Goal: Task Accomplishment & Management: Manage account settings

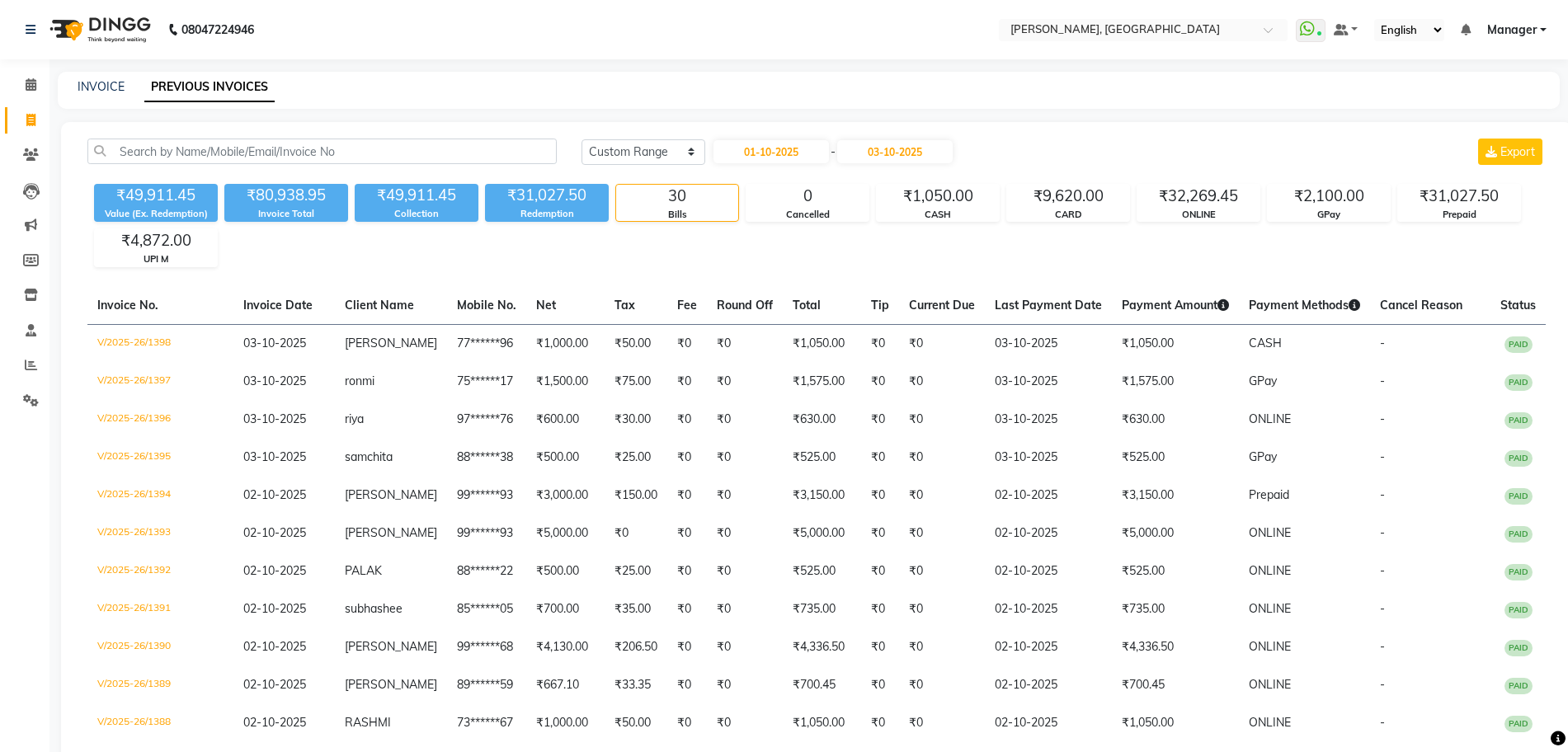
select select "range"
click at [25, 365] on icon at bounding box center [31, 365] width 13 height 13
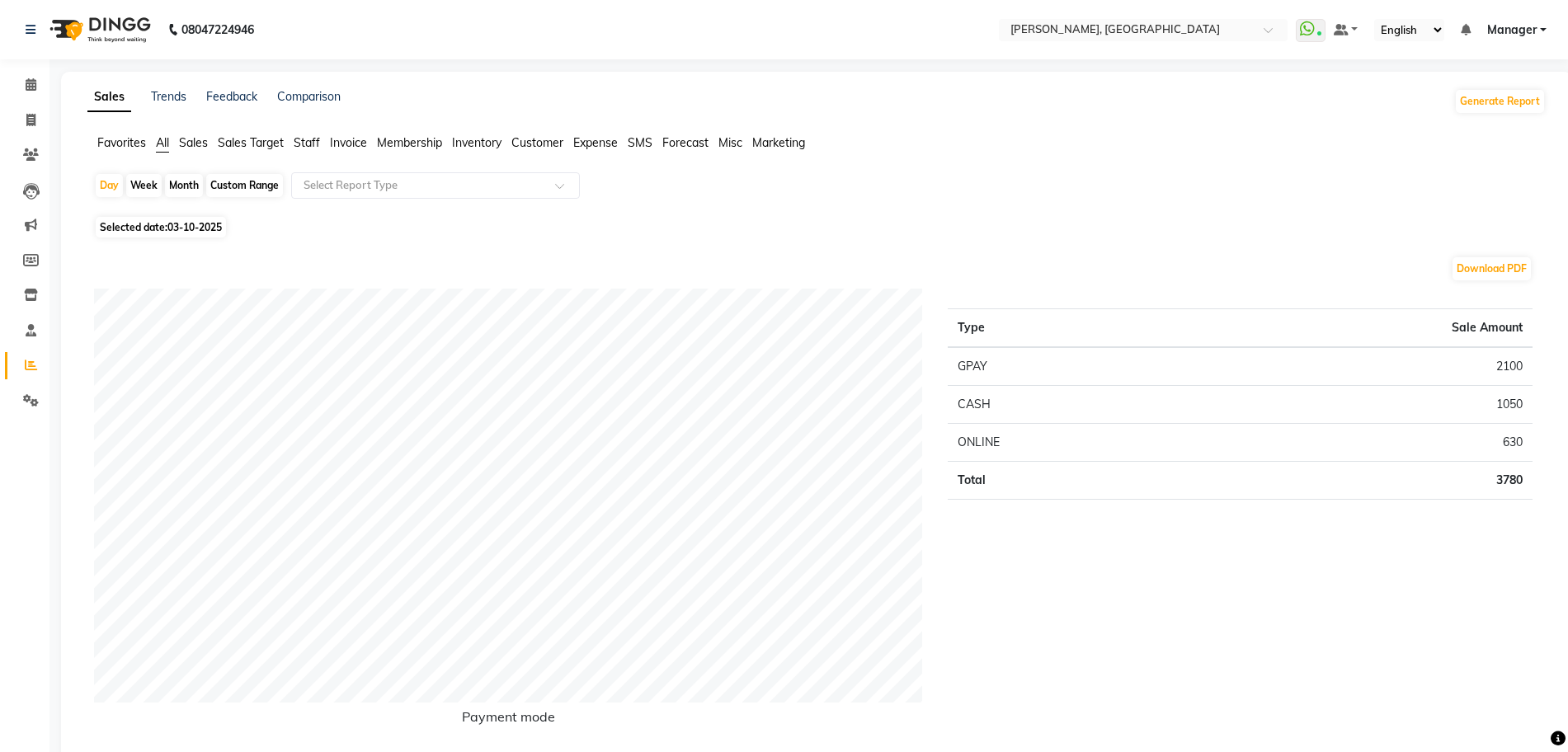
drag, startPoint x: 187, startPoint y: 179, endPoint x: 184, endPoint y: 197, distance: 18.2
click at [186, 185] on div "Month" at bounding box center [184, 186] width 38 height 23
select select "10"
select select "2025"
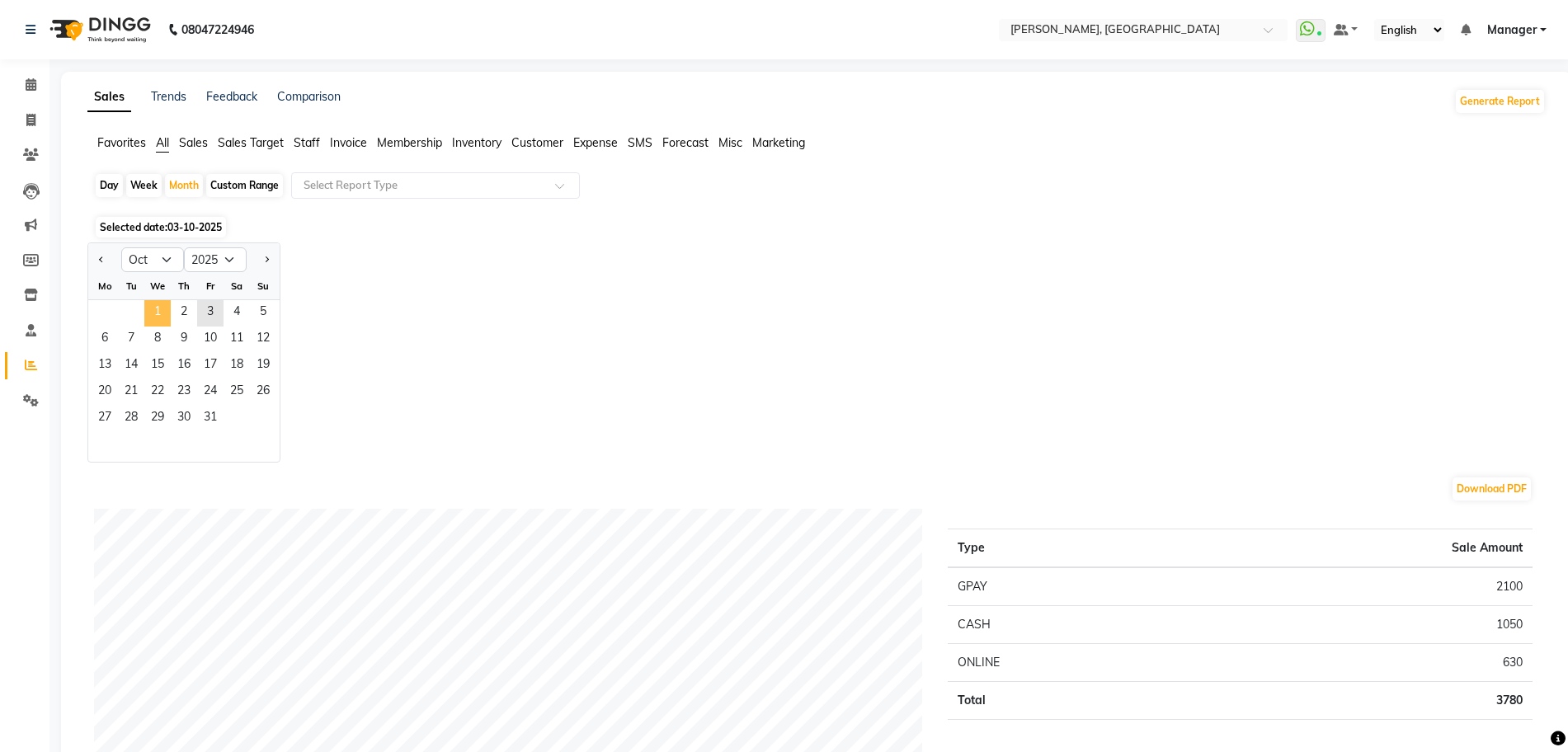
click at [157, 311] on span "1" at bounding box center [157, 313] width 26 height 26
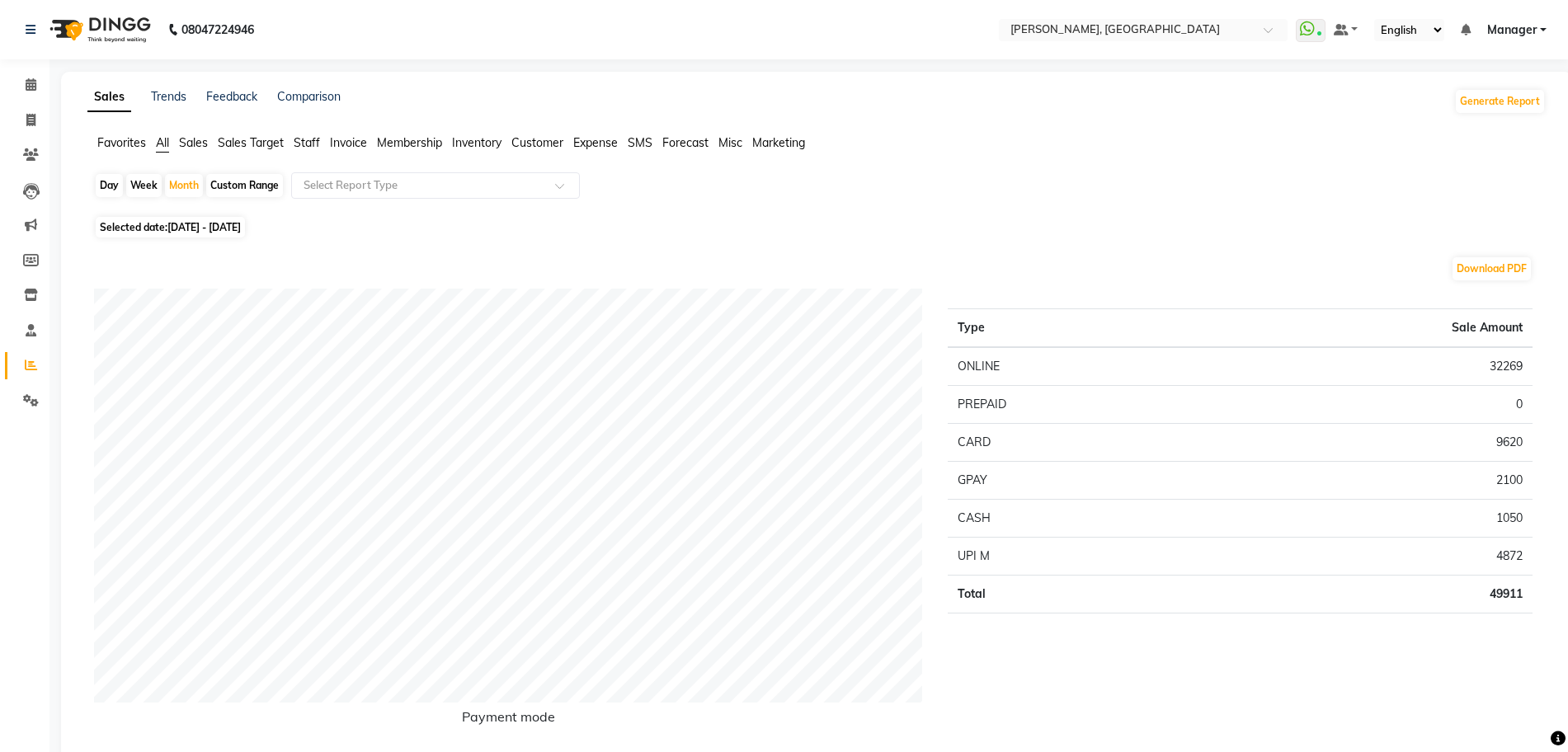
click at [306, 140] on span "Staff" at bounding box center [307, 142] width 26 height 14
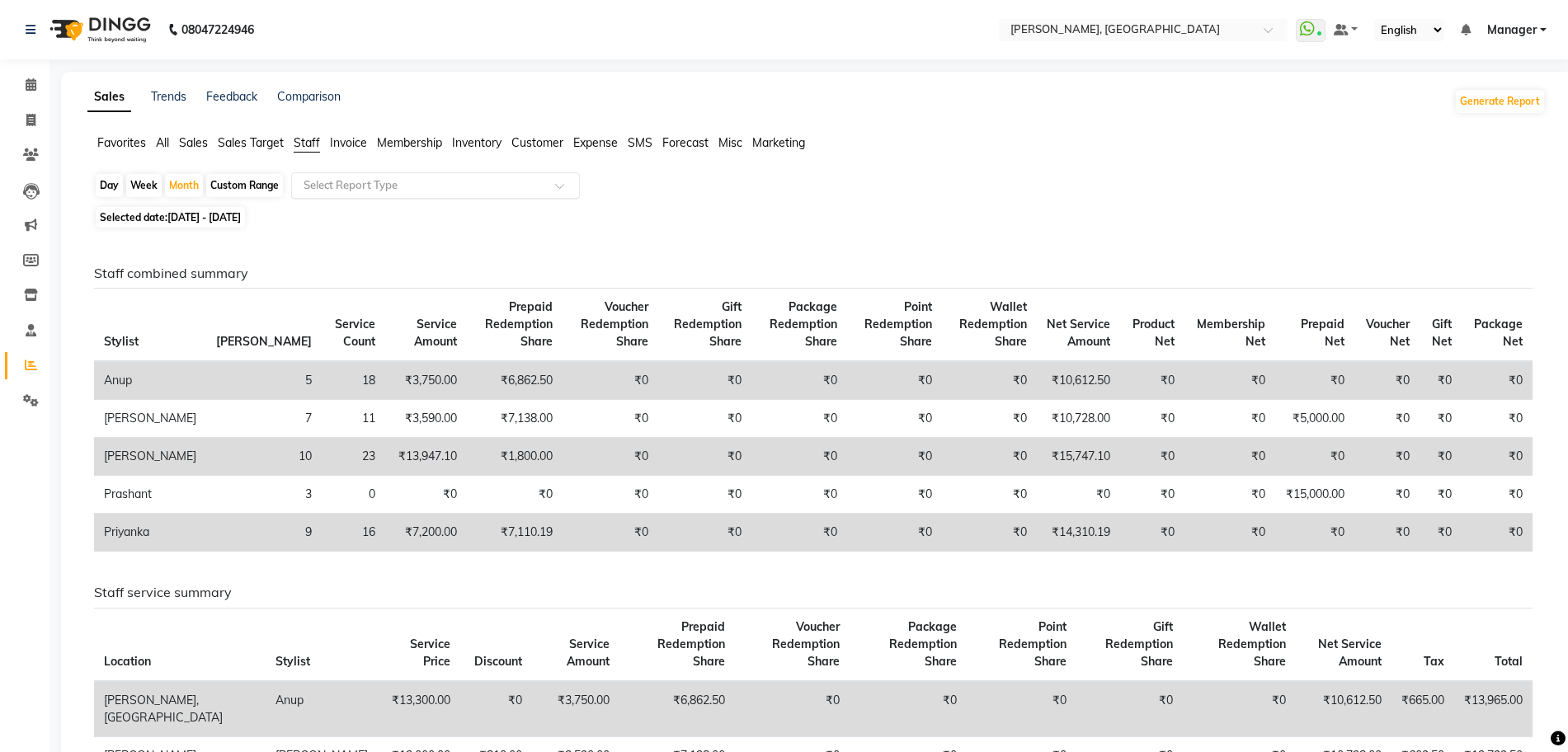
drag, startPoint x: 383, startPoint y: 179, endPoint x: 377, endPoint y: 197, distance: 19.0
click at [382, 179] on input "text" at bounding box center [419, 186] width 237 height 16
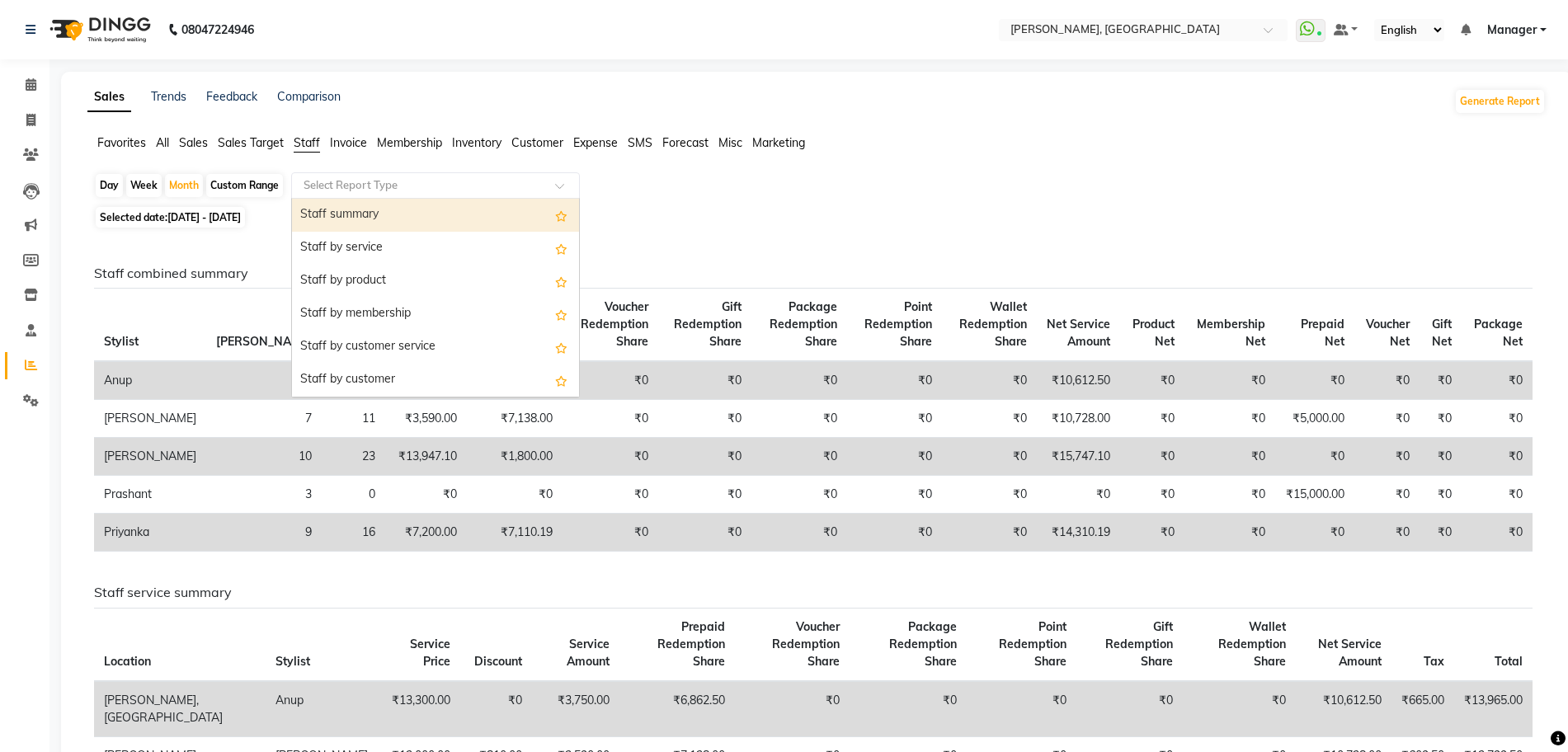
click at [364, 211] on div "Staff summary" at bounding box center [436, 215] width 287 height 33
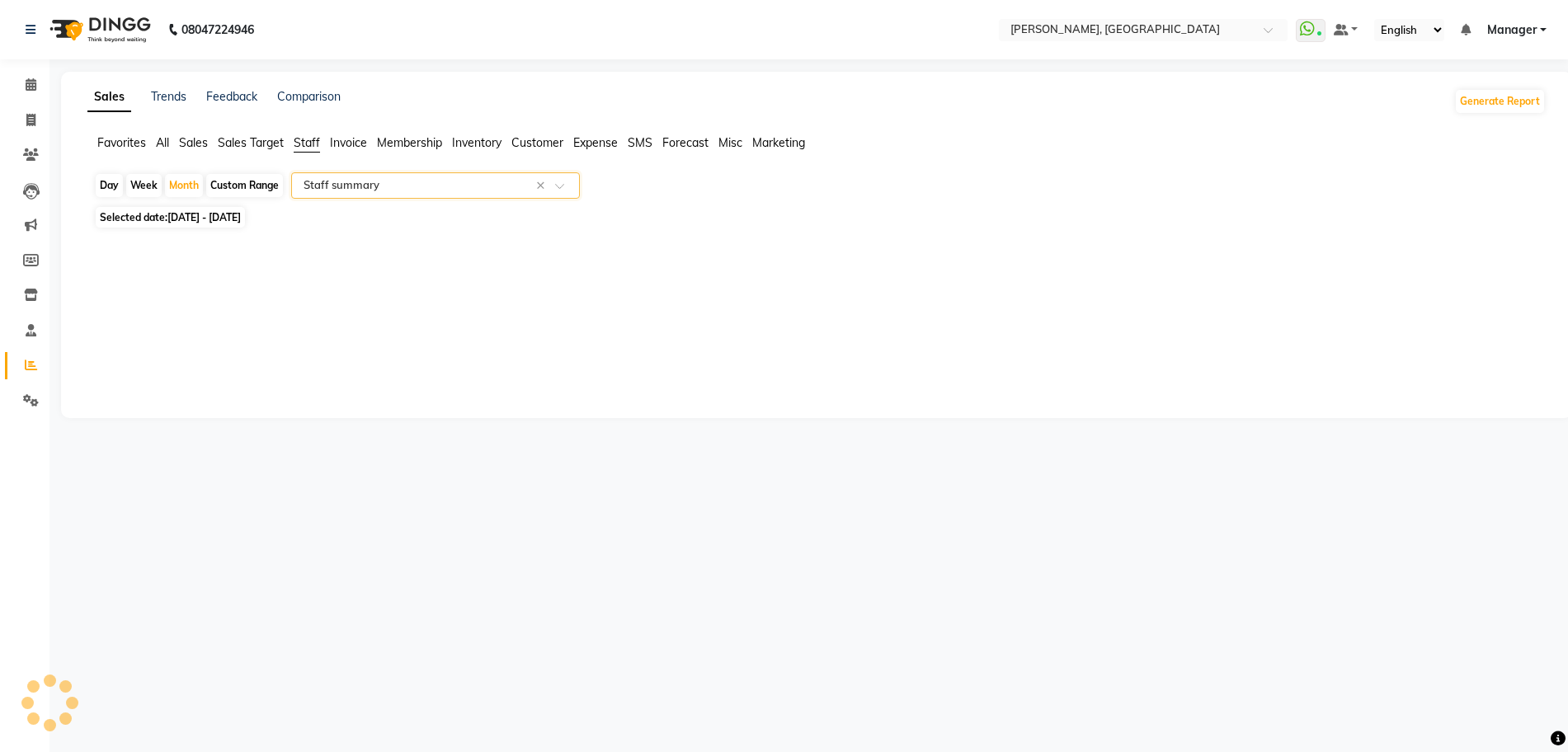
select select "full_report"
select select "csv"
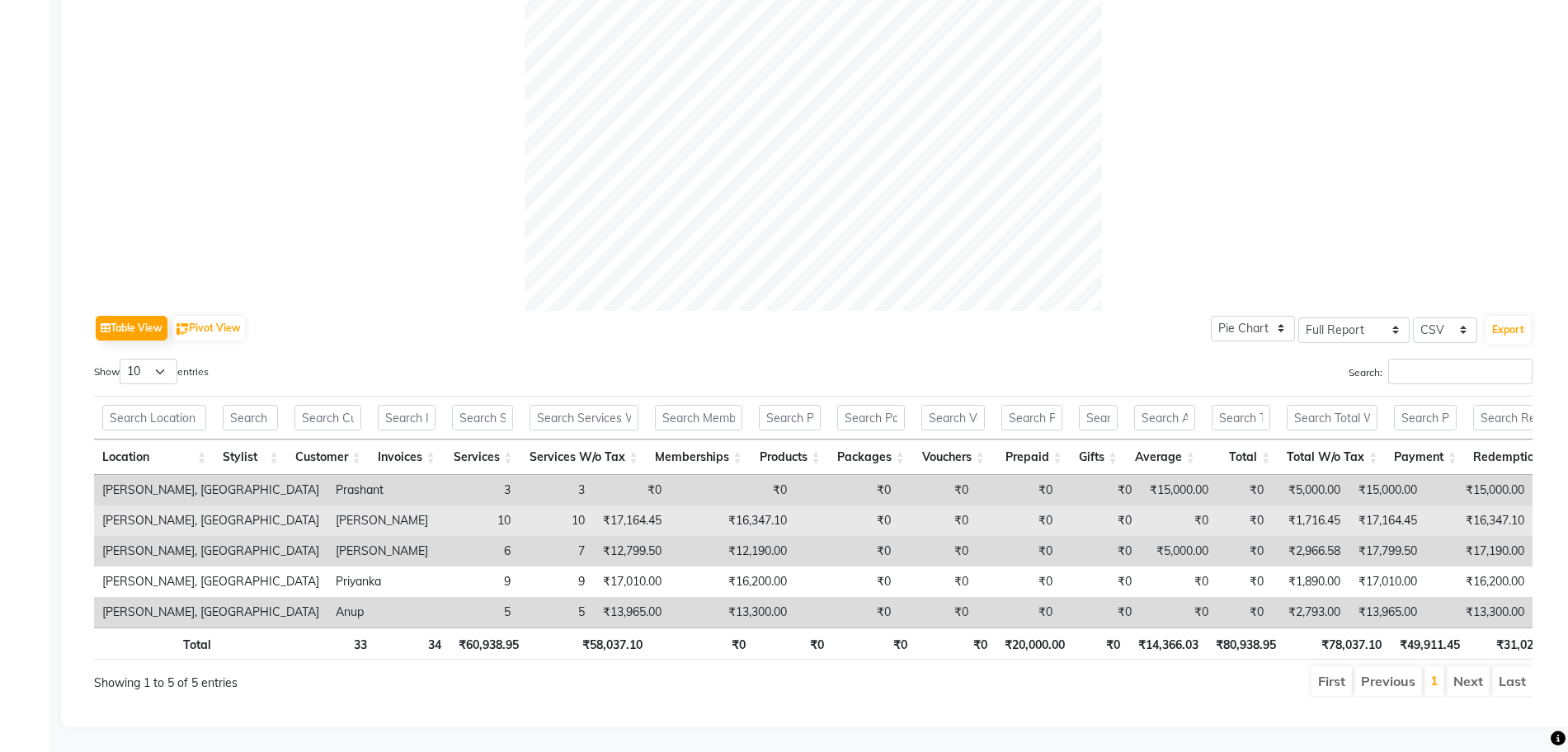
drag, startPoint x: 579, startPoint y: 525, endPoint x: 619, endPoint y: 503, distance: 45.7
click at [619, 503] on tbody "Nailashes, Bellandur Prashant 3 3 ₹0 ₹0 ₹0 ₹0 ₹0 ₹0 ₹15,000.00 ₹0 ₹5,000.00 ₹15…" at bounding box center [1011, 551] width 1835 height 152
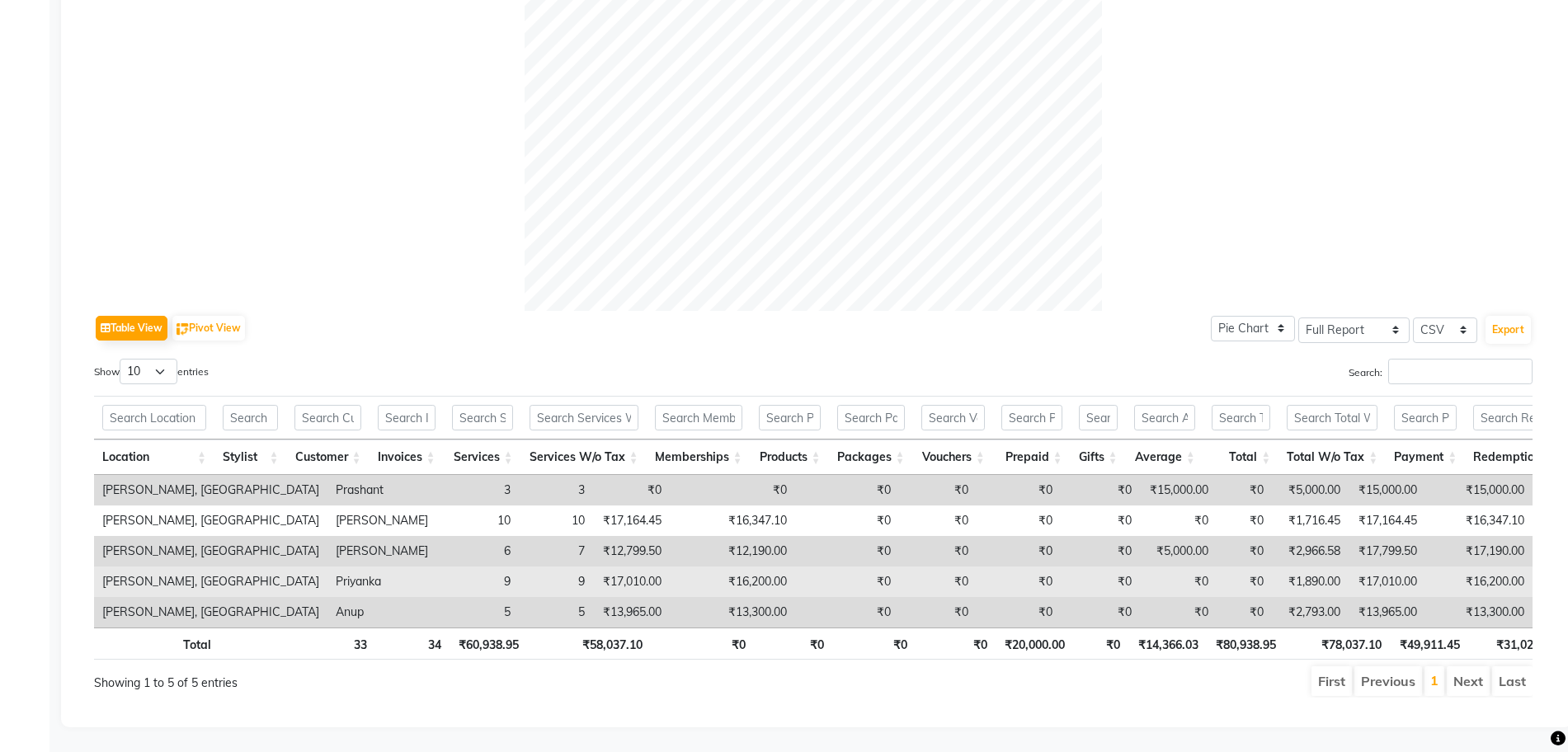
click at [669, 566] on td "₹16,200.00" at bounding box center [732, 582] width 125 height 31
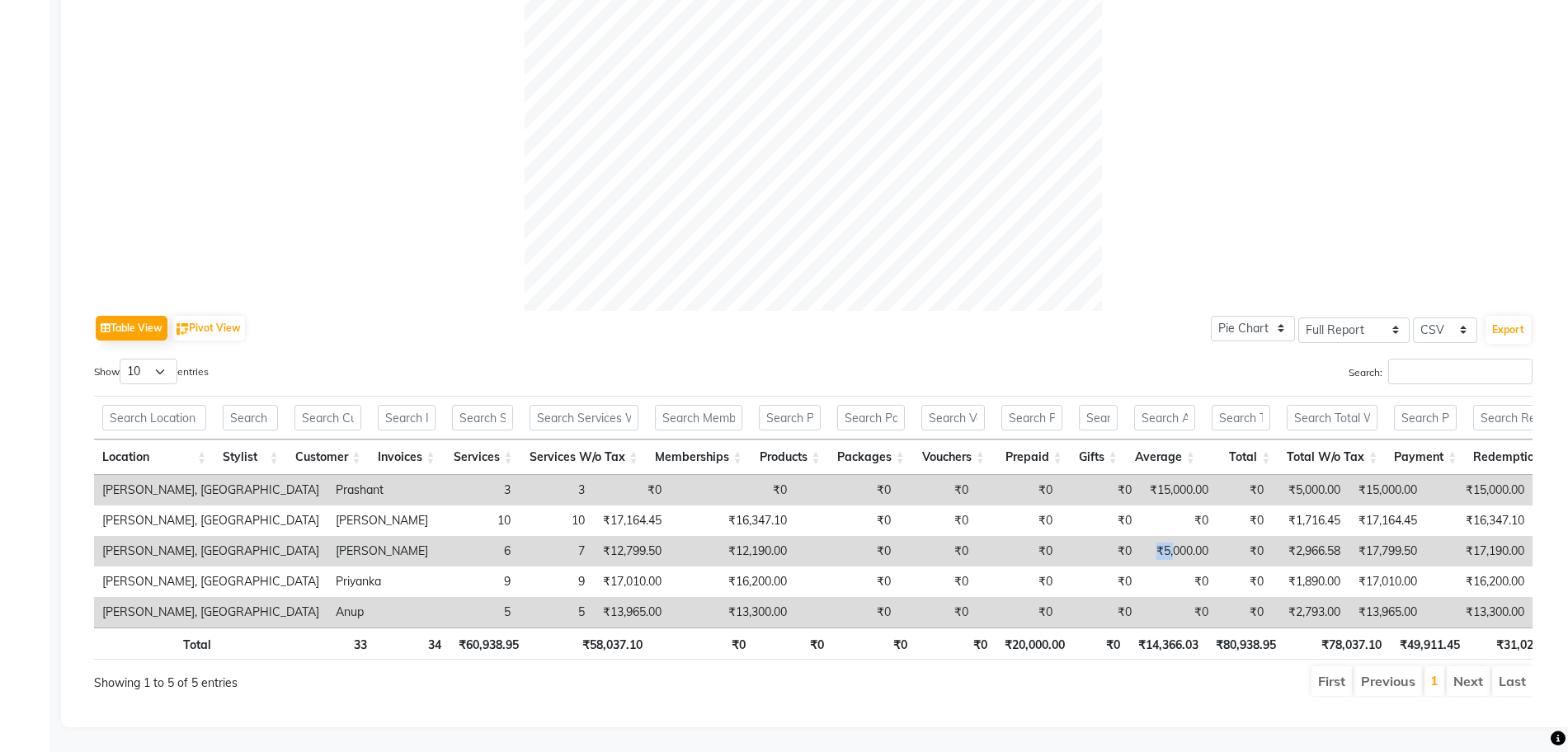
drag, startPoint x: 1013, startPoint y: 518, endPoint x: 1027, endPoint y: 528, distance: 17.2
click at [1140, 536] on td "₹5,000.00" at bounding box center [1178, 551] width 77 height 31
click at [982, 359] on div "Search:" at bounding box center [1179, 375] width 707 height 32
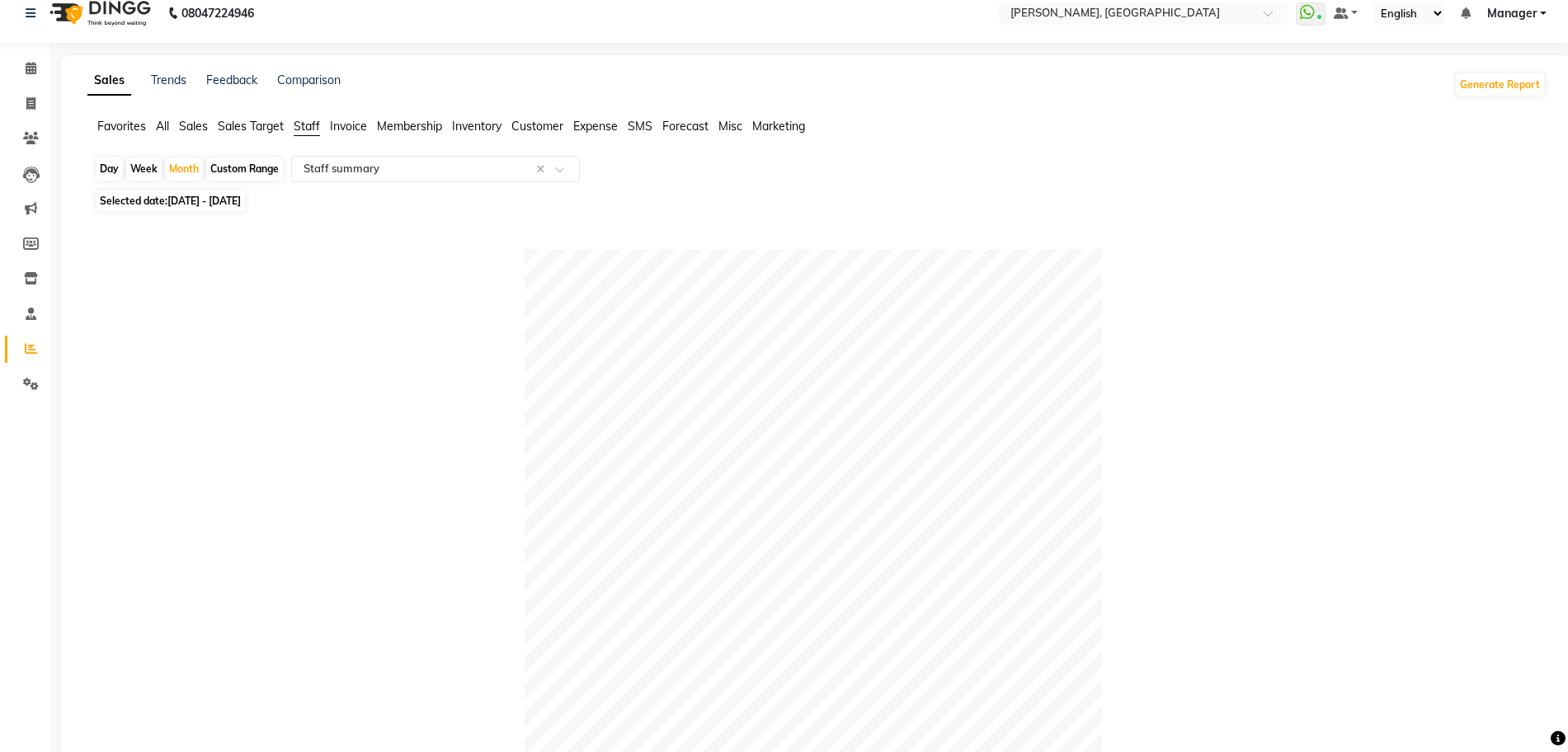
scroll to position [0, 0]
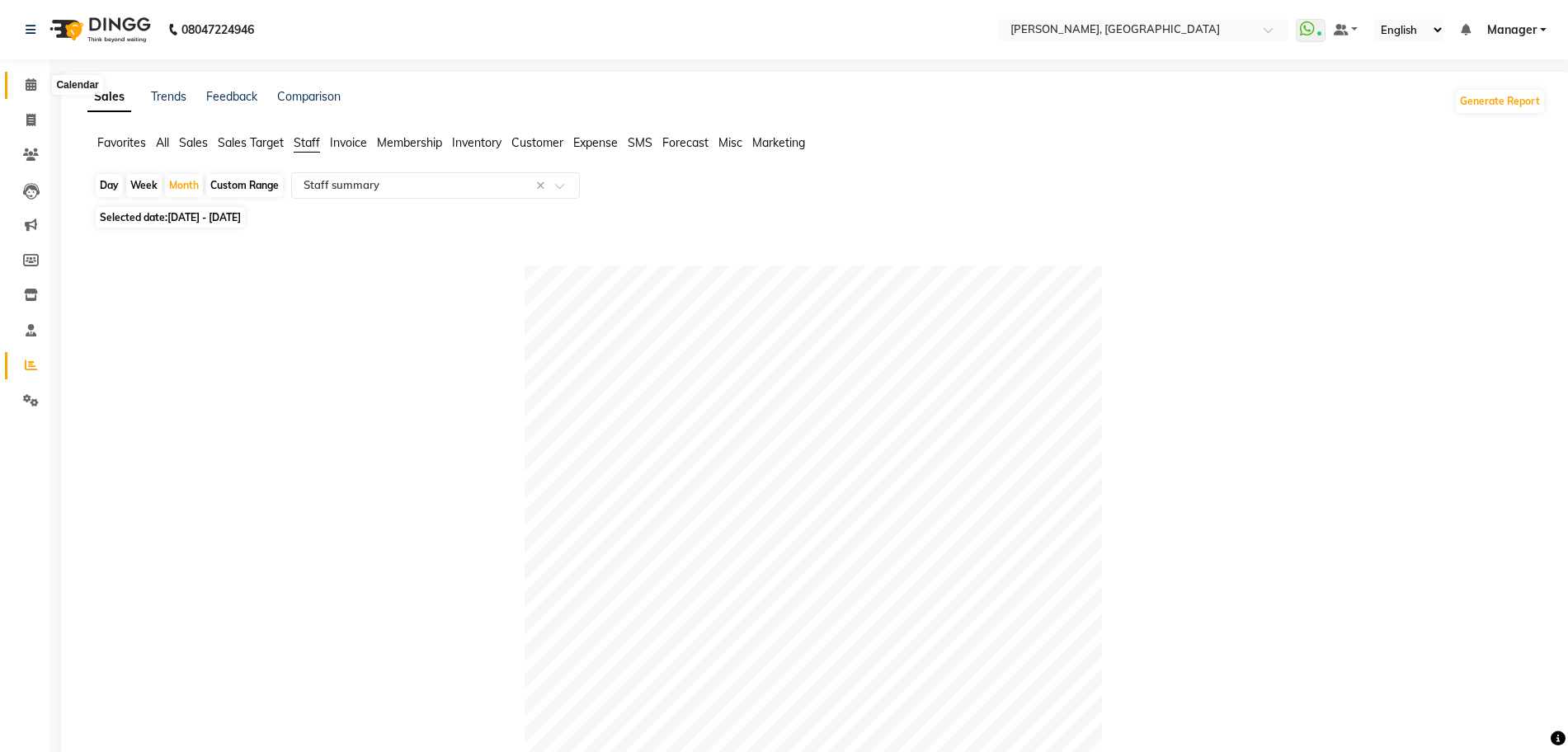
click at [30, 82] on icon at bounding box center [31, 85] width 11 height 13
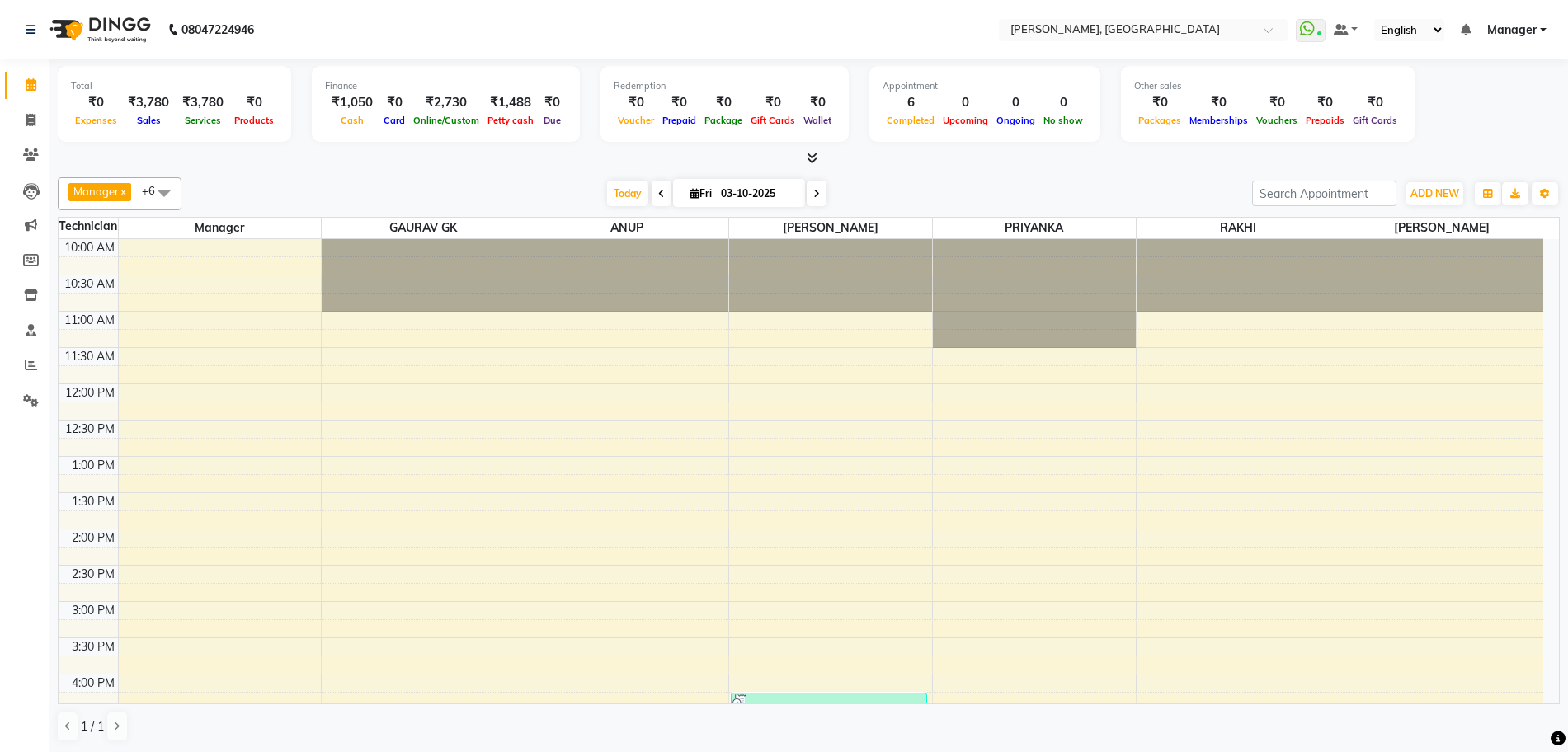
click at [814, 160] on icon at bounding box center [812, 158] width 11 height 13
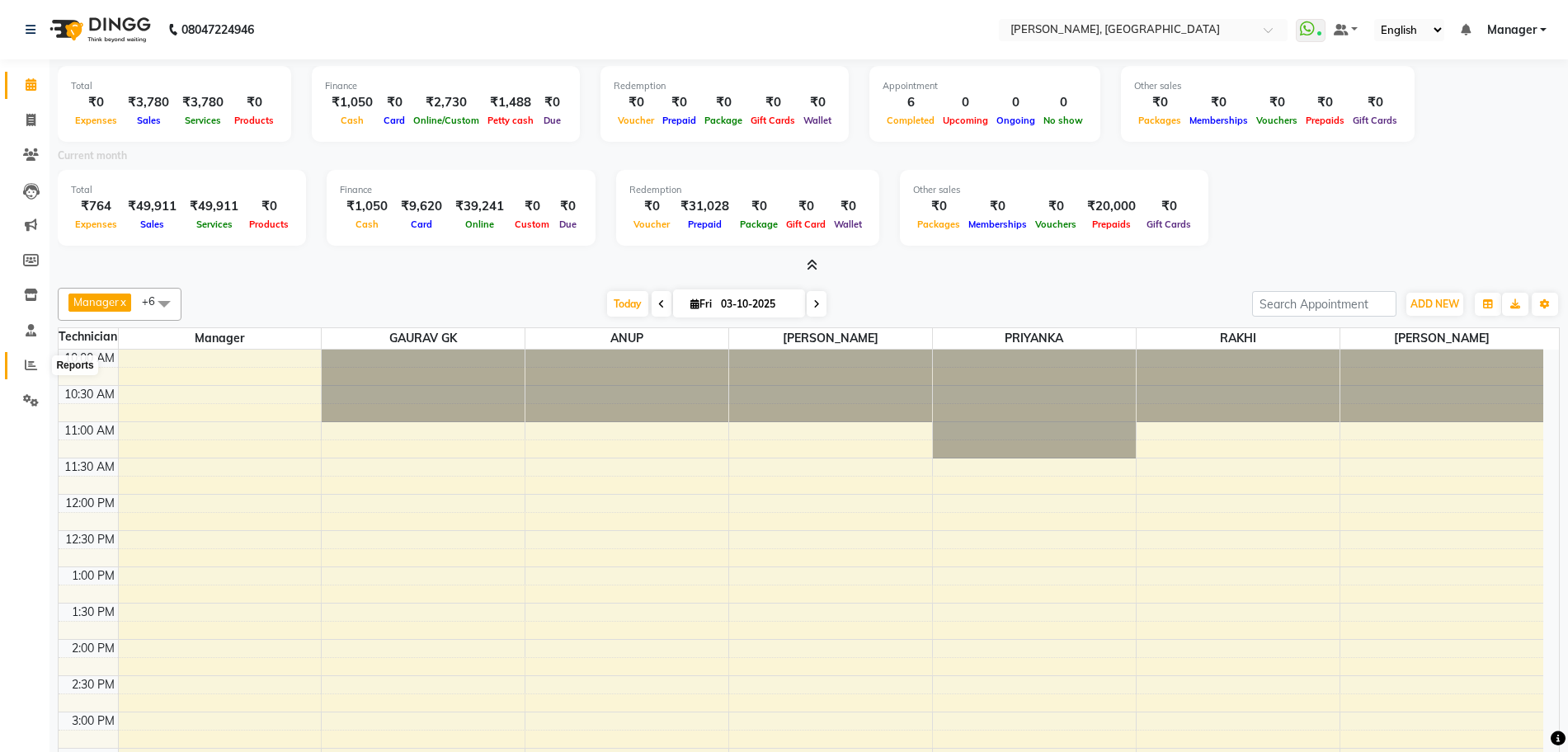
click at [30, 360] on icon at bounding box center [31, 365] width 13 height 13
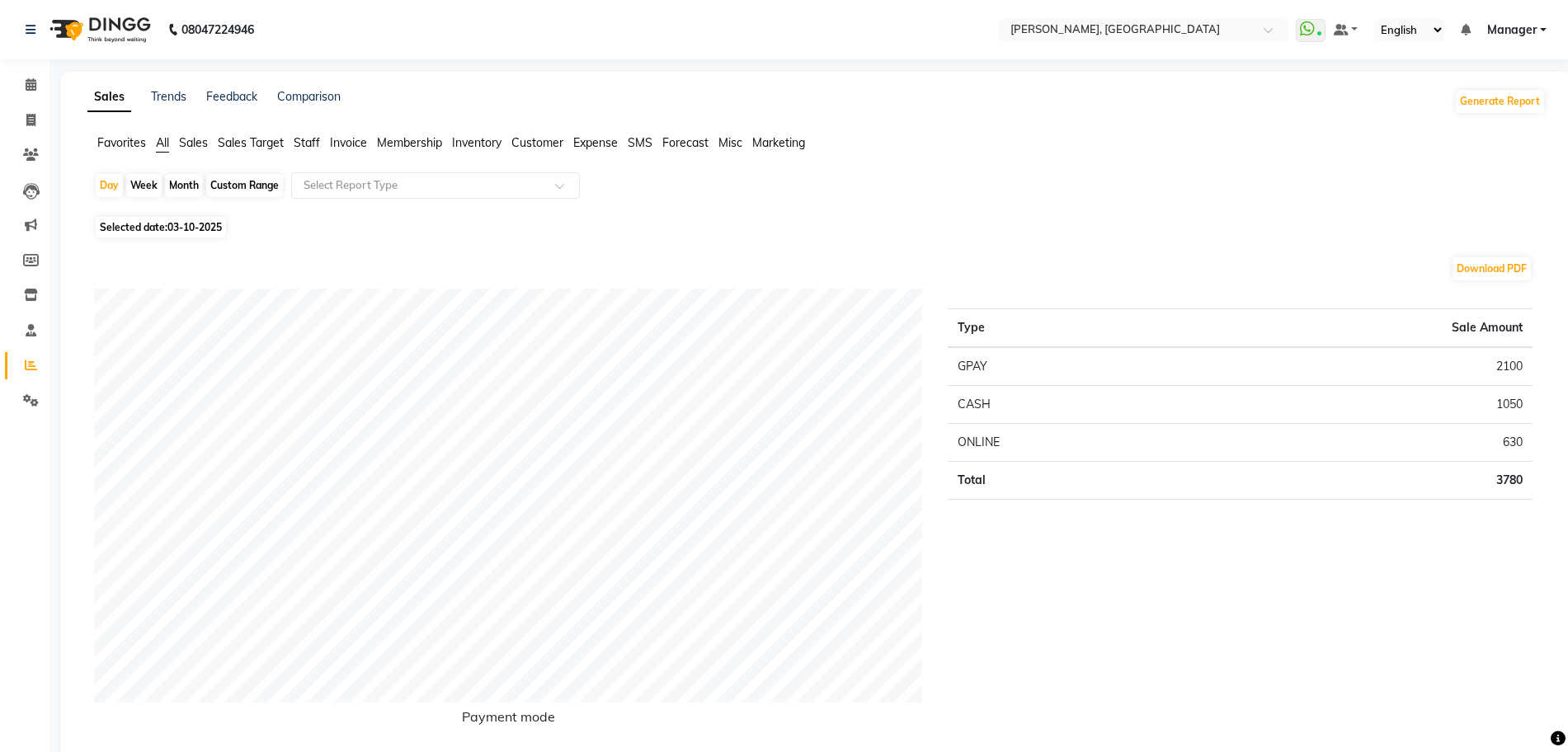
click at [169, 185] on div "Month" at bounding box center [184, 186] width 38 height 23
select select "10"
select select "2025"
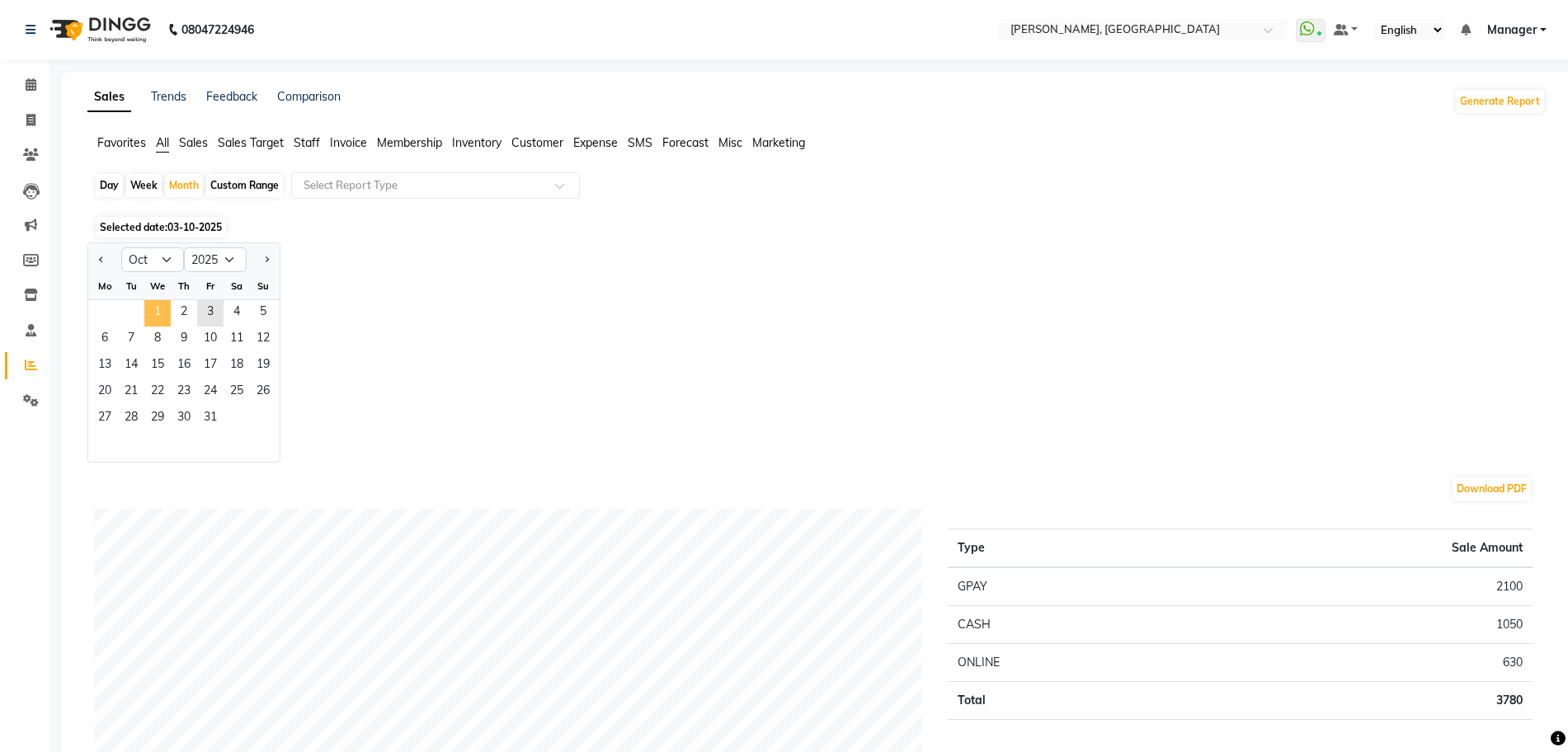
click at [149, 313] on span "1" at bounding box center [157, 313] width 26 height 26
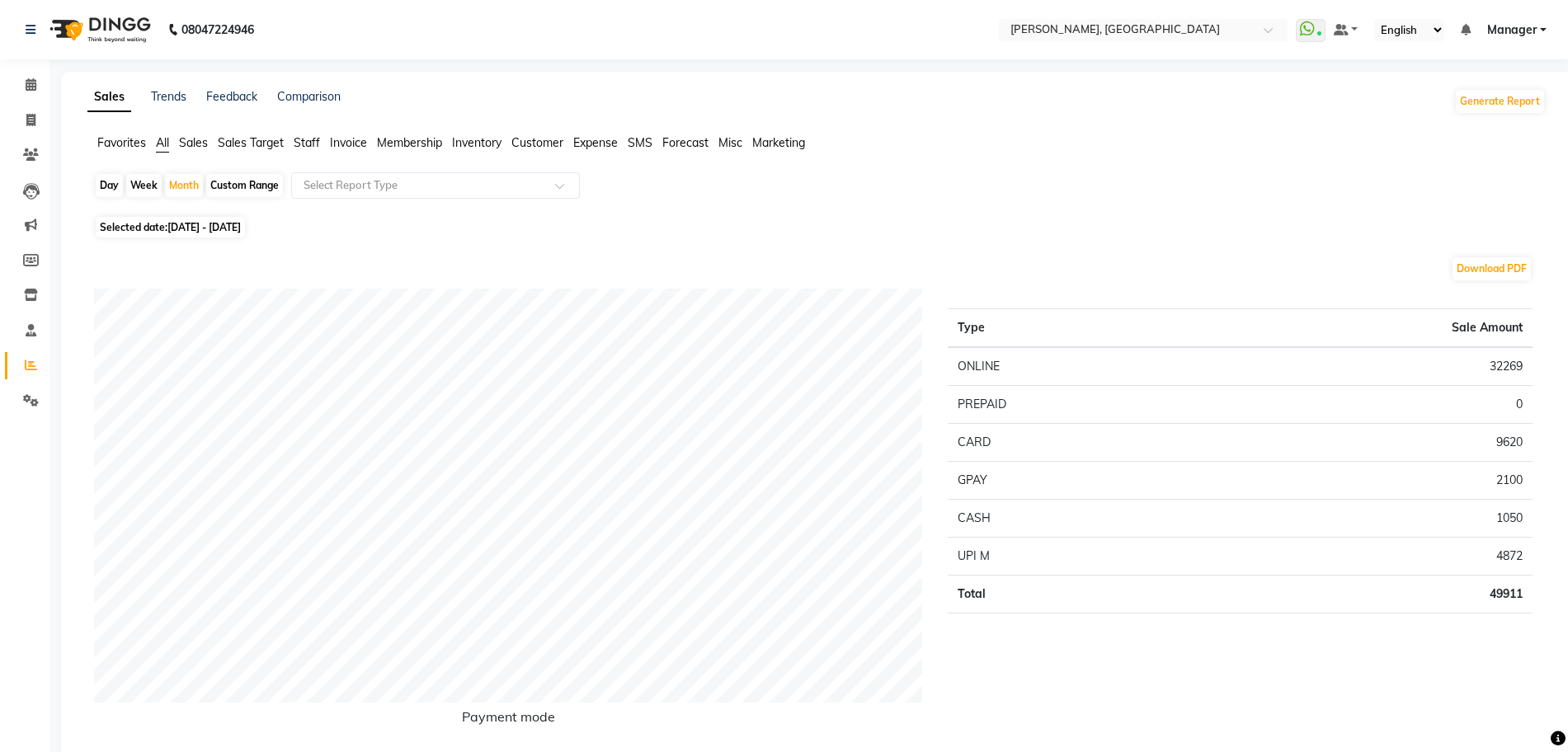
click at [304, 147] on span "Staff" at bounding box center [307, 142] width 26 height 14
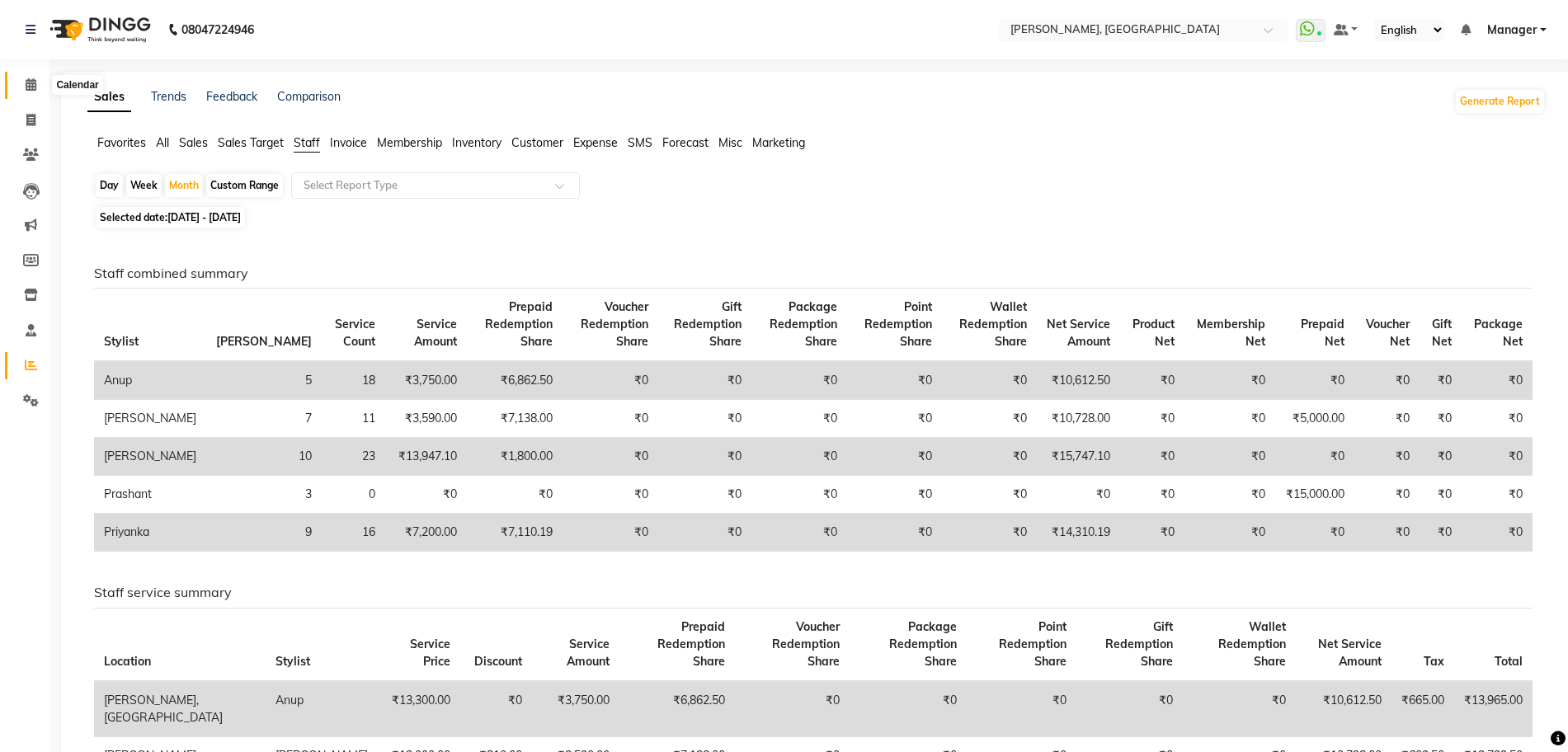
click at [33, 82] on icon at bounding box center [31, 85] width 11 height 13
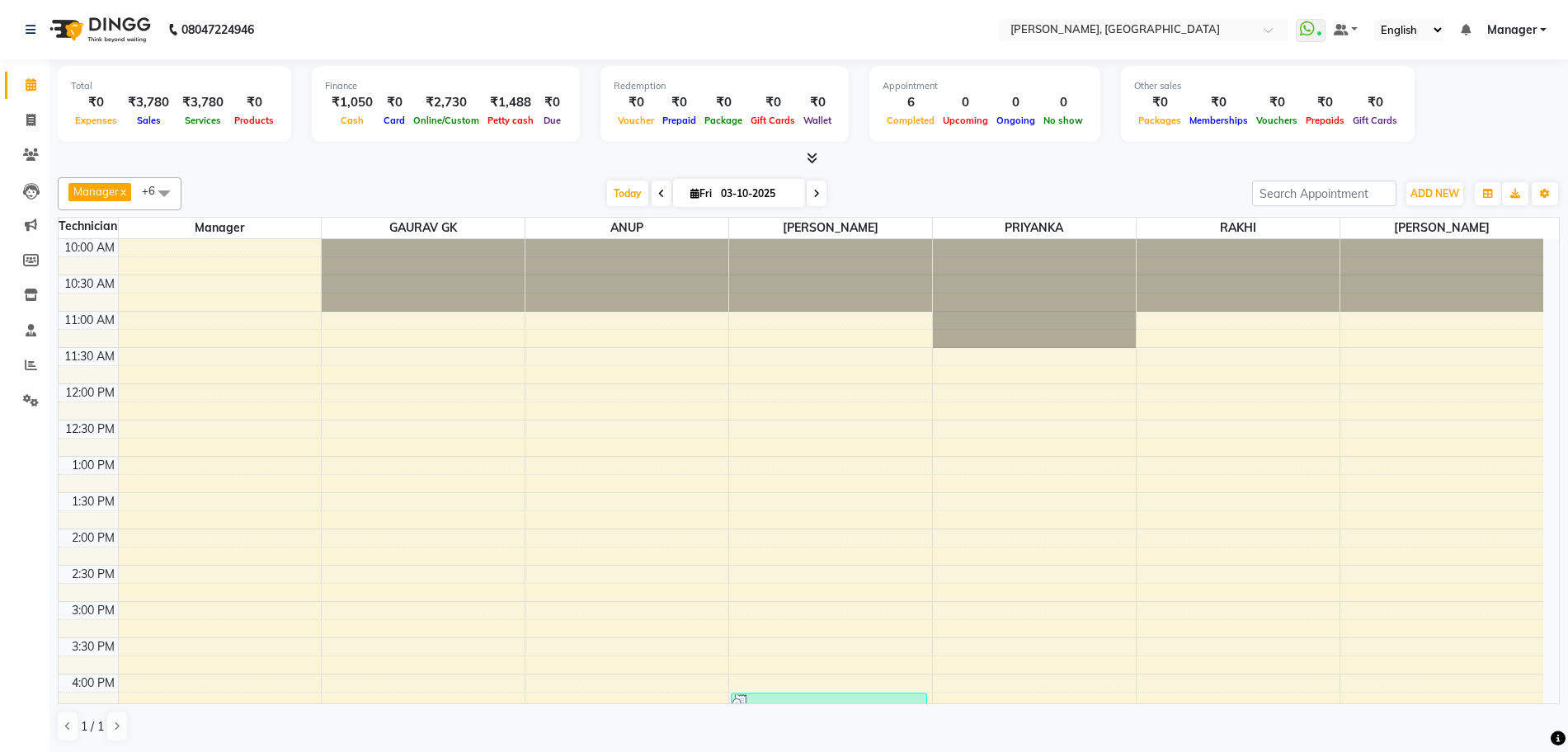
click at [807, 155] on icon at bounding box center [812, 158] width 11 height 13
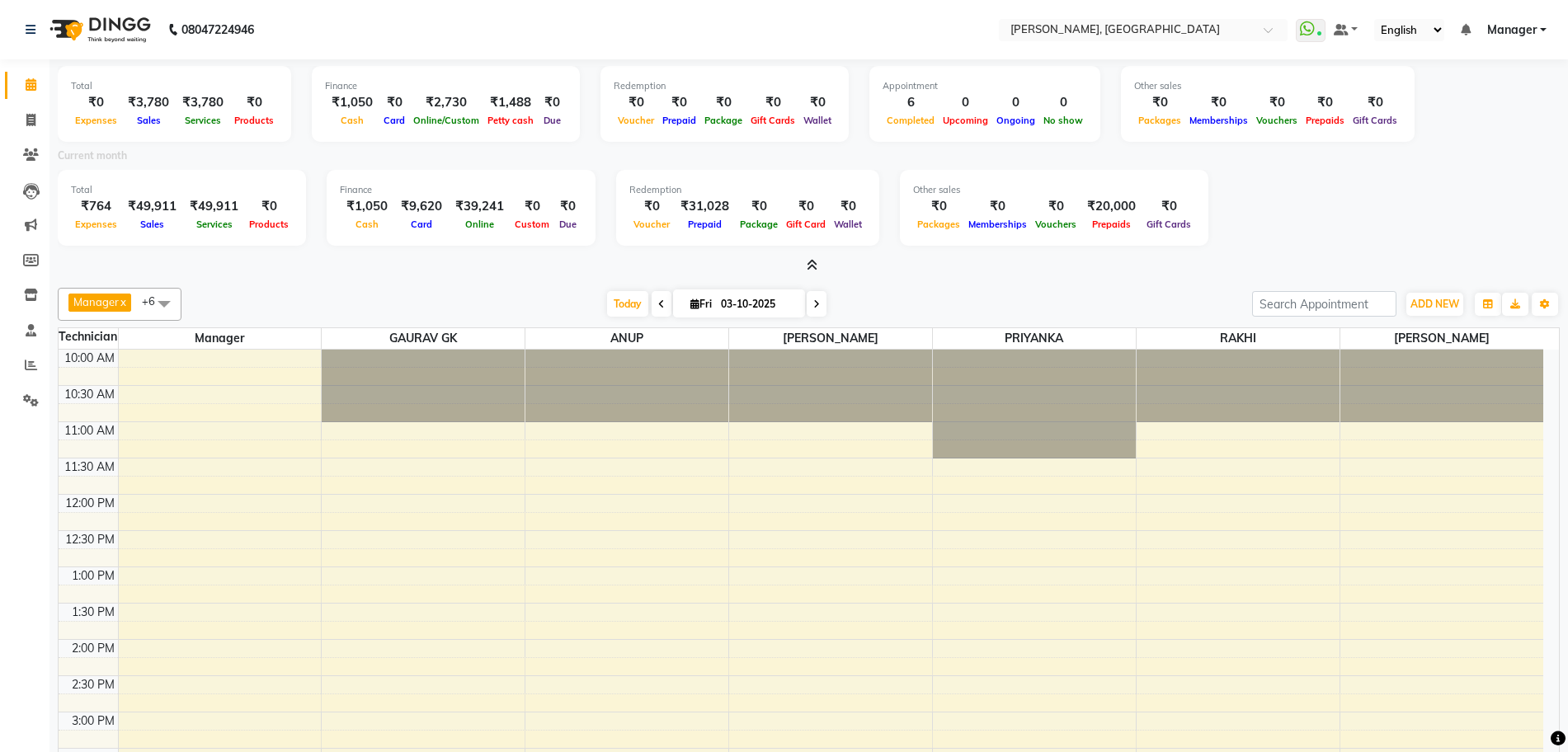
click at [802, 260] on span at bounding box center [808, 265] width 17 height 17
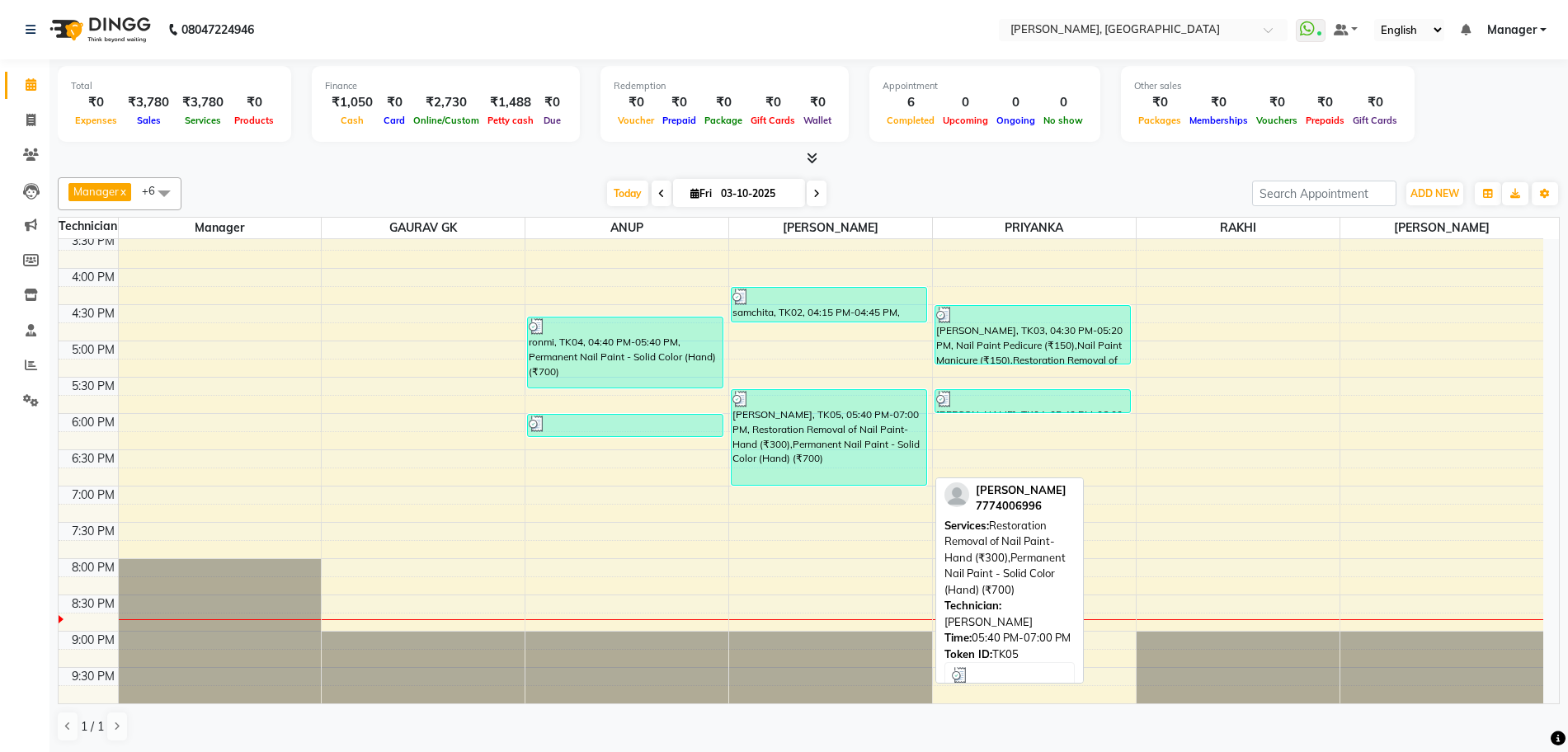
scroll to position [1, 0]
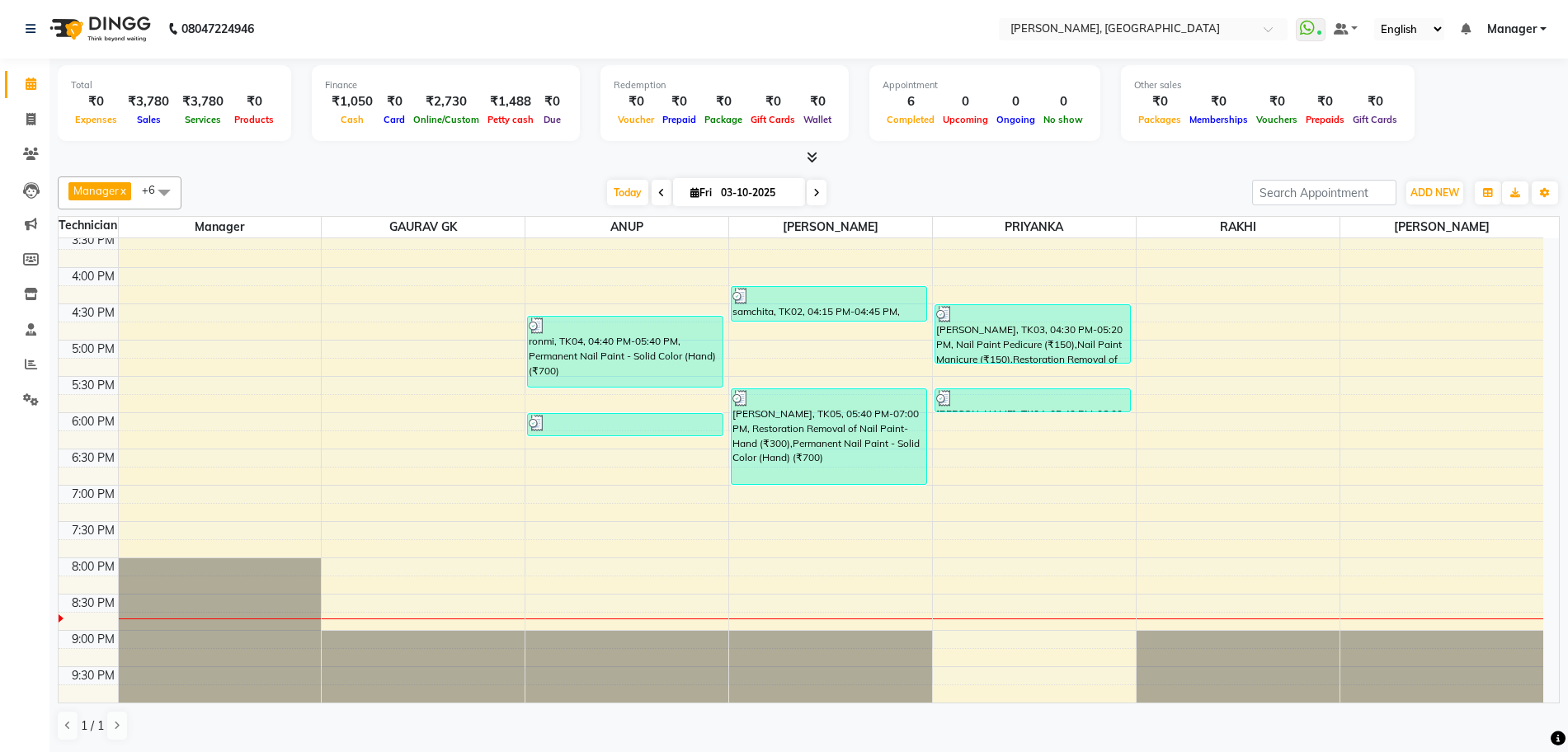
click at [816, 197] on icon at bounding box center [816, 192] width 6 height 10
type input "04-10-2025"
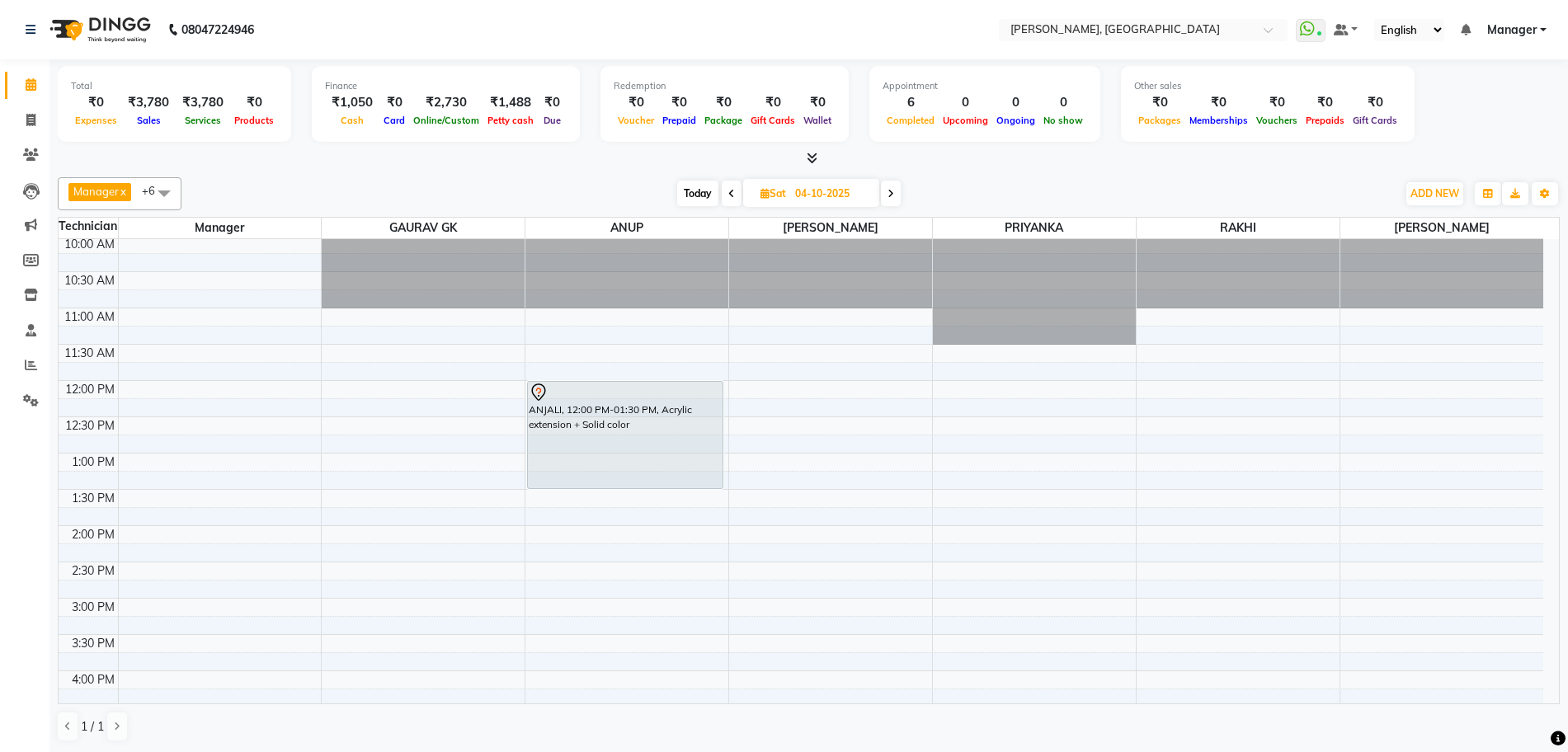
scroll to position [0, 0]
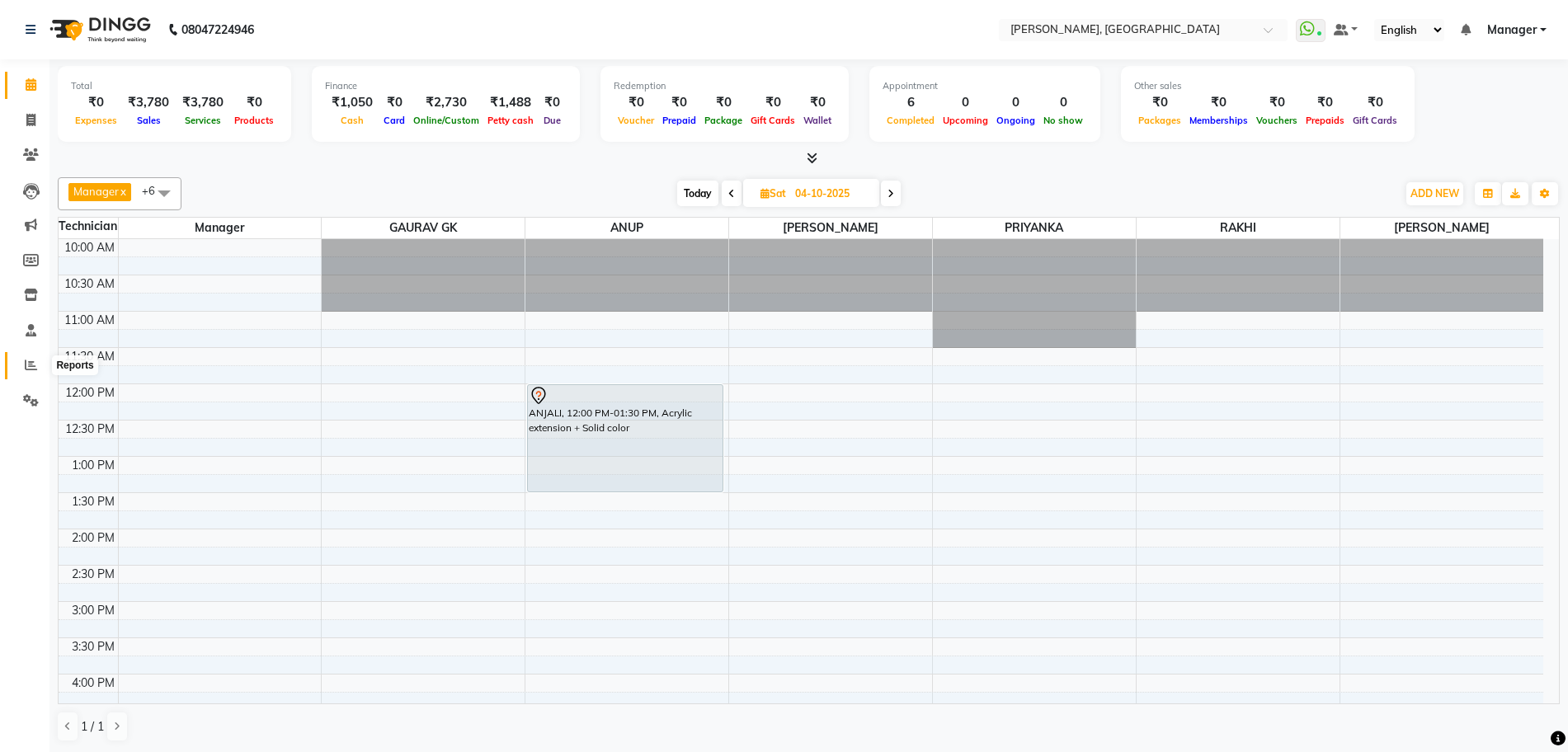
click at [33, 357] on span at bounding box center [31, 365] width 29 height 19
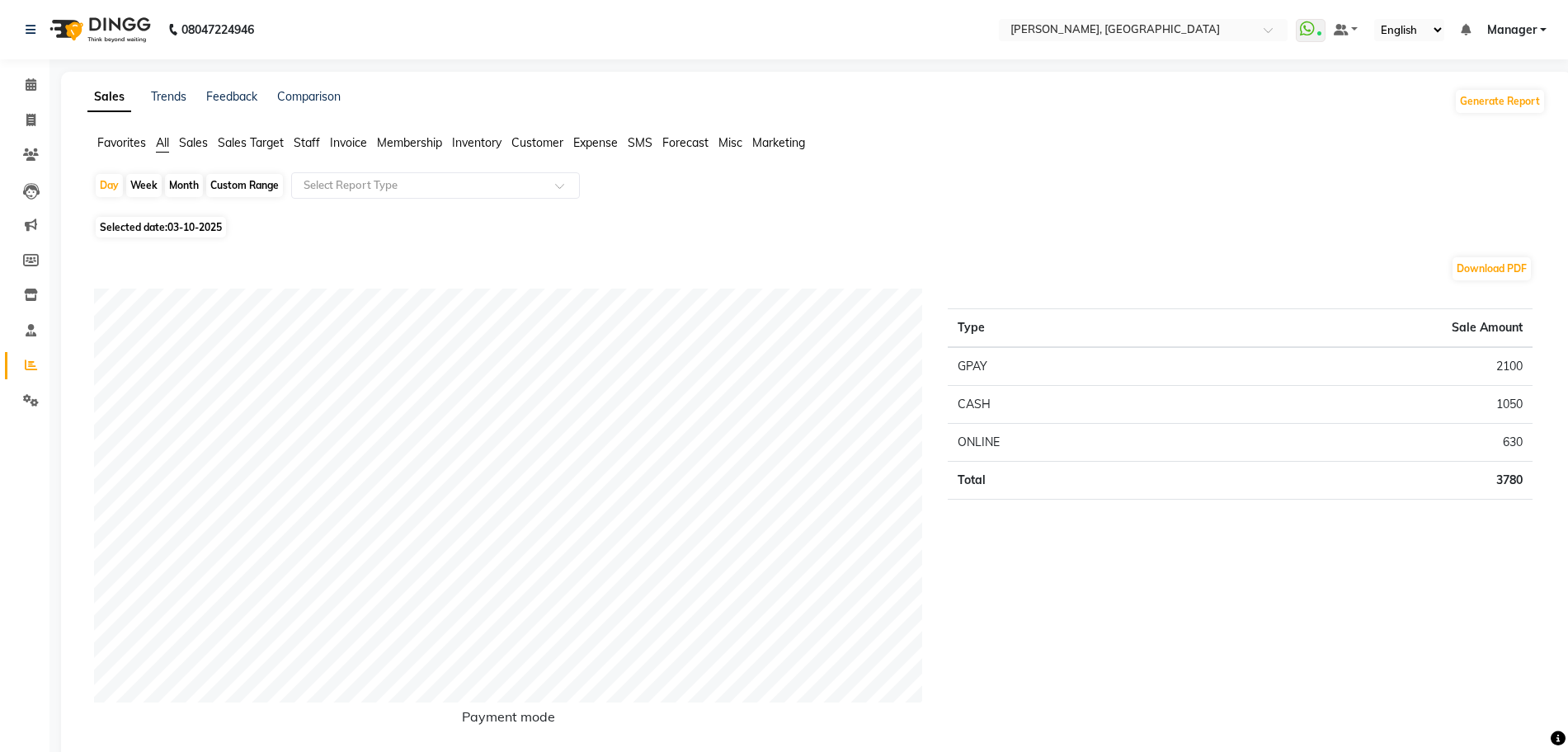
click at [298, 146] on span "Staff" at bounding box center [307, 142] width 26 height 14
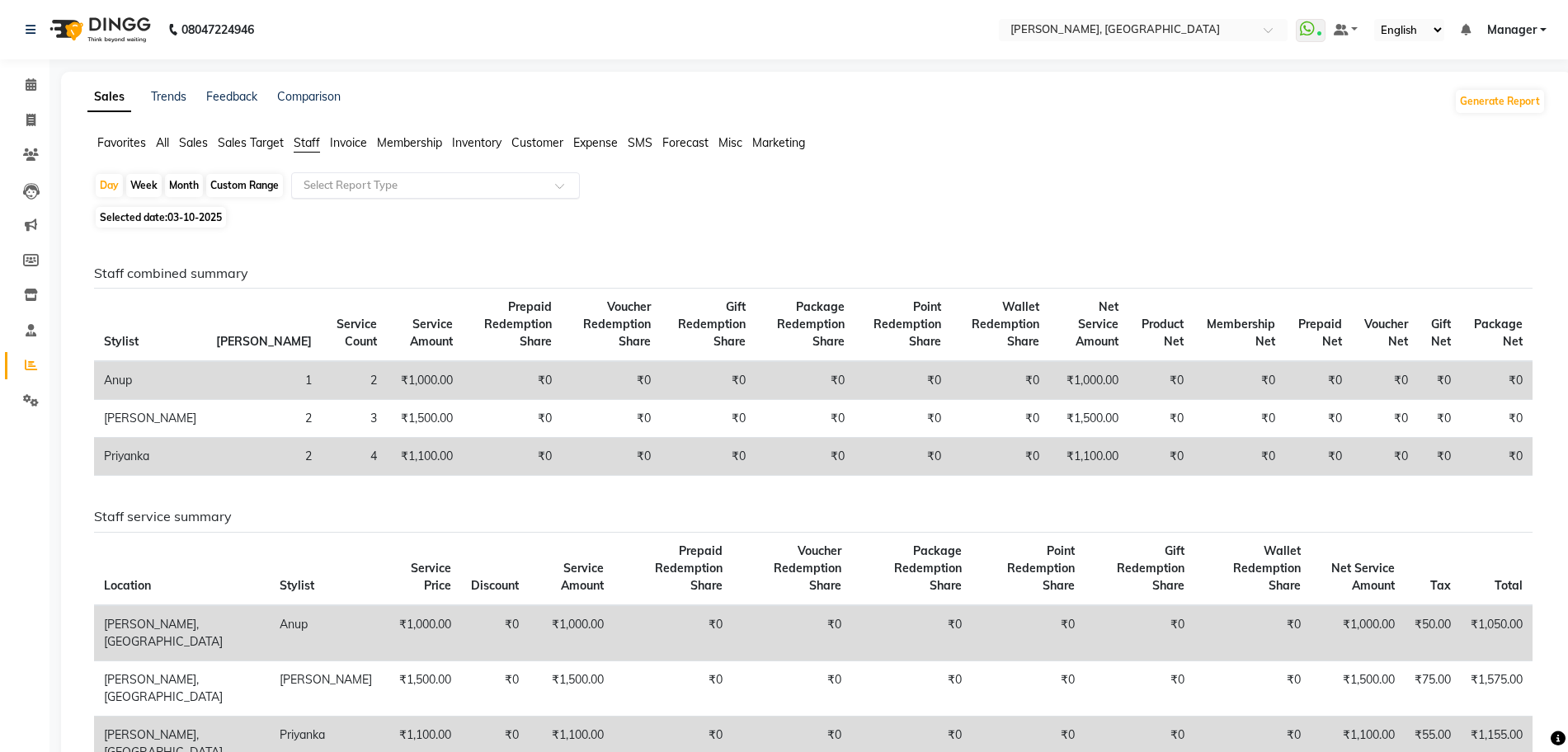
click at [320, 180] on input "text" at bounding box center [419, 186] width 237 height 16
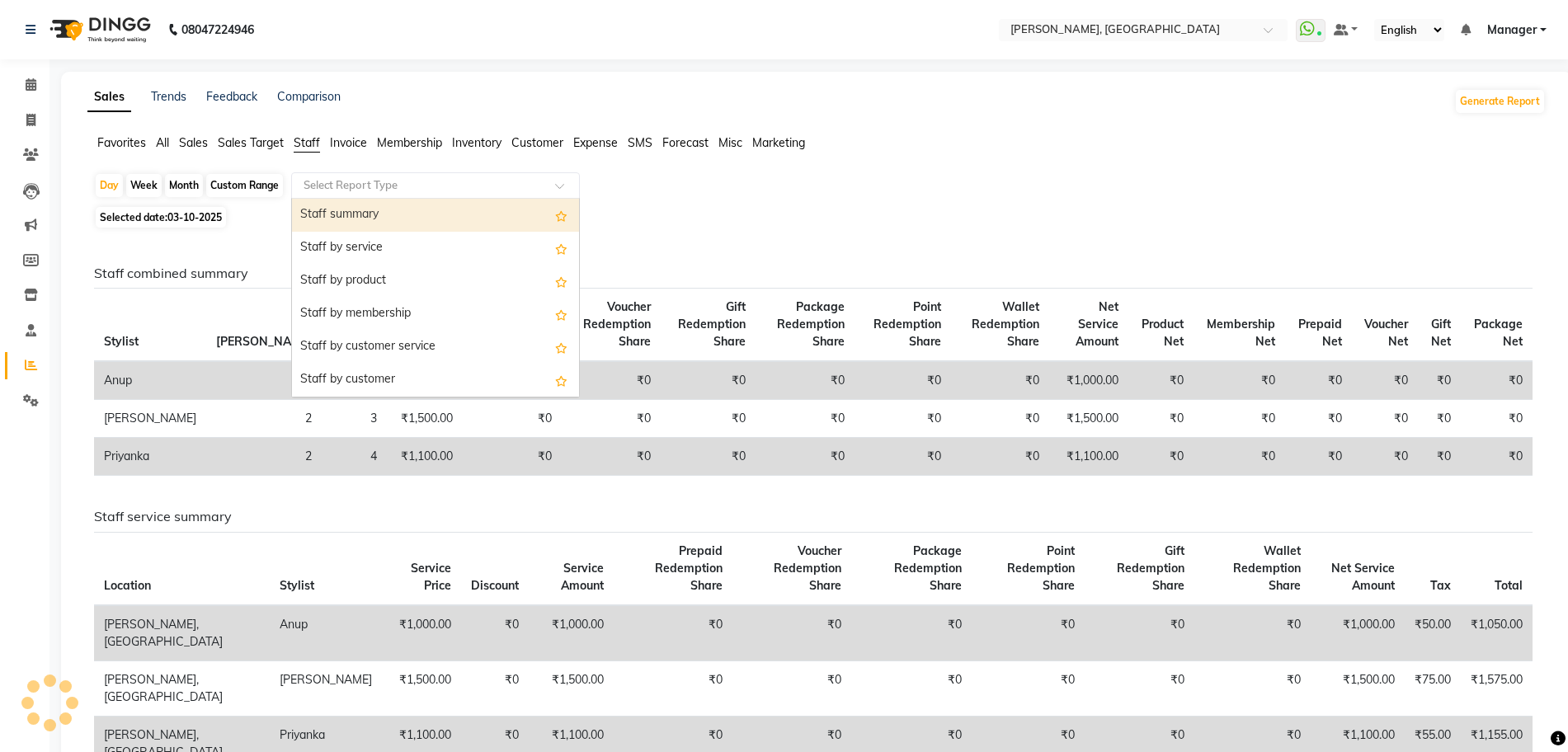
click at [341, 207] on div "Staff summary" at bounding box center [436, 215] width 287 height 33
select select "full_report"
select select "csv"
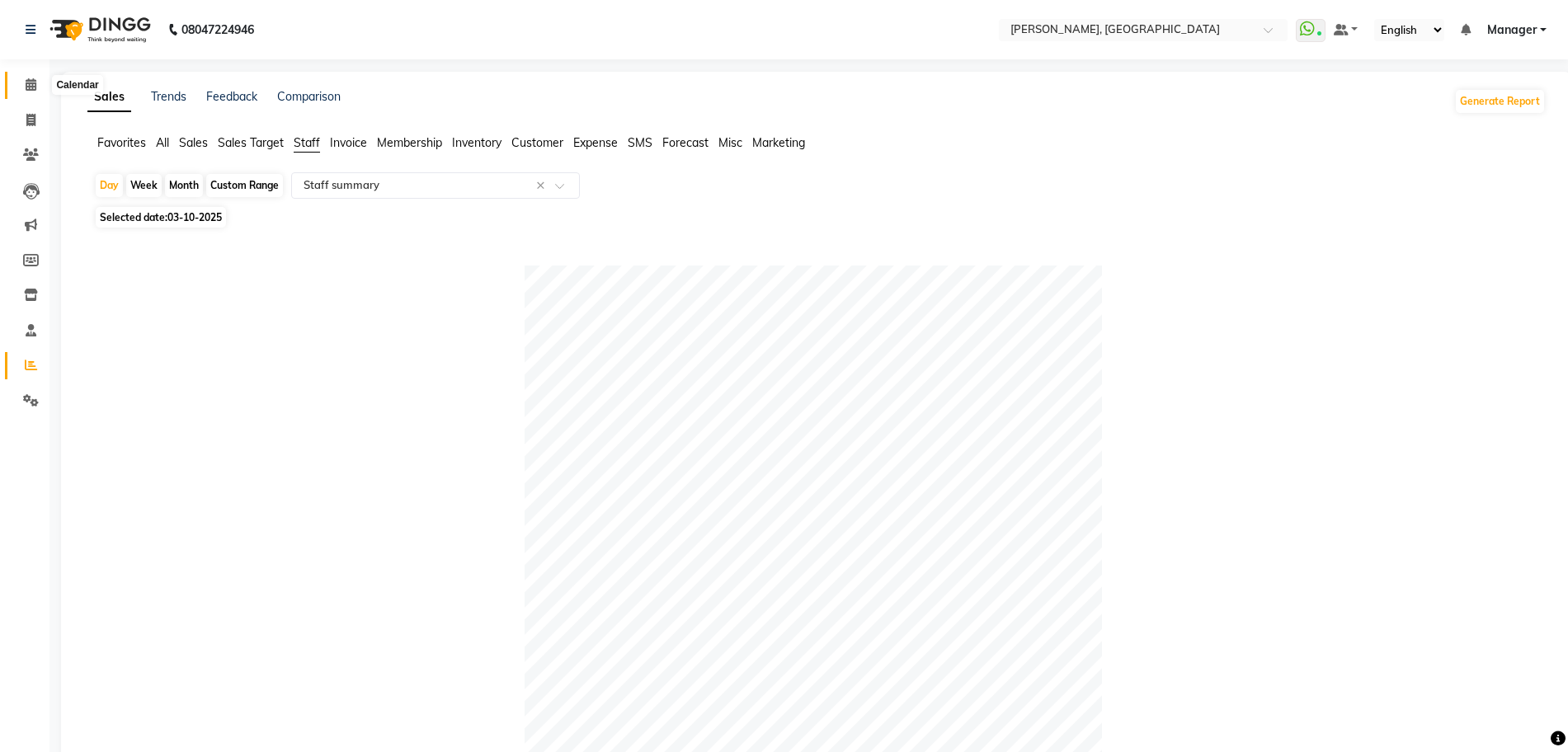
click at [27, 88] on icon at bounding box center [31, 85] width 11 height 13
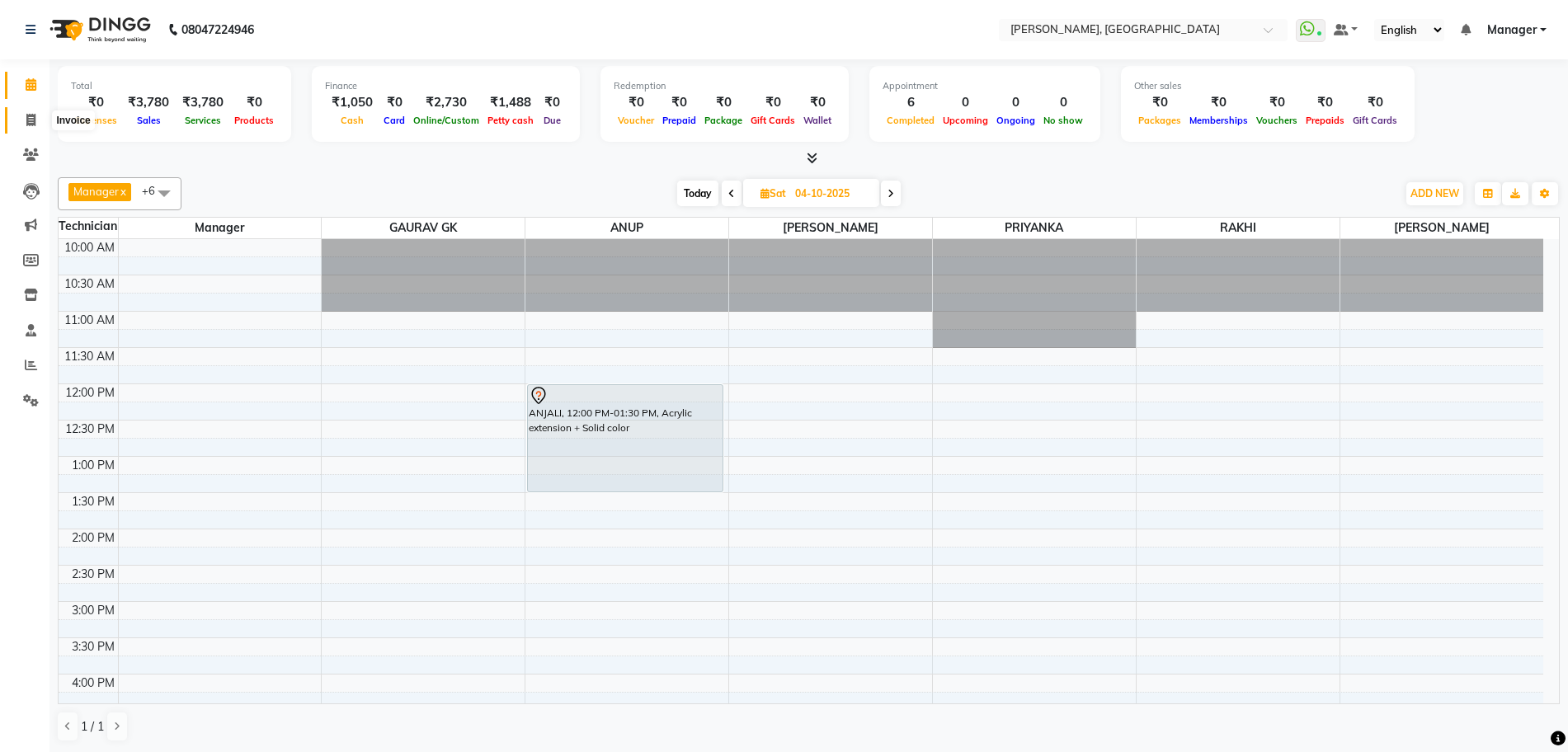
click at [38, 123] on span at bounding box center [31, 120] width 29 height 19
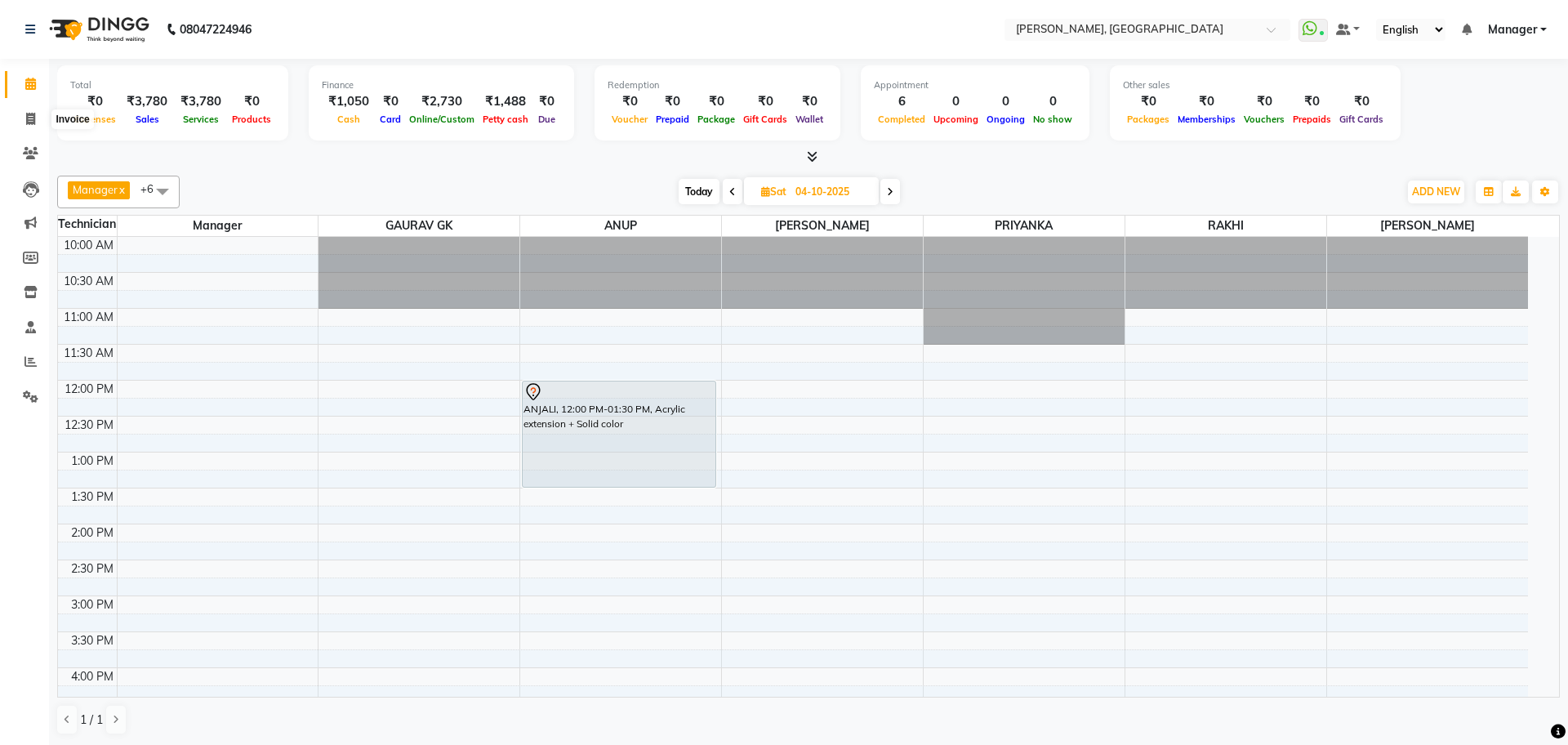
select select "service"
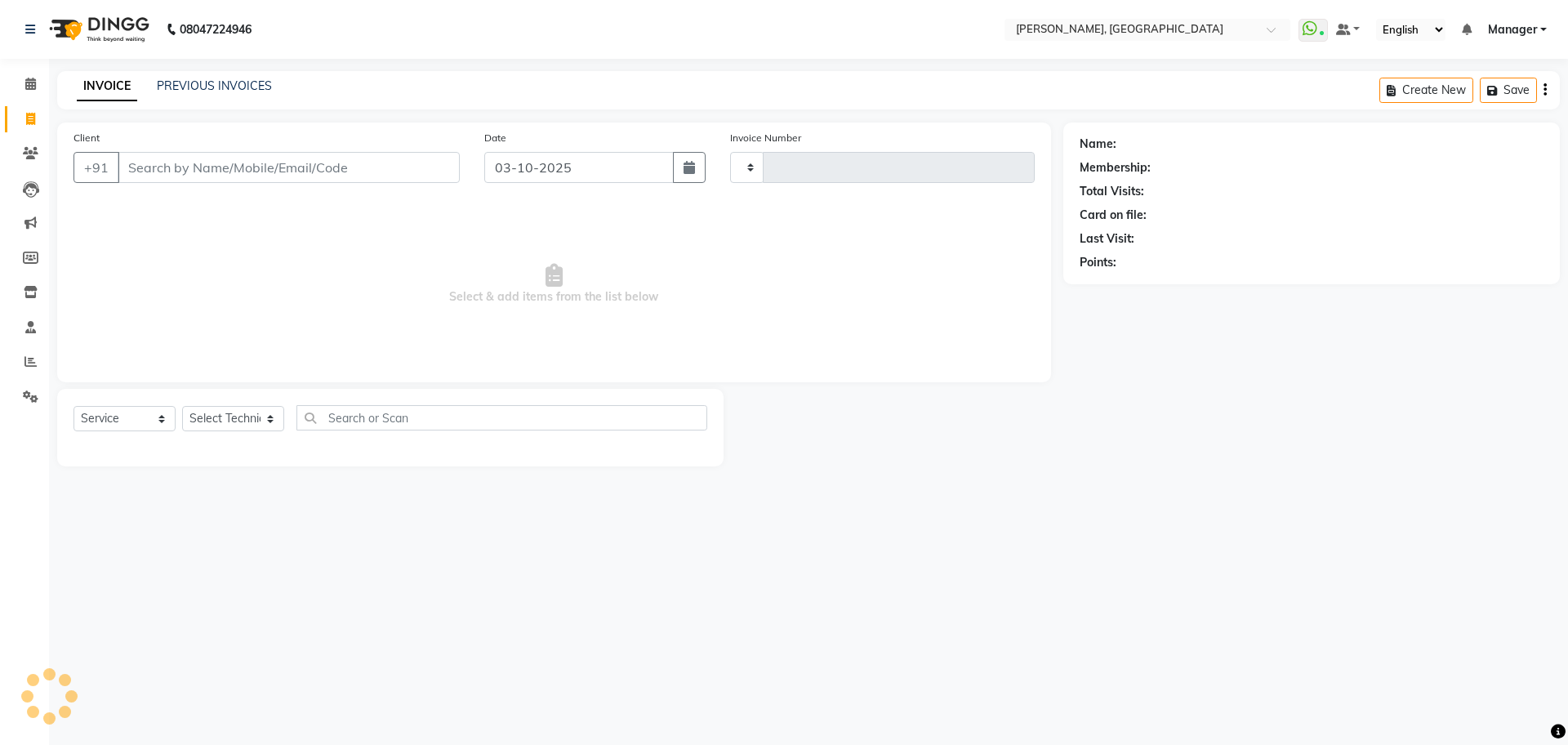
type input "1399"
select select "7674"
click at [232, 82] on link "PREVIOUS INVOICES" at bounding box center [214, 86] width 115 height 14
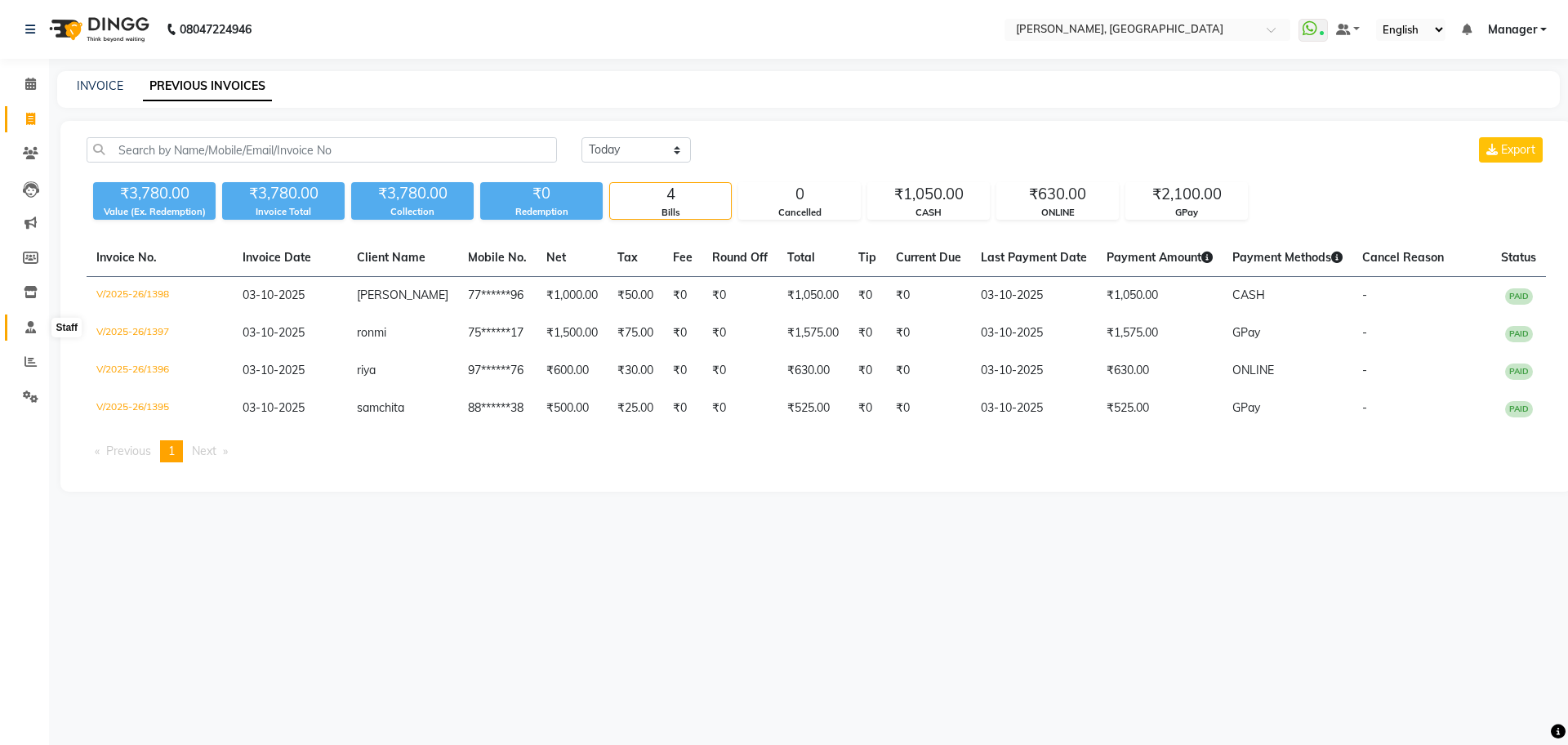
click at [28, 337] on link "Staff" at bounding box center [24, 328] width 39 height 27
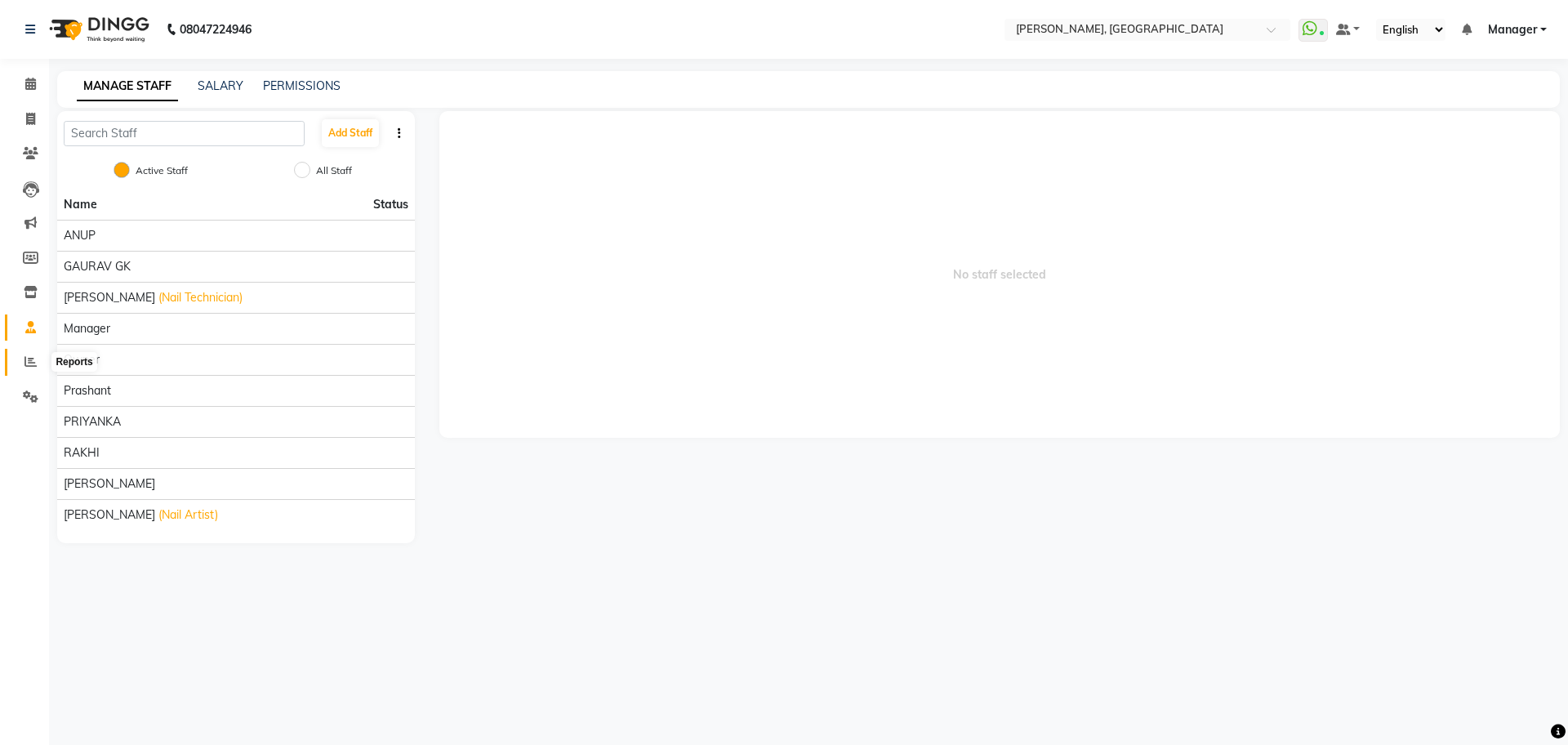
click at [25, 353] on span at bounding box center [30, 362] width 29 height 19
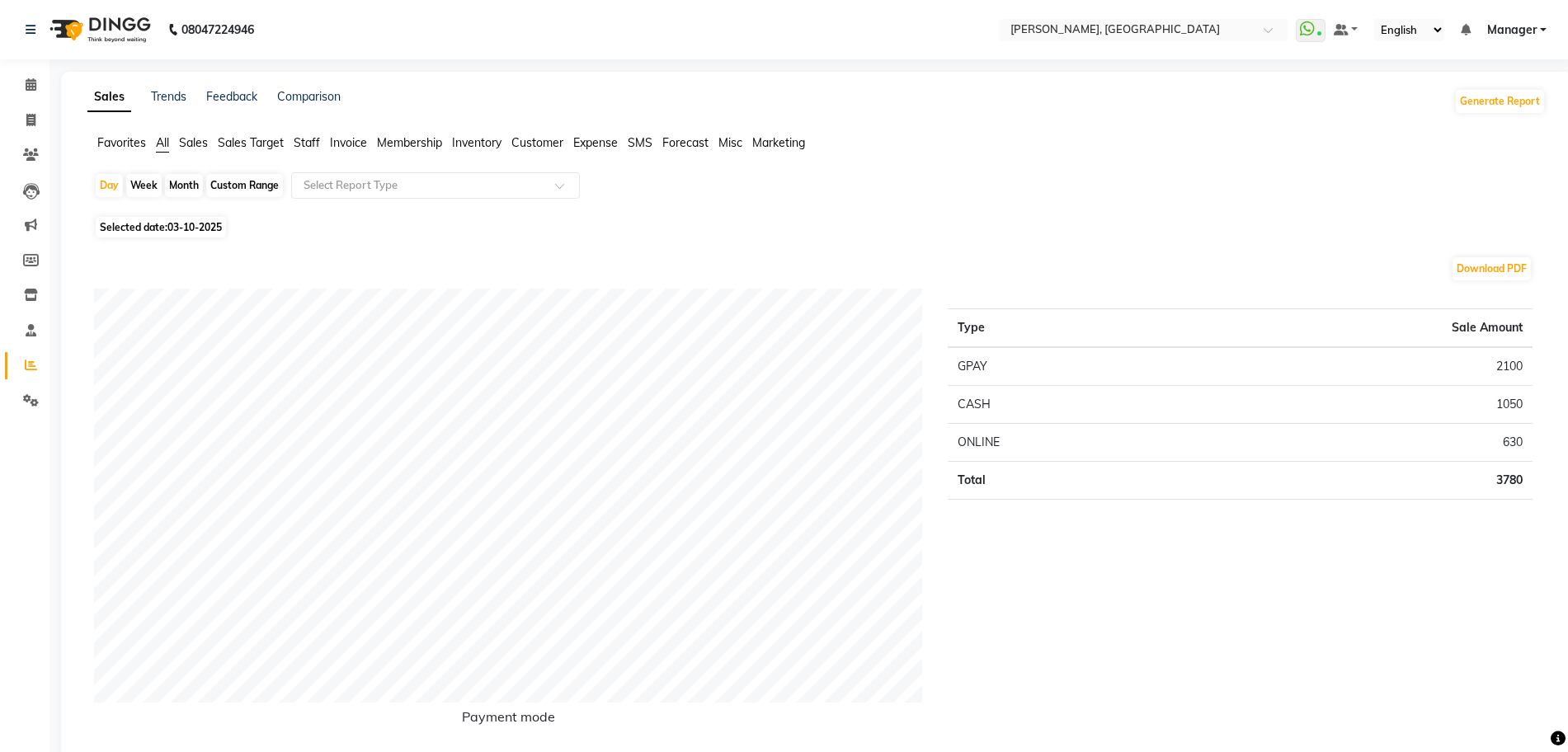
click at [309, 142] on span "Staff" at bounding box center [307, 142] width 26 height 14
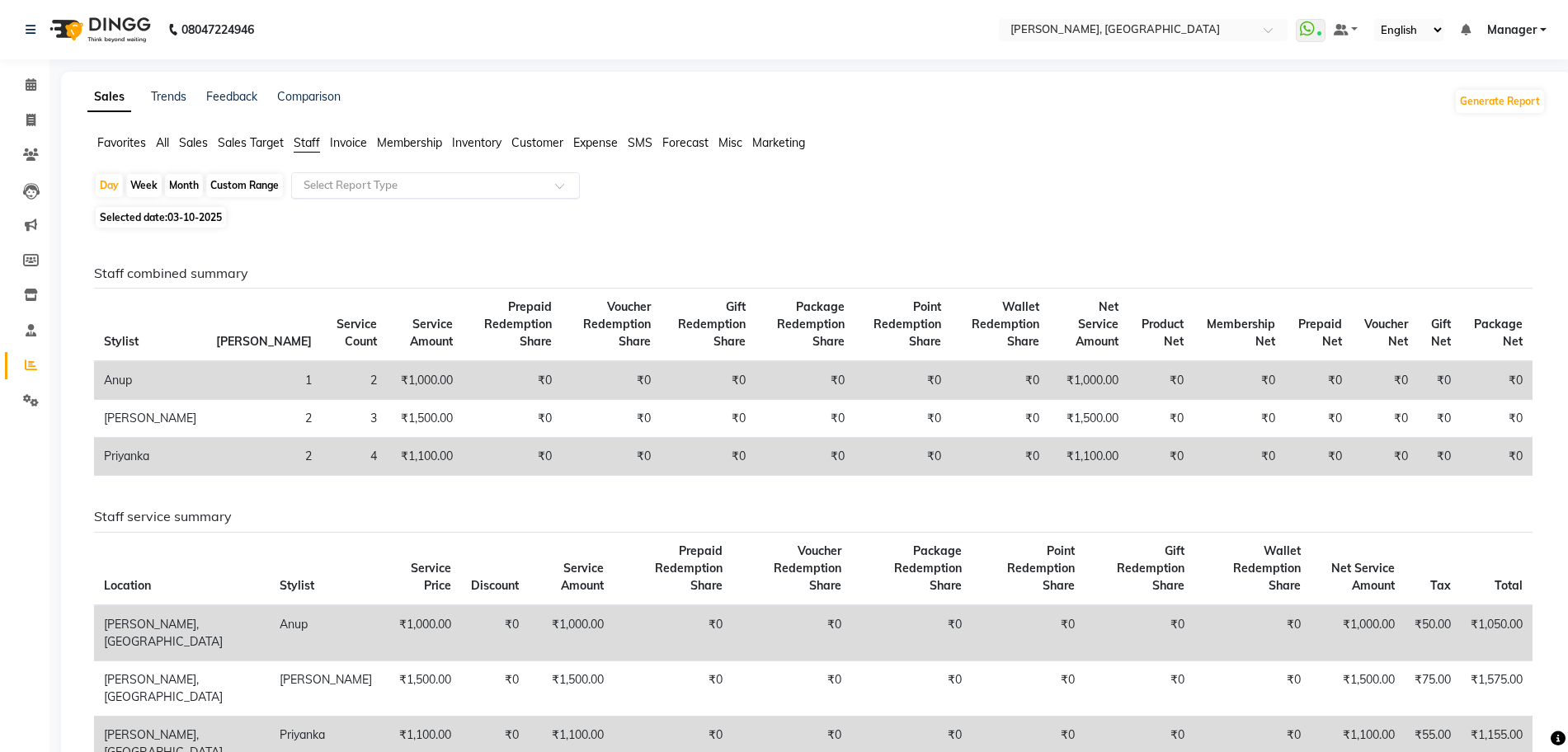
click at [338, 182] on input "text" at bounding box center [419, 186] width 237 height 16
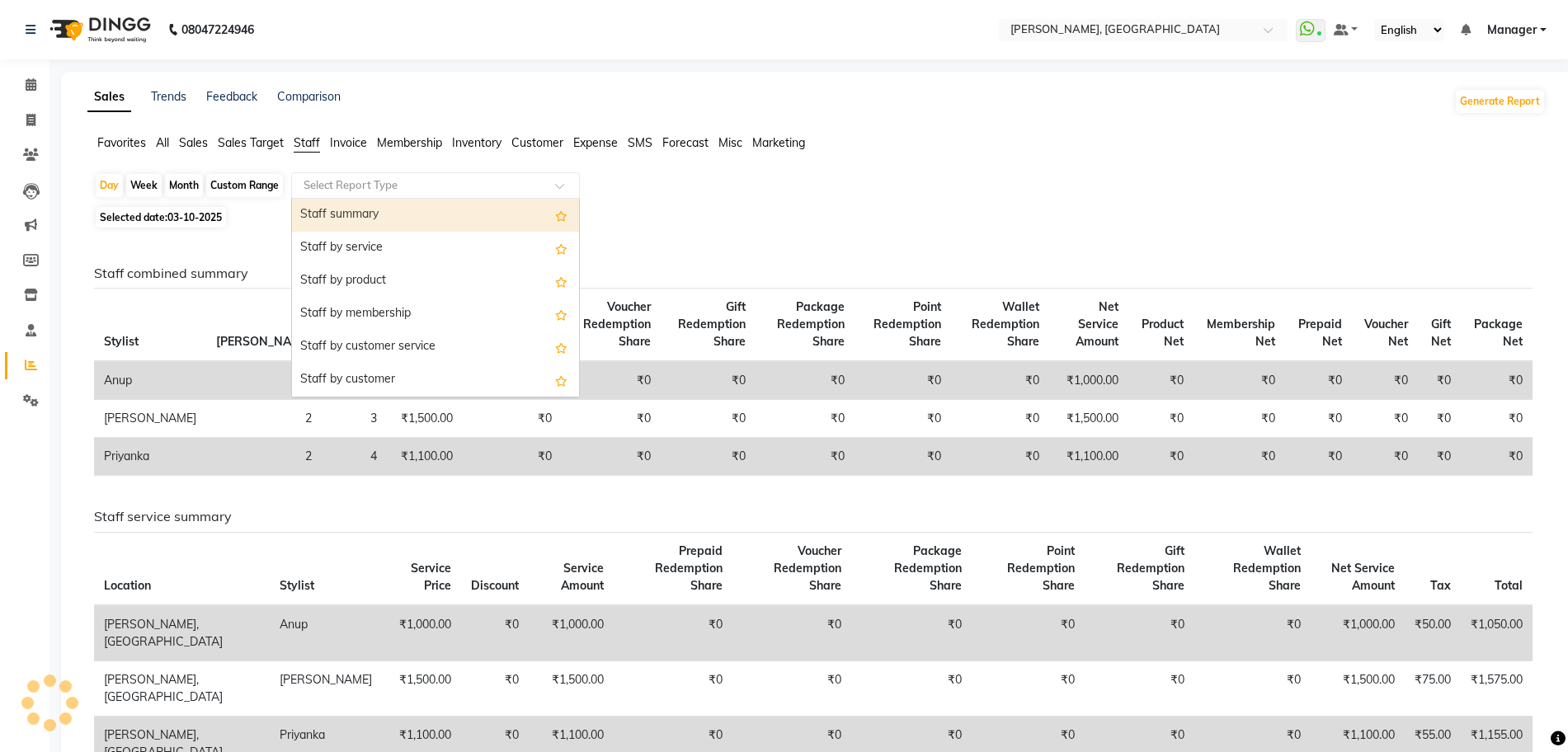
click at [342, 213] on div "Staff summary" at bounding box center [436, 215] width 287 height 33
select select "full_report"
select select "csv"
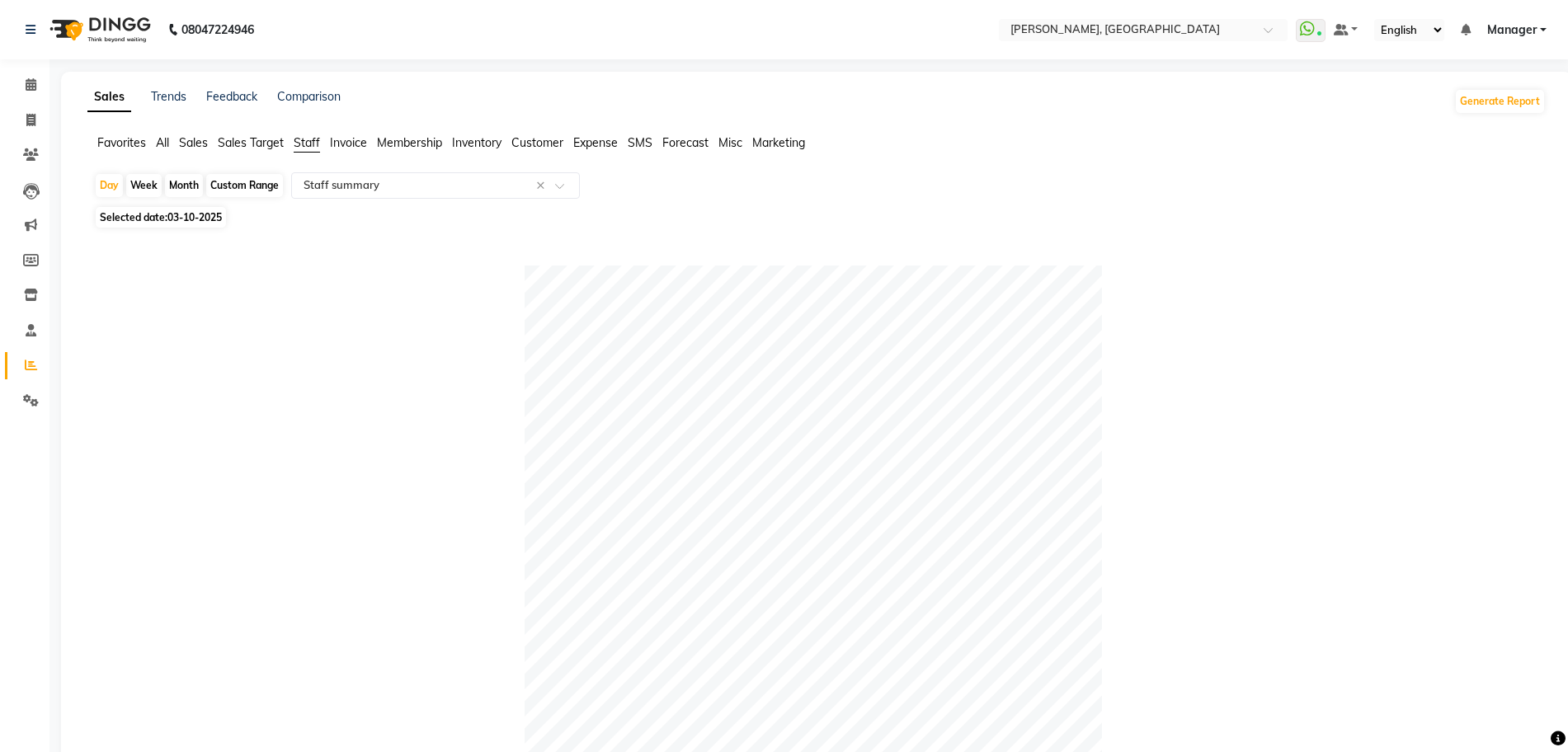
click at [189, 186] on div "Month" at bounding box center [184, 186] width 38 height 23
select select "10"
select select "2025"
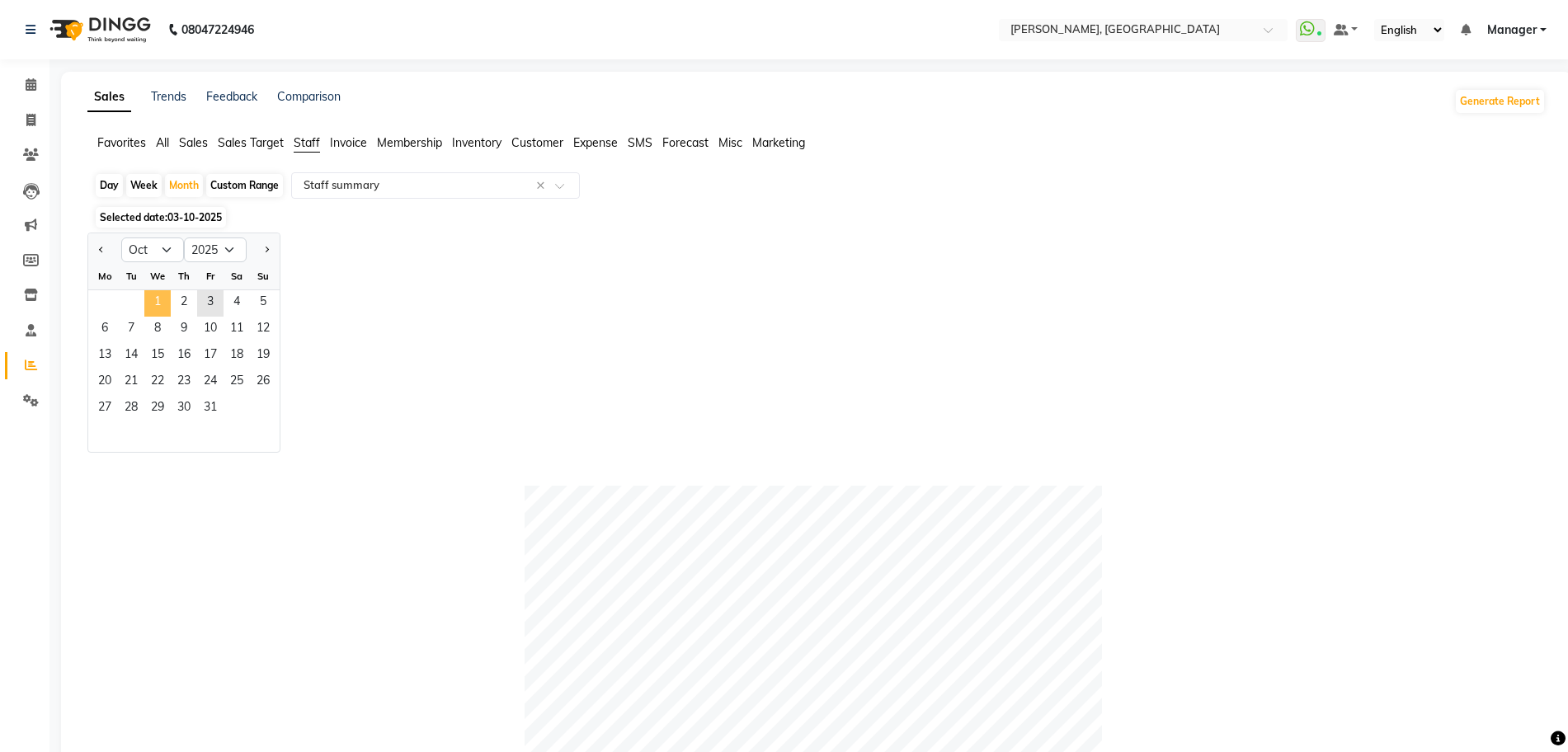
click at [159, 301] on span "1" at bounding box center [157, 303] width 26 height 26
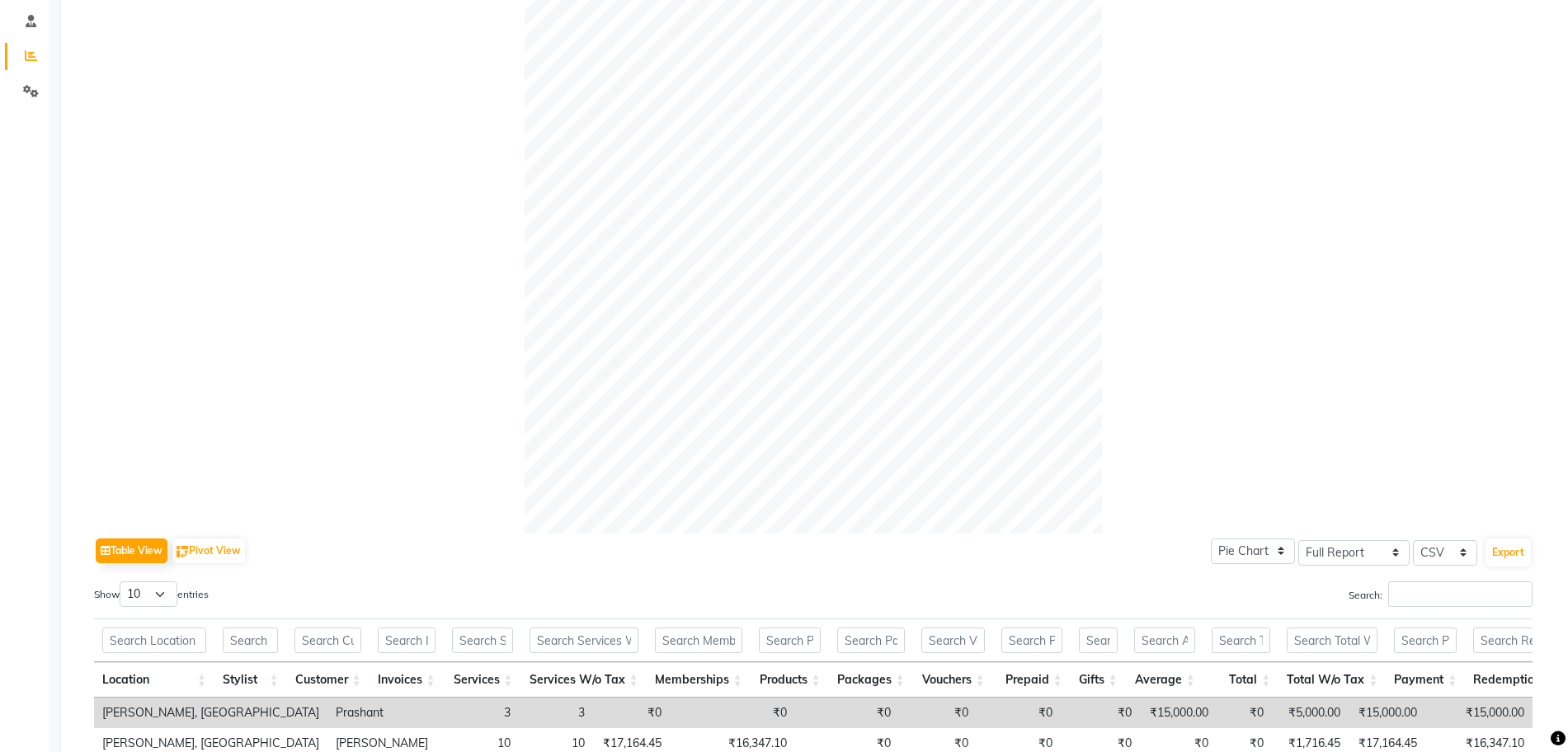
scroll to position [564, 0]
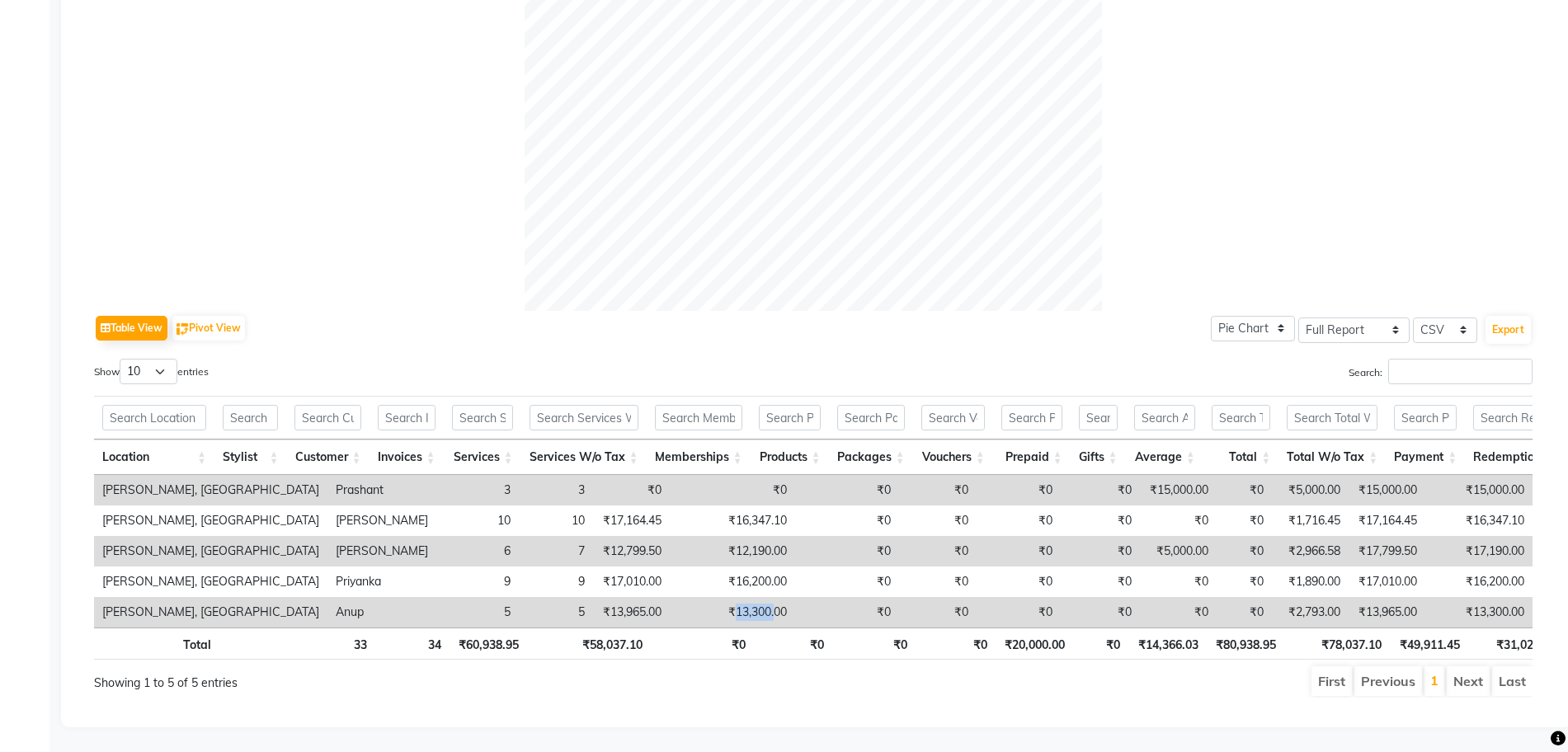
drag, startPoint x: 590, startPoint y: 581, endPoint x: 630, endPoint y: 582, distance: 40.0
click at [669, 597] on td "₹13,300.00" at bounding box center [732, 612] width 125 height 31
click at [616, 628] on th "₹58,037.10" at bounding box center [588, 644] width 124 height 32
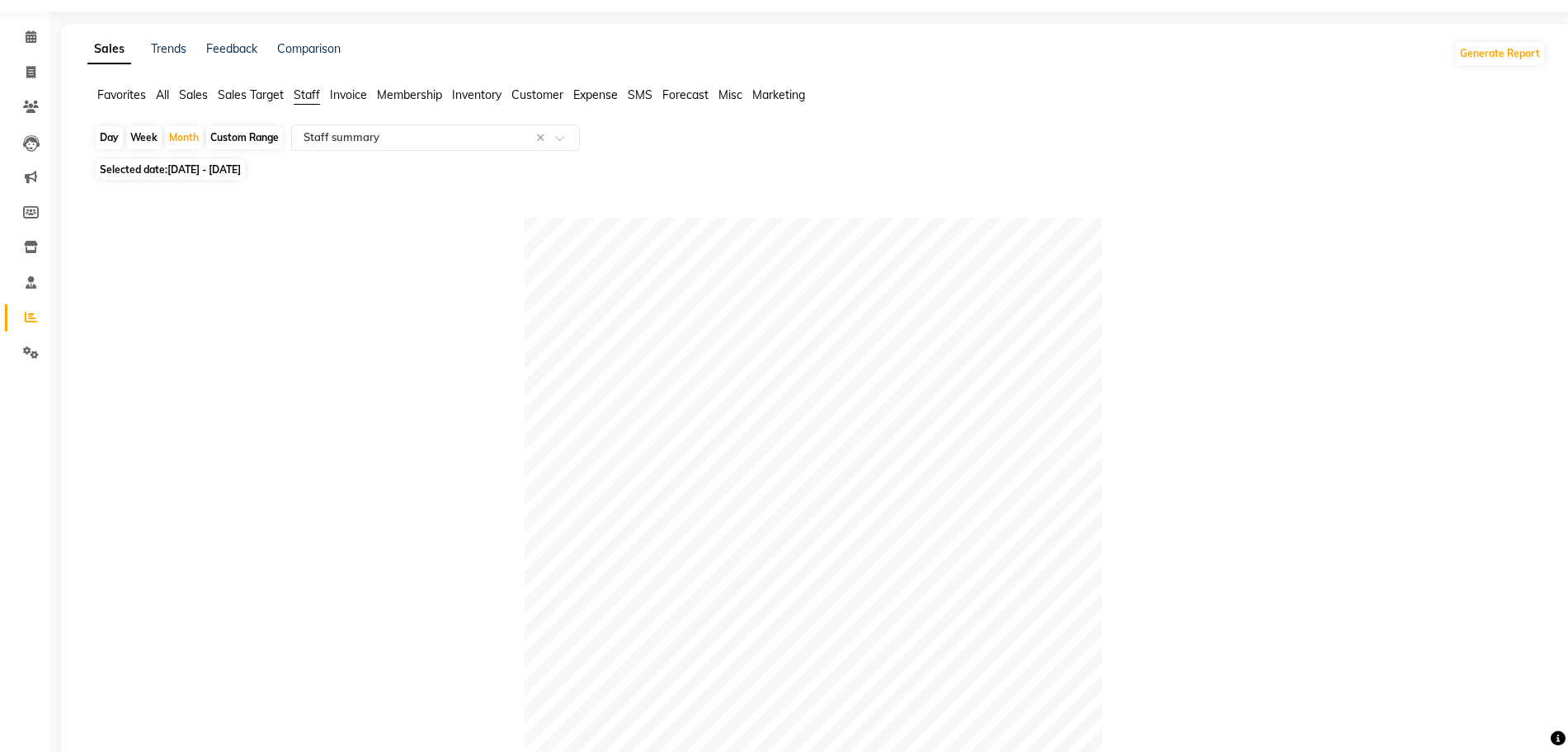
click at [111, 131] on div "Day" at bounding box center [109, 138] width 27 height 23
select select "10"
select select "2025"
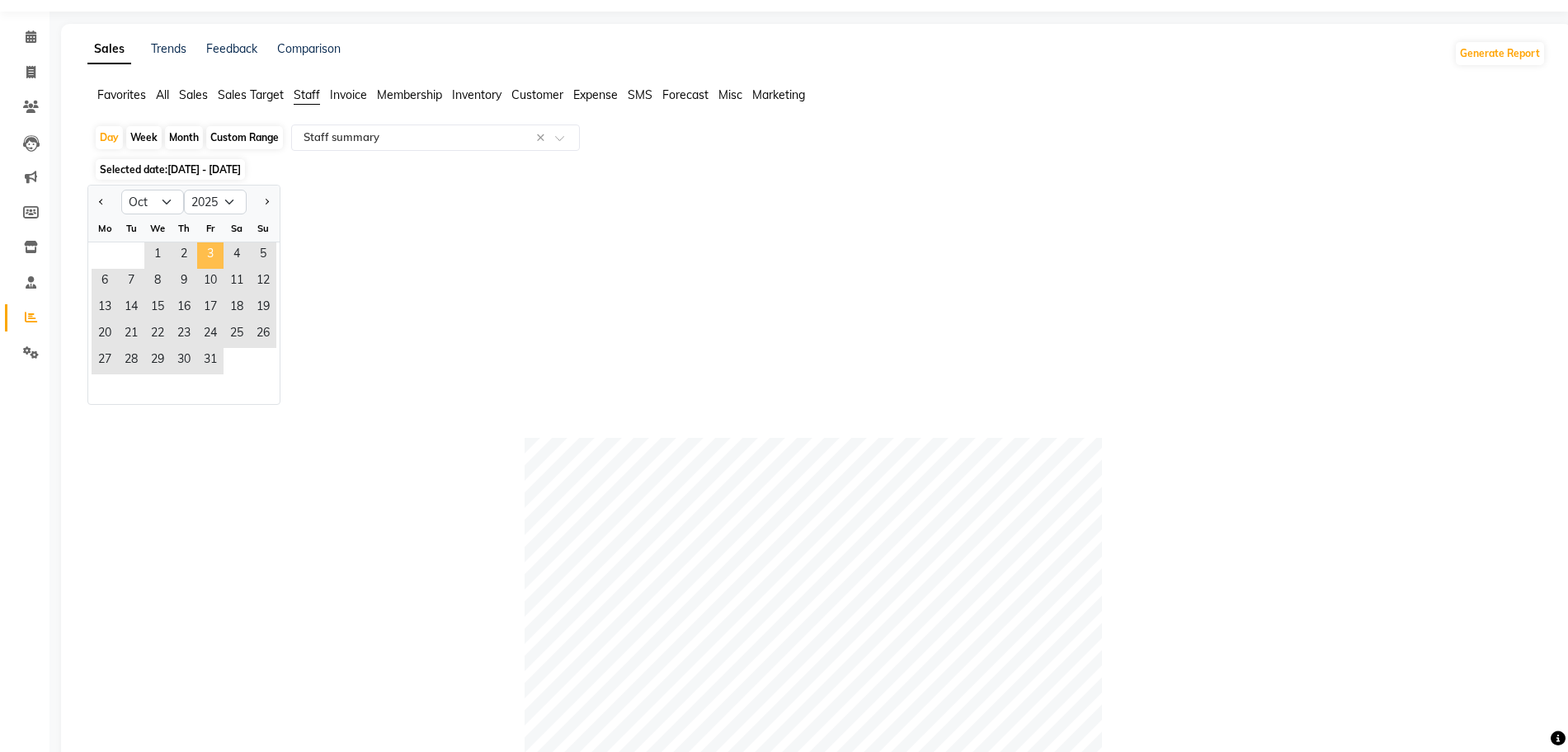
click at [217, 251] on span "3" at bounding box center [210, 255] width 26 height 26
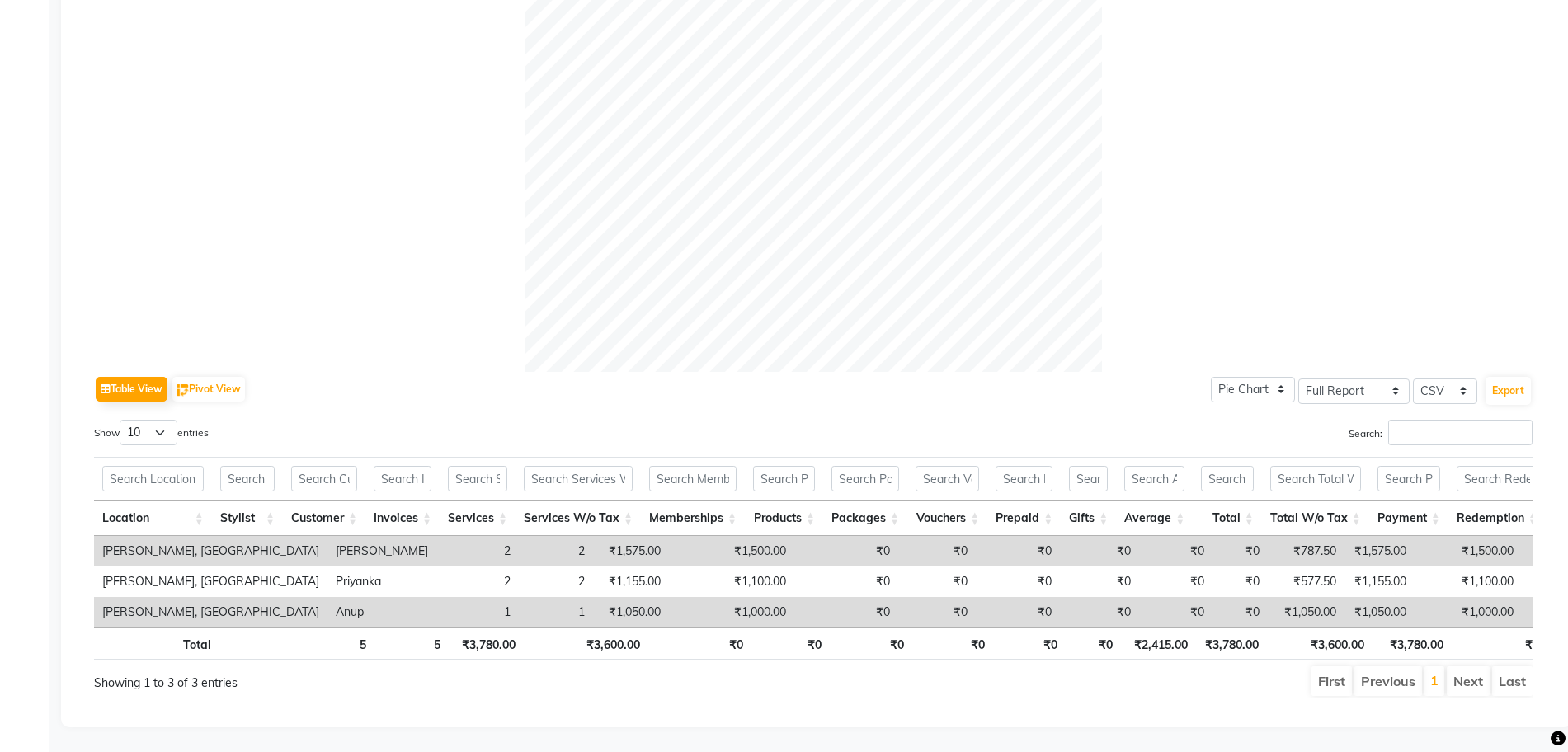
scroll to position [0, 0]
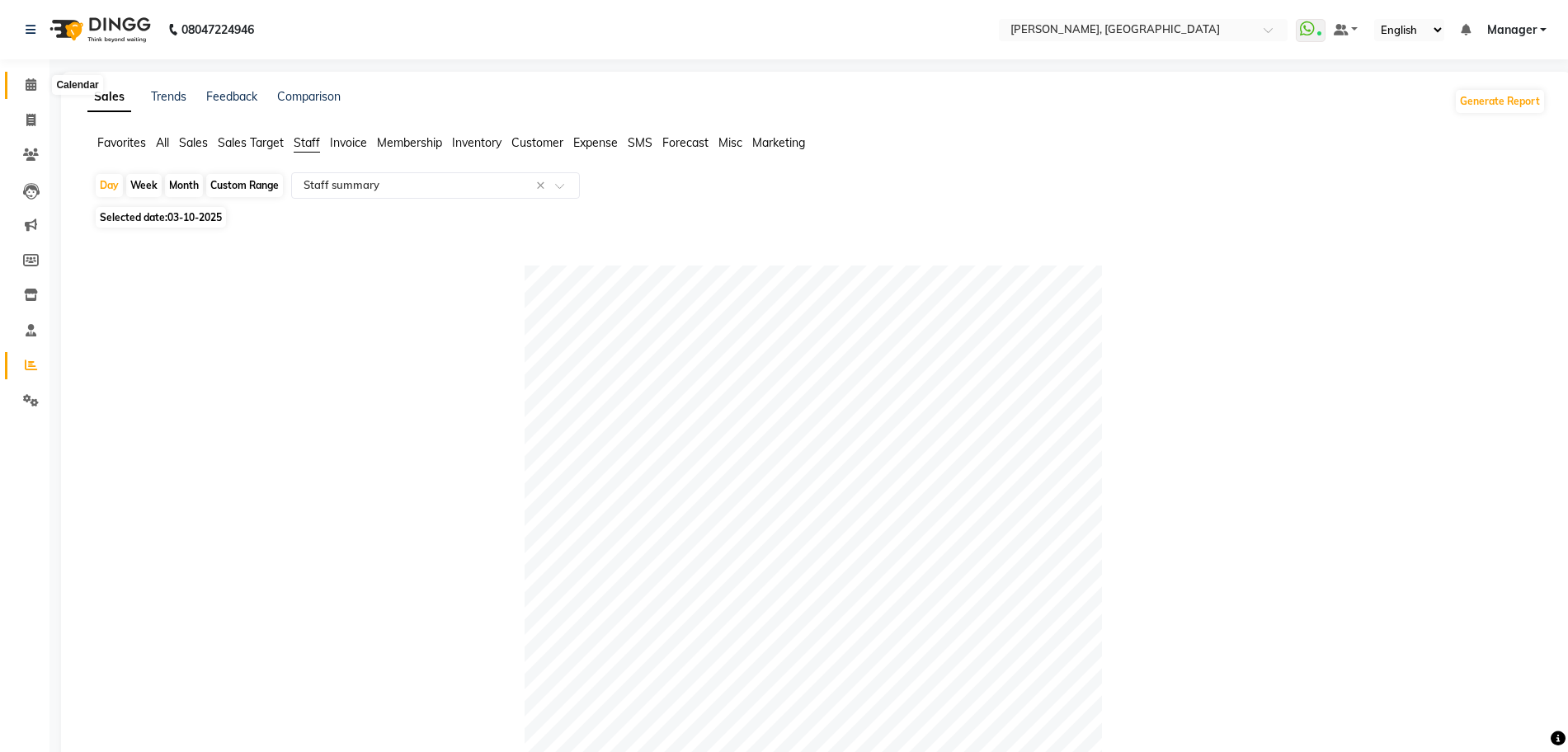
click at [31, 78] on icon at bounding box center [31, 85] width 11 height 13
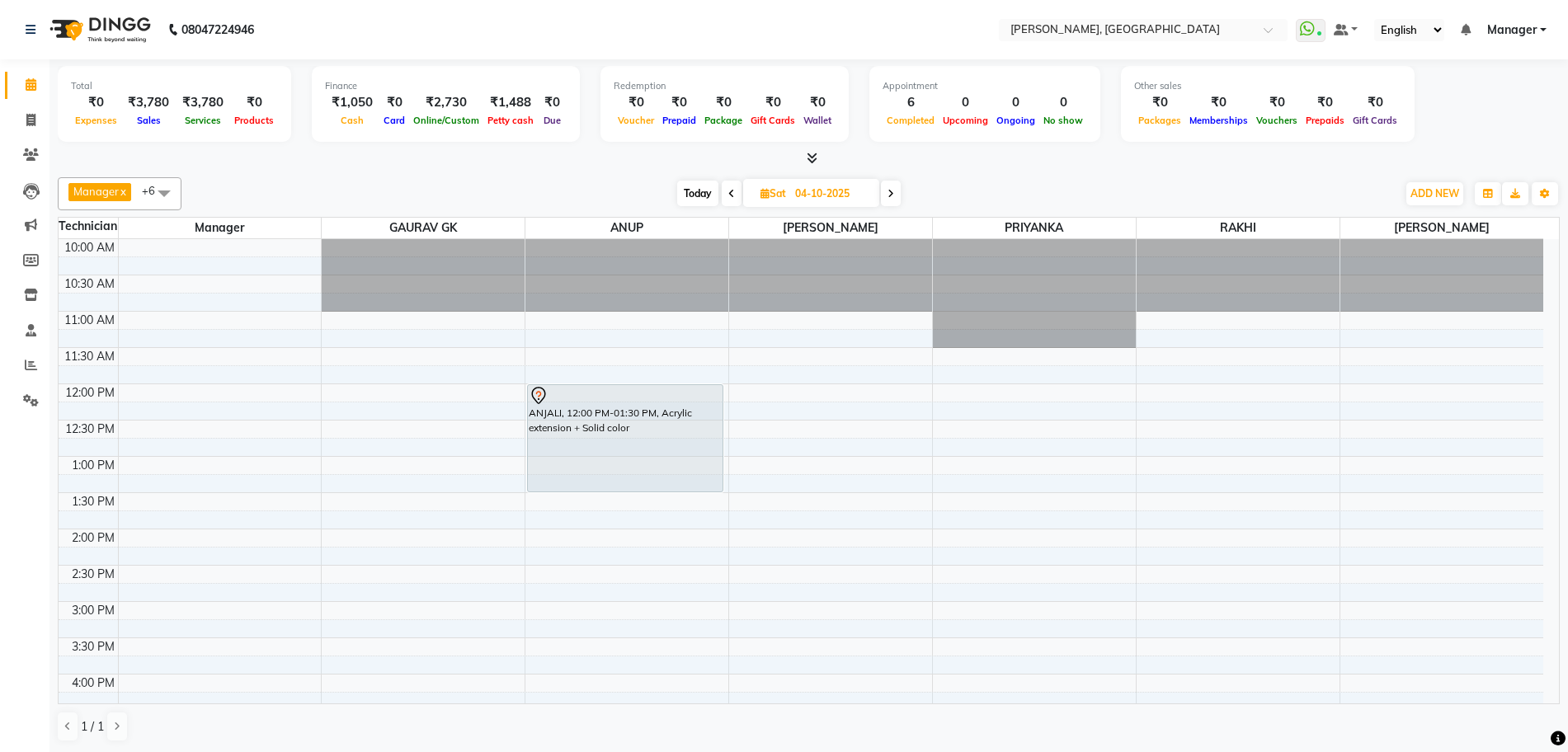
scroll to position [103, 0]
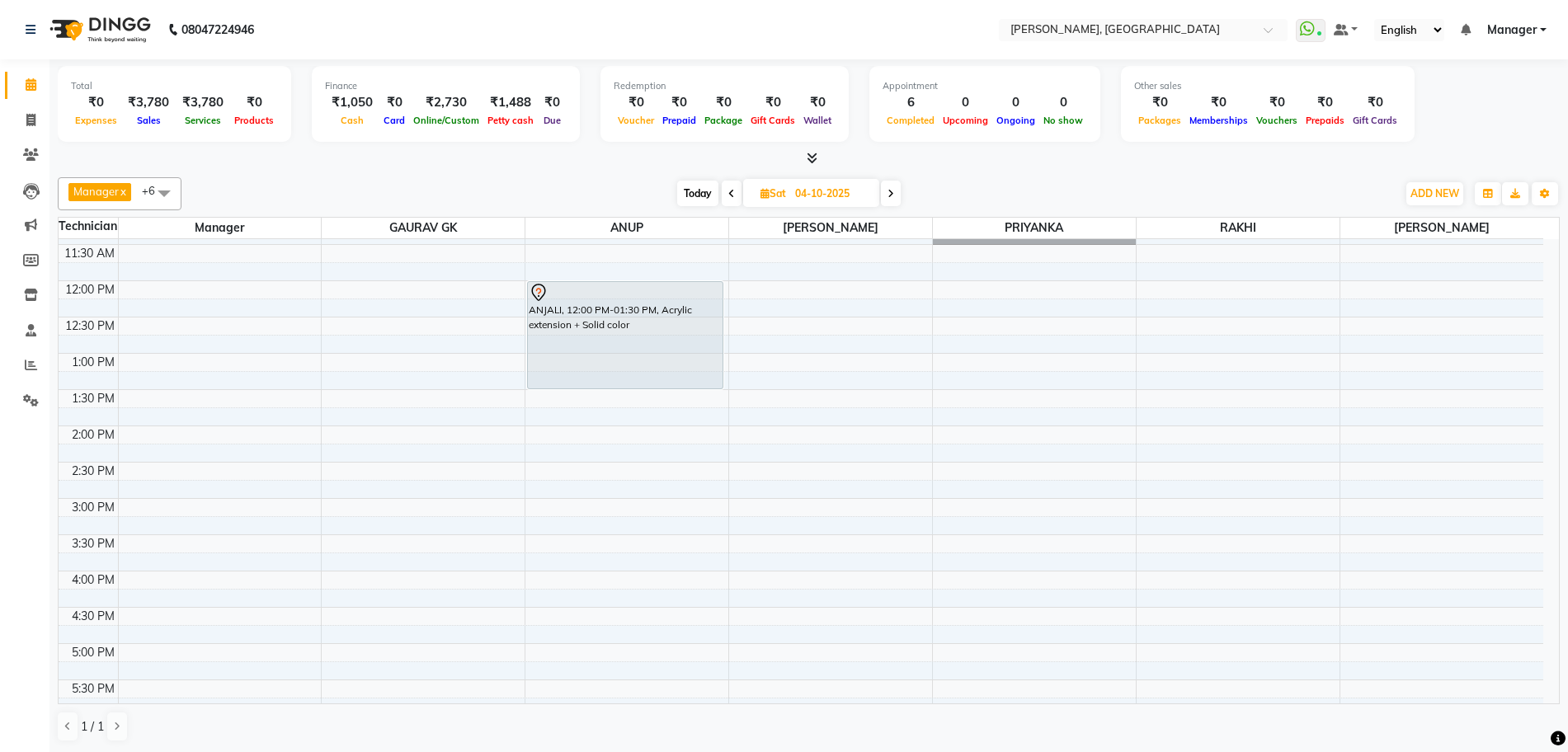
click at [884, 197] on span at bounding box center [891, 193] width 20 height 25
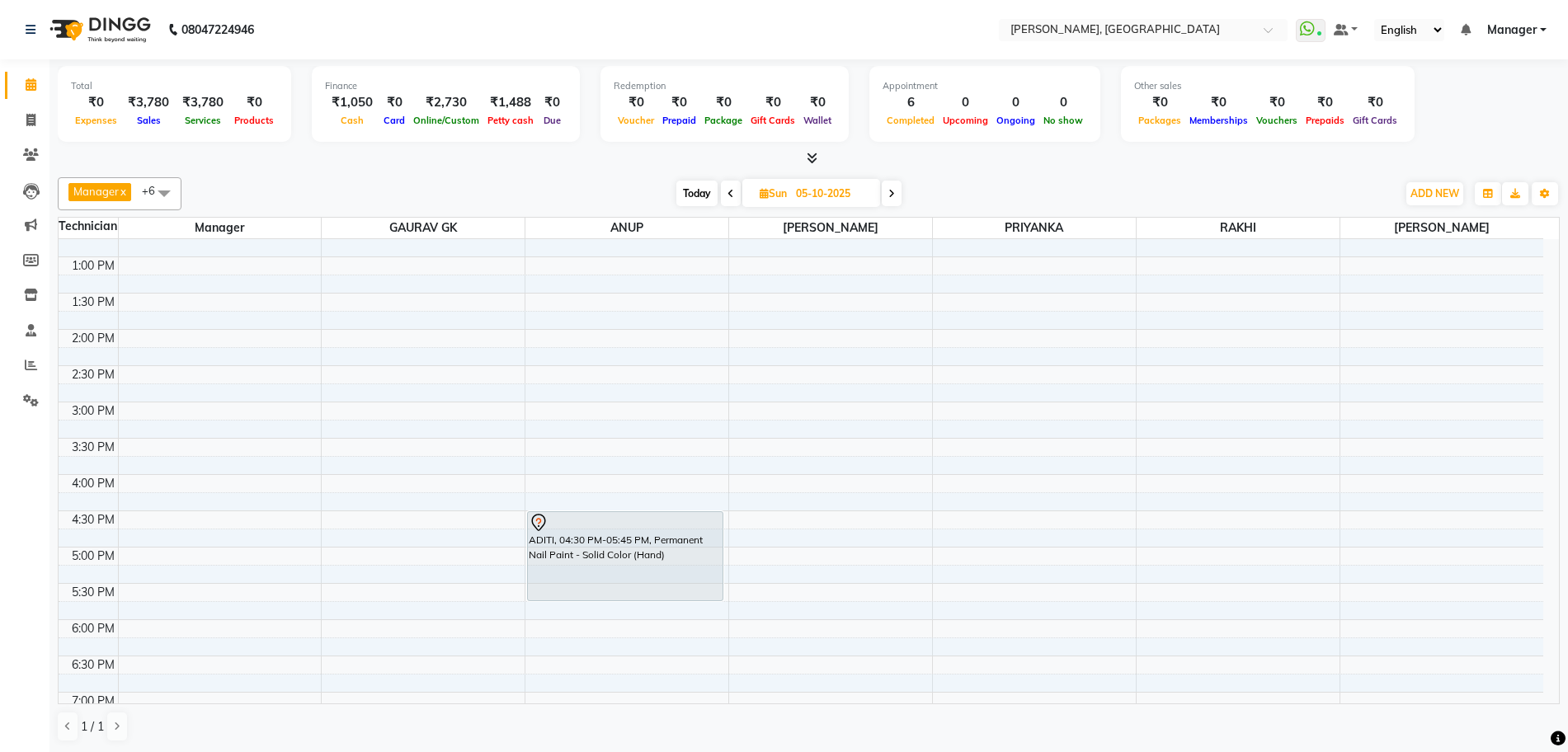
scroll to position [96, 0]
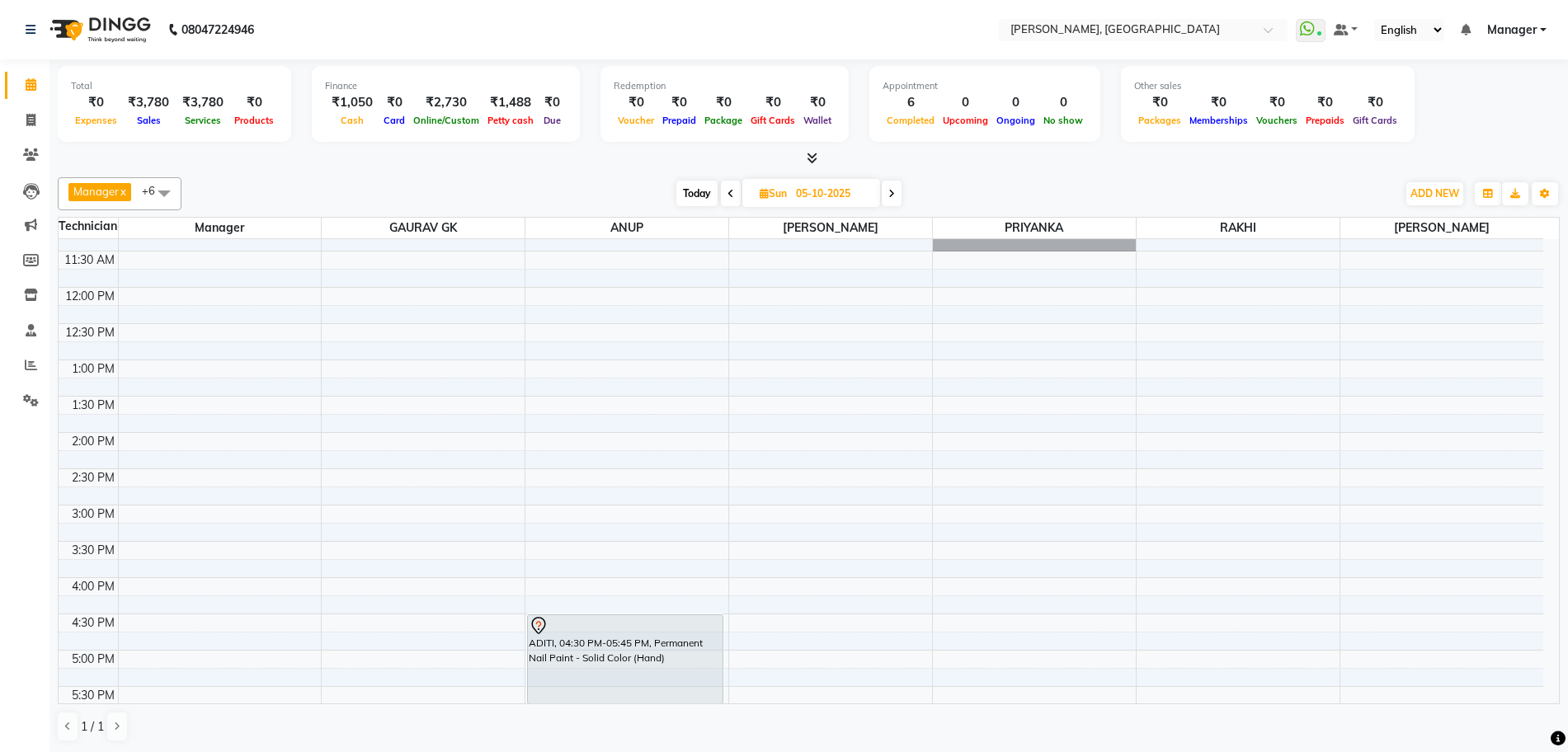
click at [709, 199] on span "Today" at bounding box center [697, 193] width 42 height 25
type input "03-10-2025"
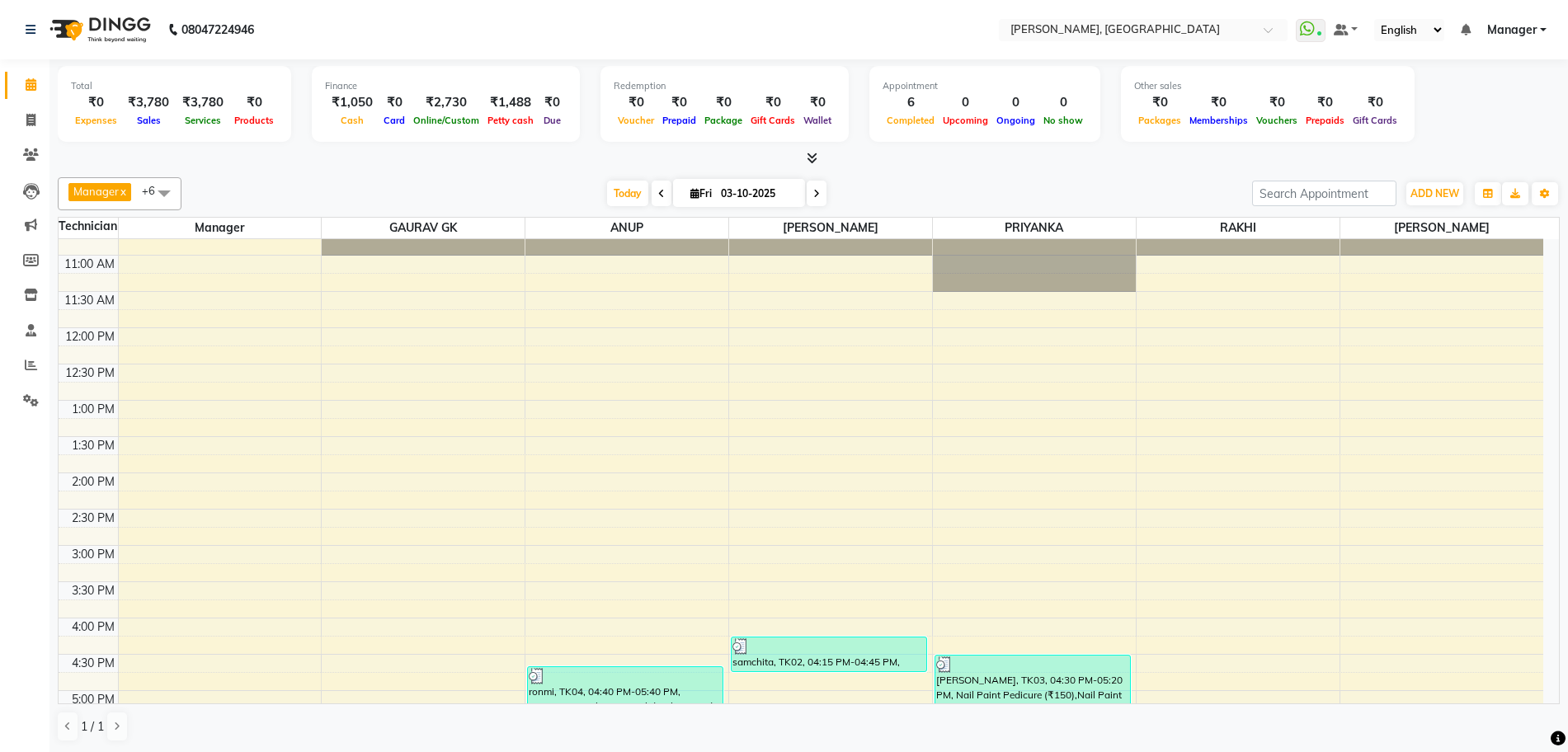
scroll to position [103, 0]
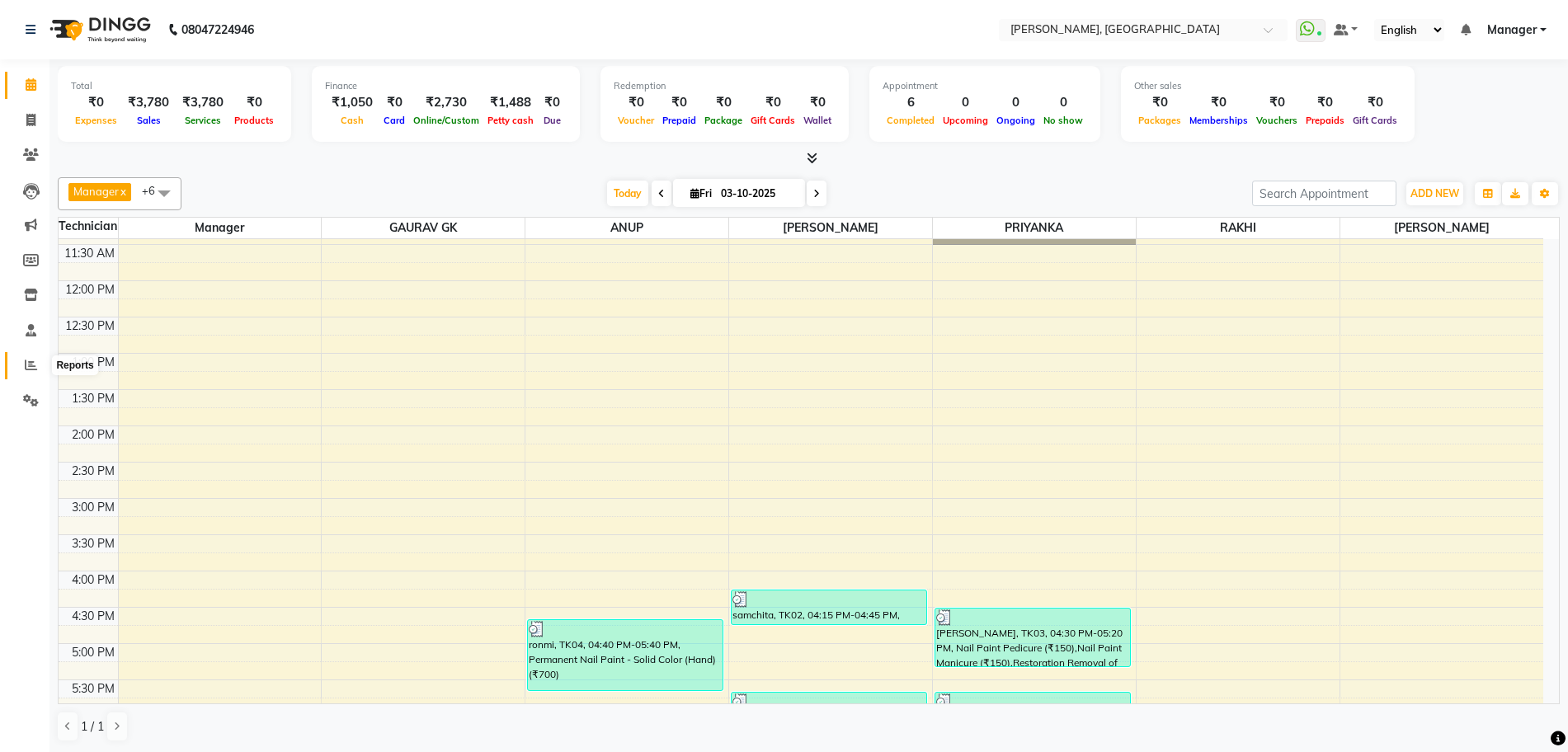
click at [34, 360] on span at bounding box center [31, 365] width 29 height 19
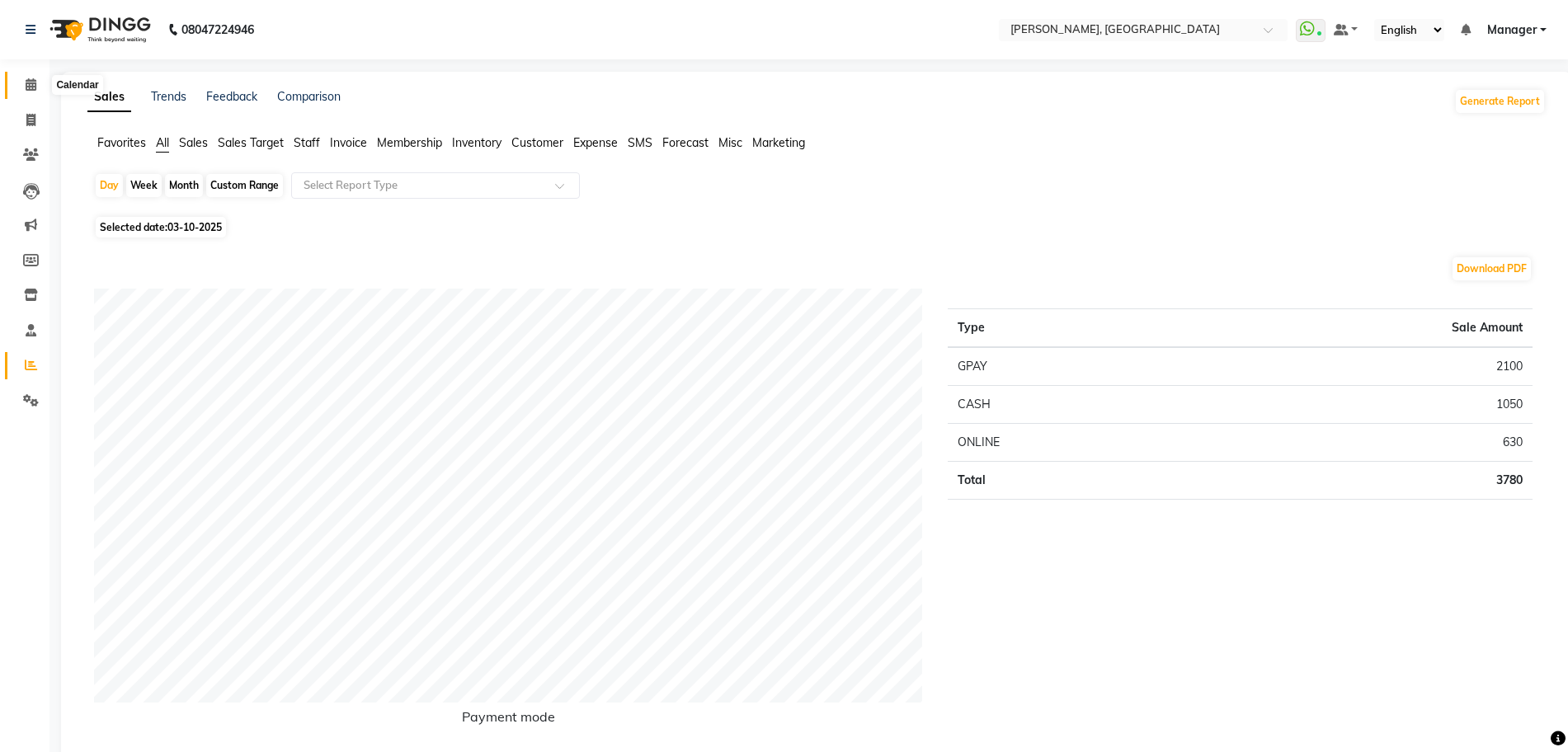
click at [27, 90] on icon at bounding box center [31, 85] width 11 height 13
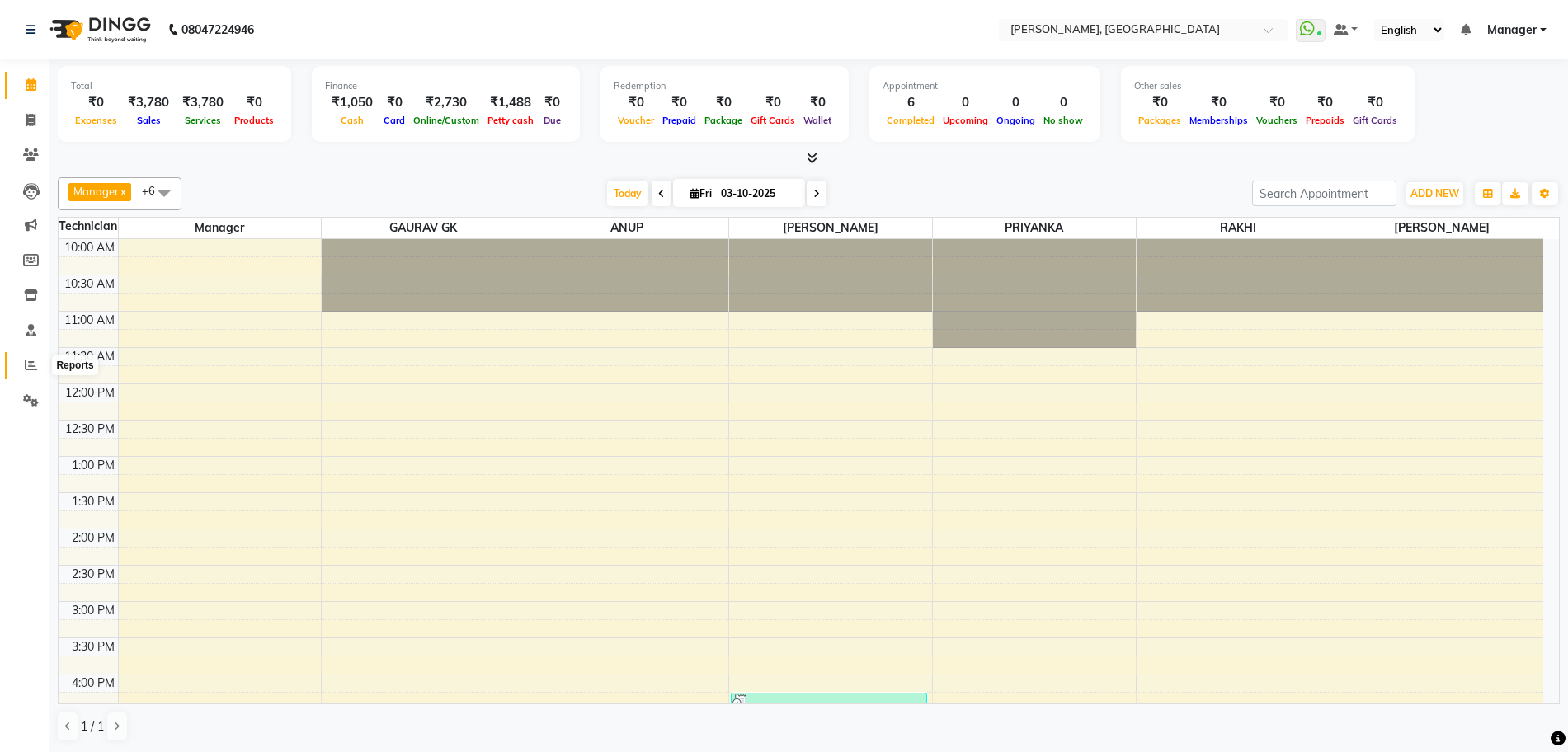
click at [32, 362] on icon at bounding box center [31, 365] width 13 height 13
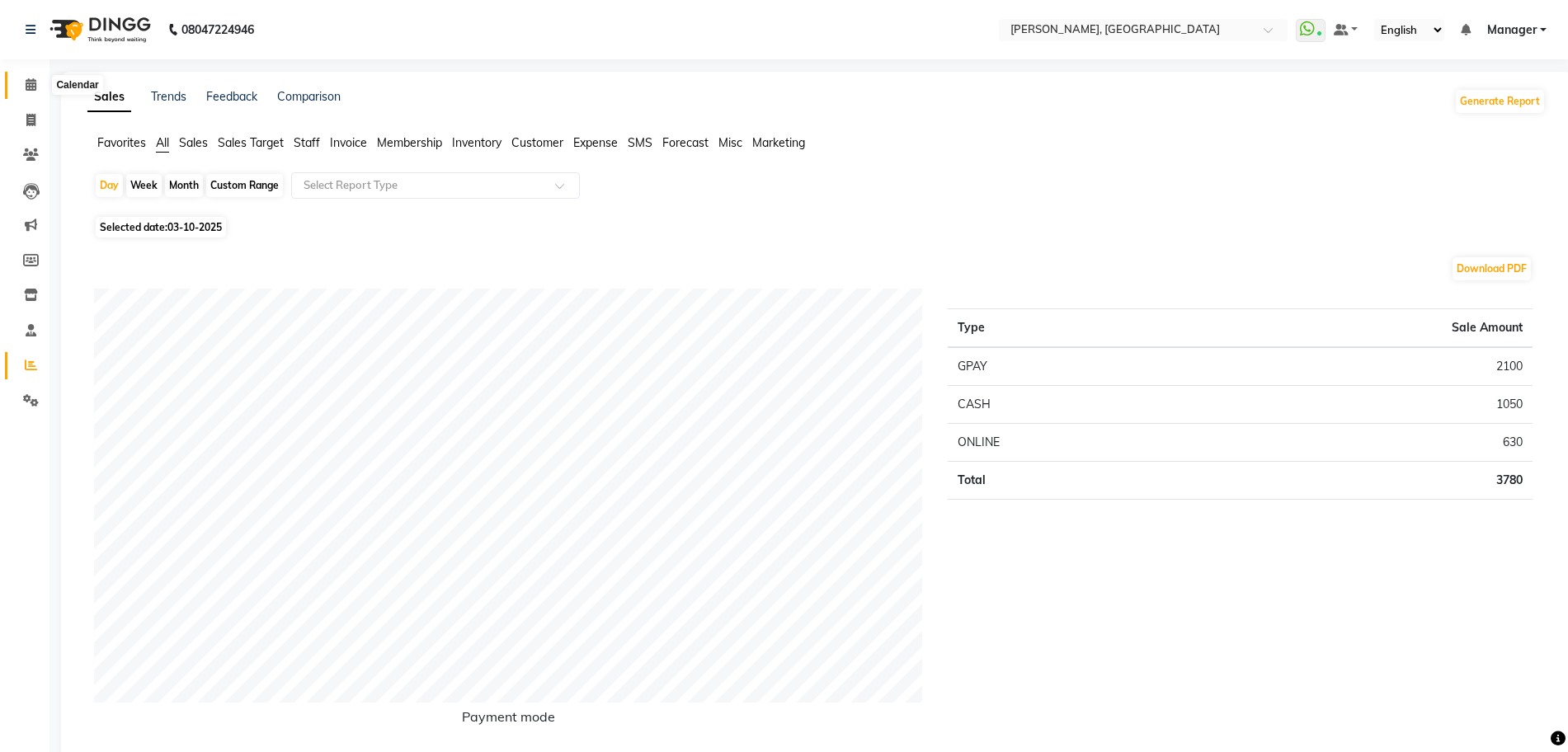
click at [29, 83] on icon at bounding box center [31, 85] width 11 height 13
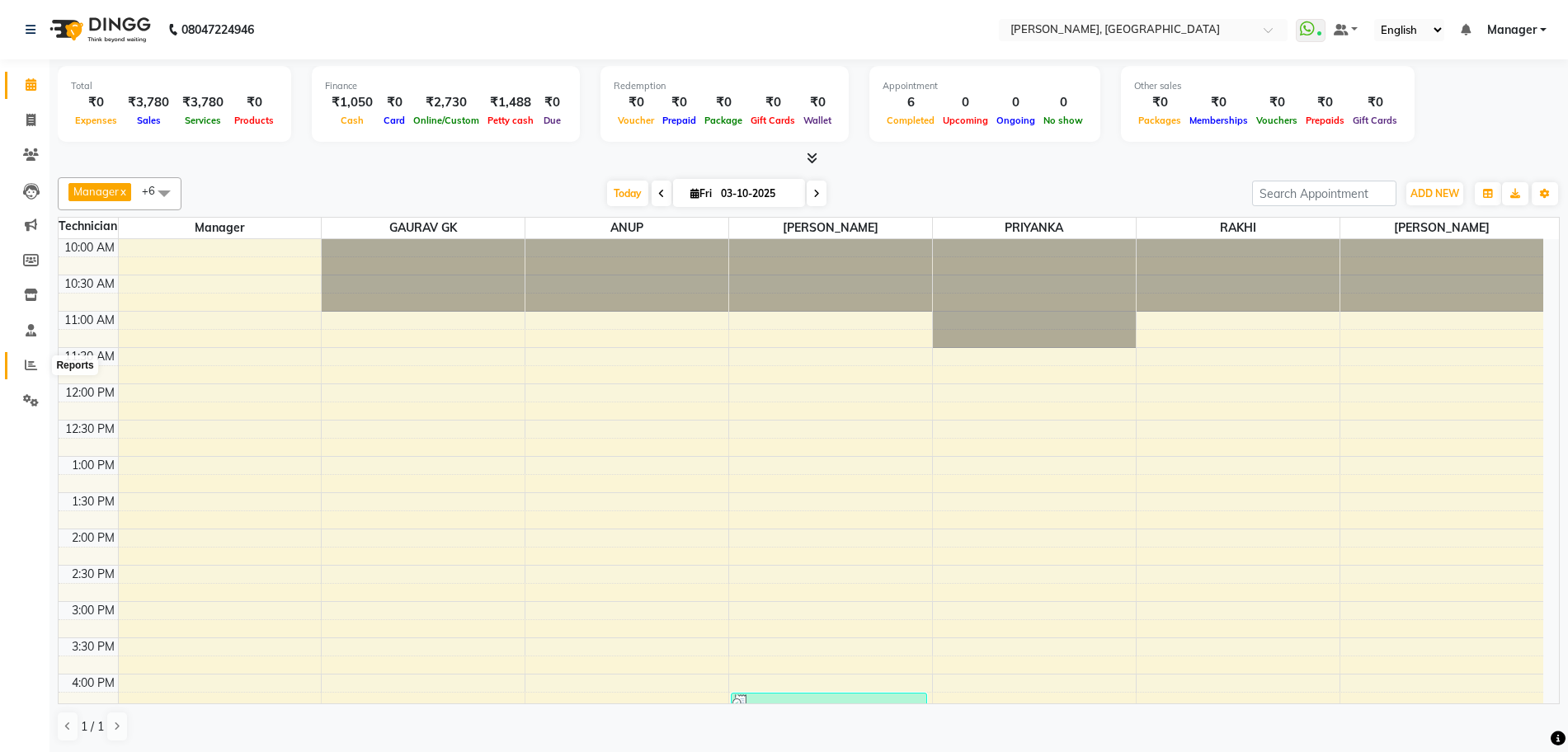
click at [40, 366] on span at bounding box center [31, 365] width 29 height 19
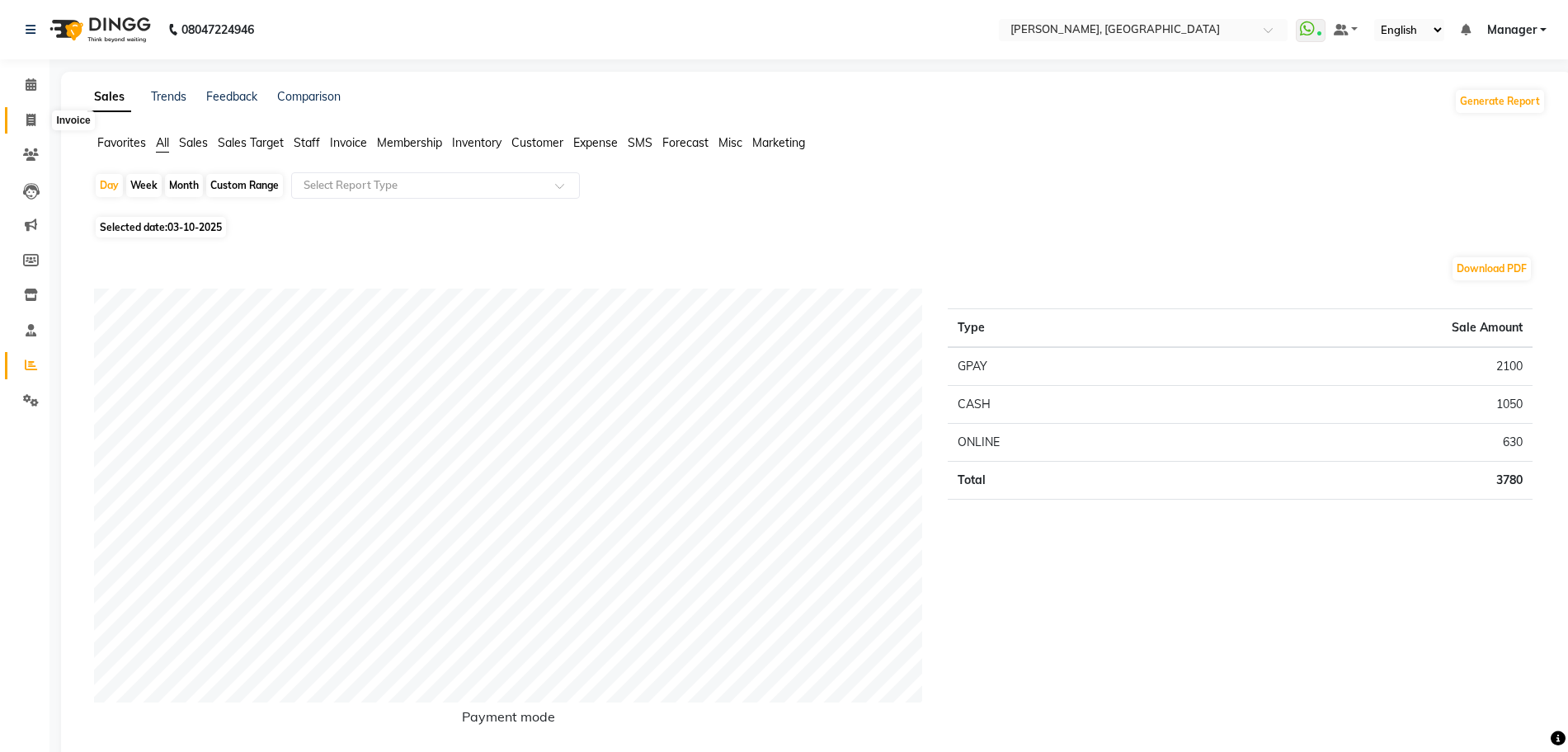
click at [38, 121] on span at bounding box center [31, 120] width 29 height 19
select select "service"
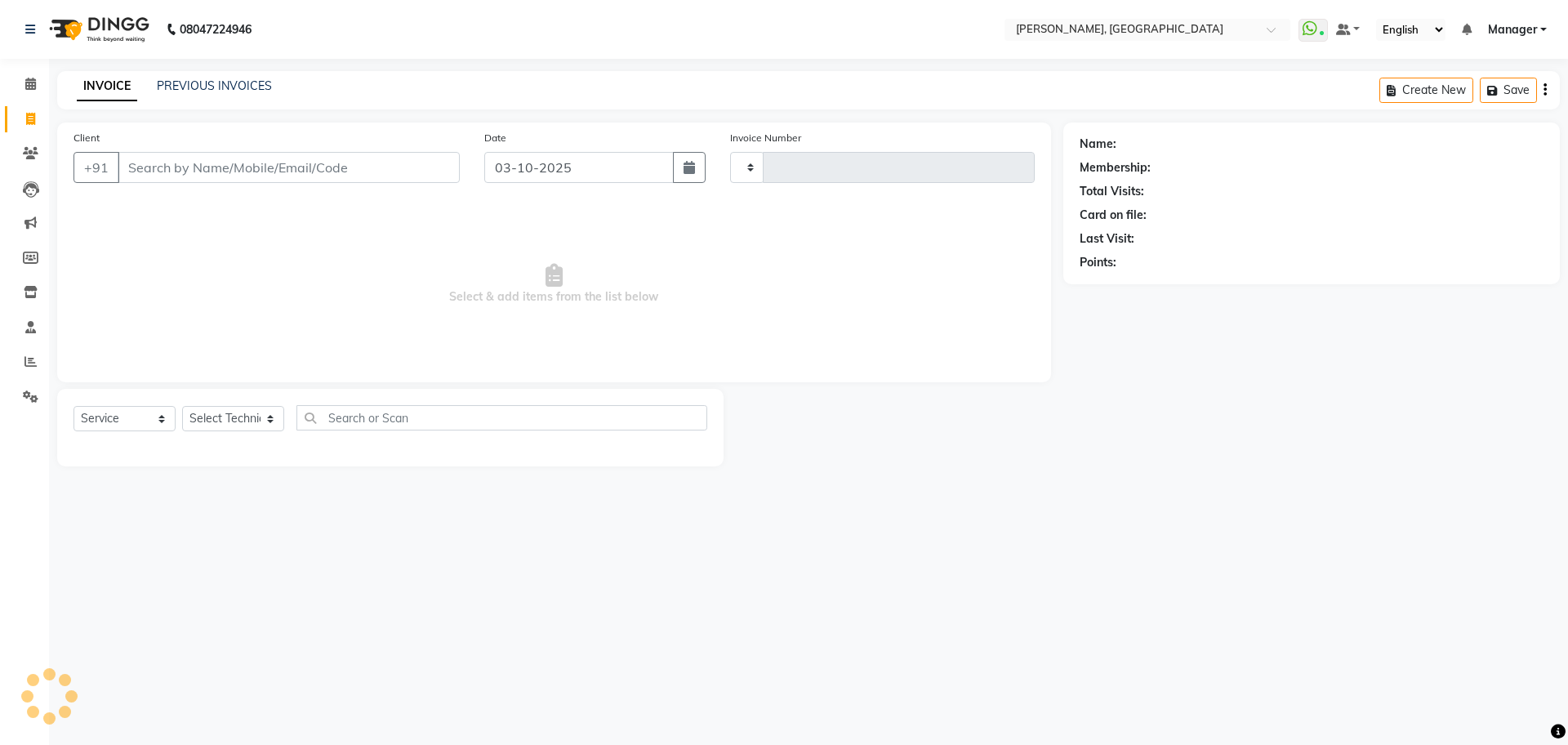
type input "1399"
select select "7674"
click at [31, 82] on icon at bounding box center [30, 84] width 11 height 13
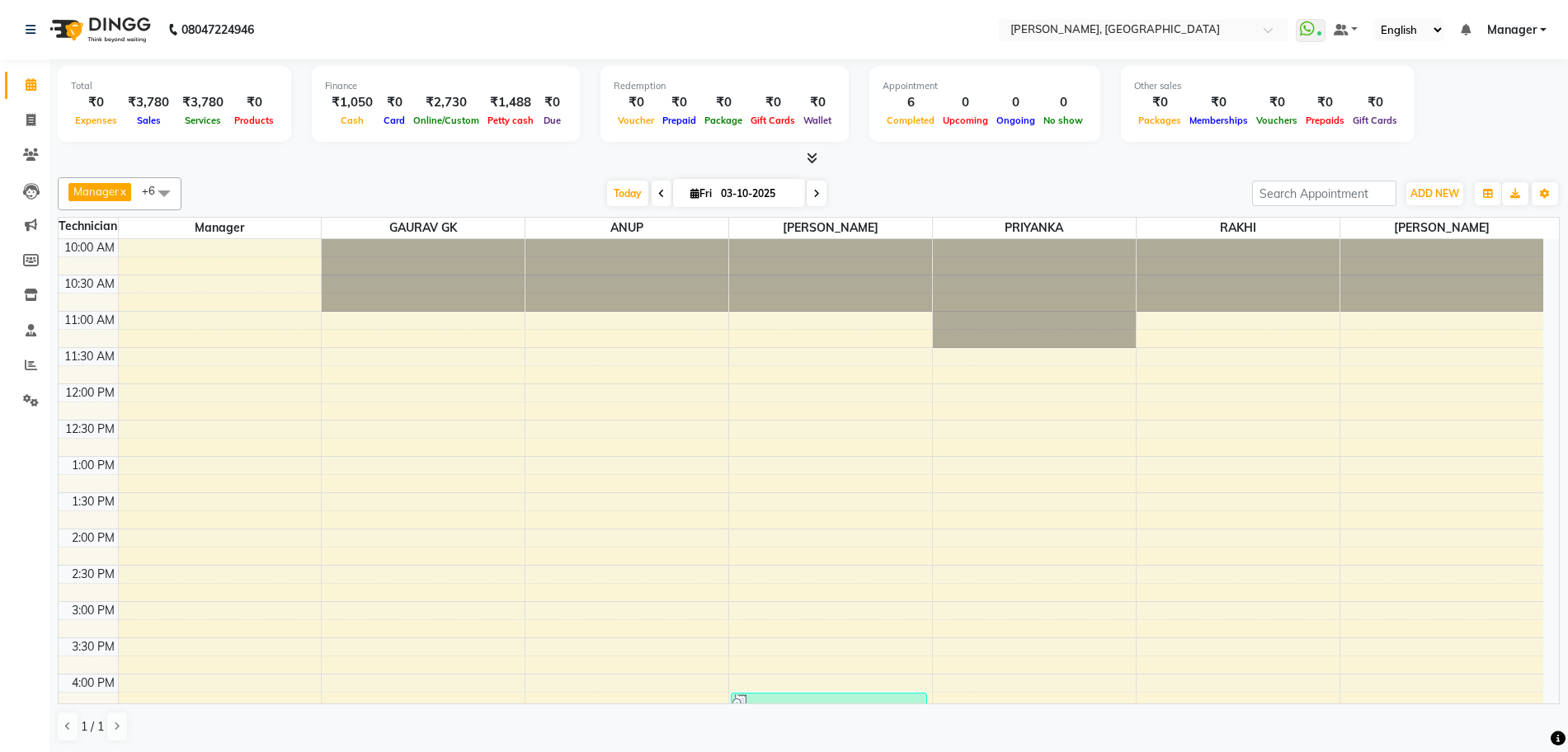
scroll to position [406, 0]
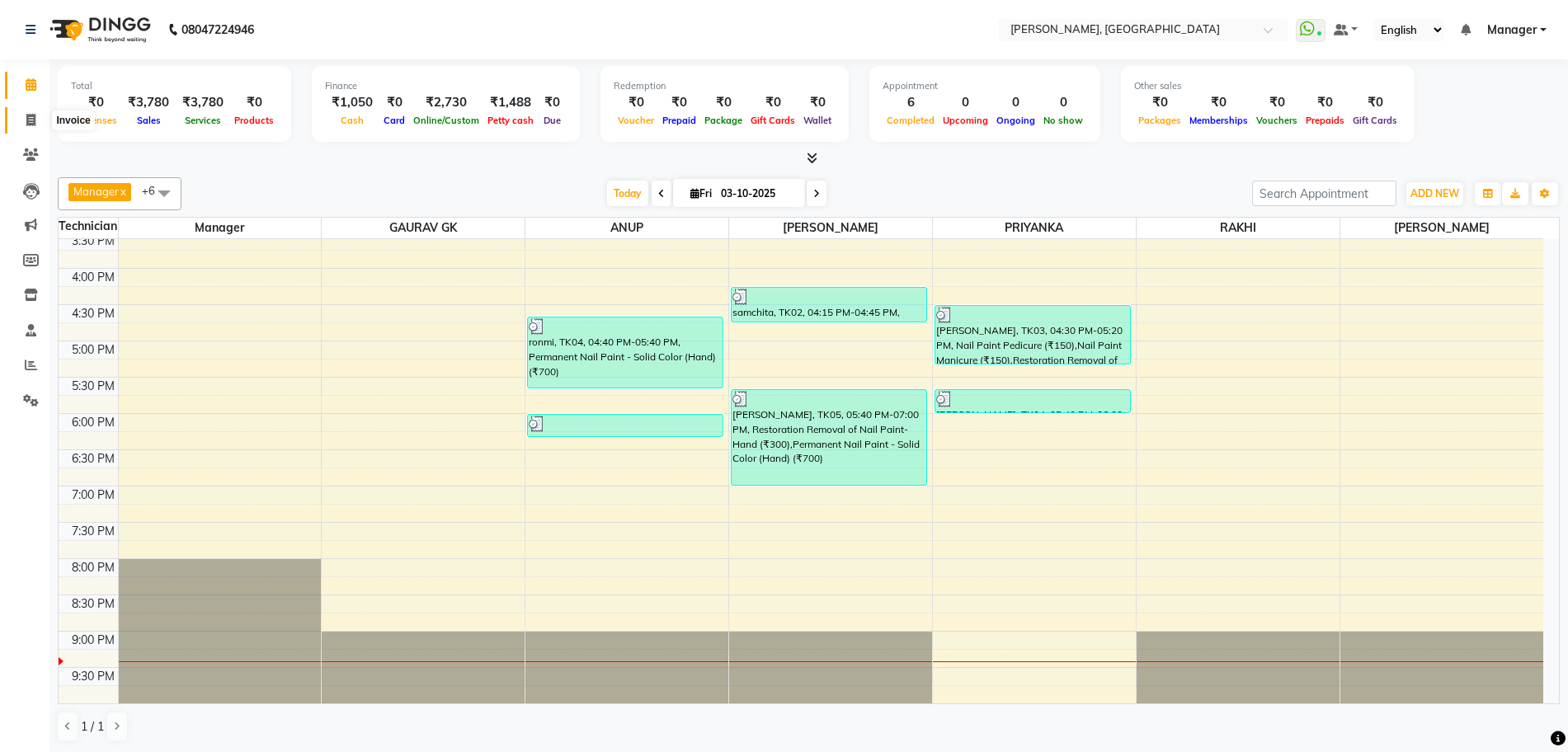
drag, startPoint x: 25, startPoint y: 124, endPoint x: 86, endPoint y: 123, distance: 61.0
click at [26, 124] on icon at bounding box center [31, 120] width 9 height 13
select select "7674"
select select "service"
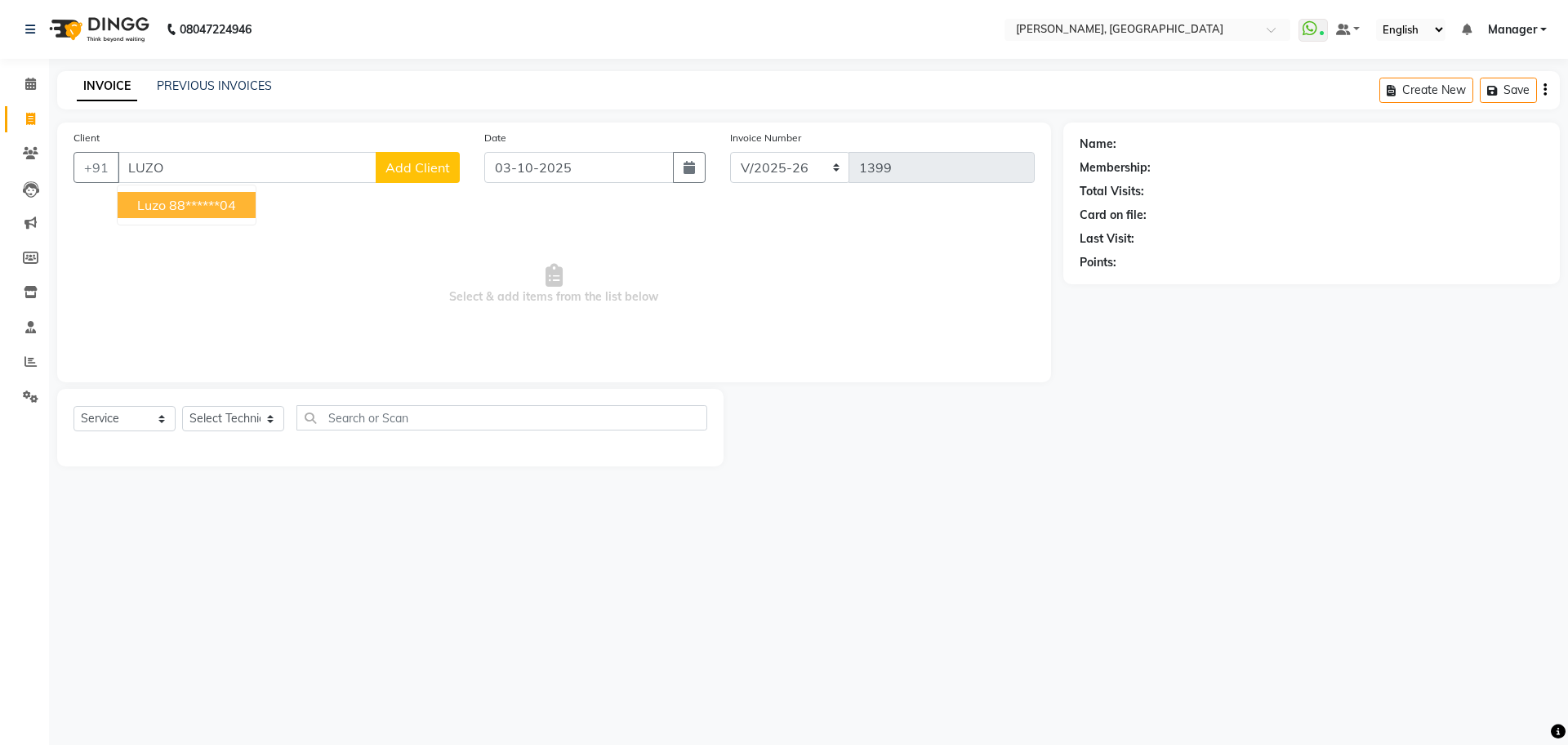
click at [175, 201] on ngb-highlight "88******04" at bounding box center [202, 205] width 67 height 16
type input "88******04"
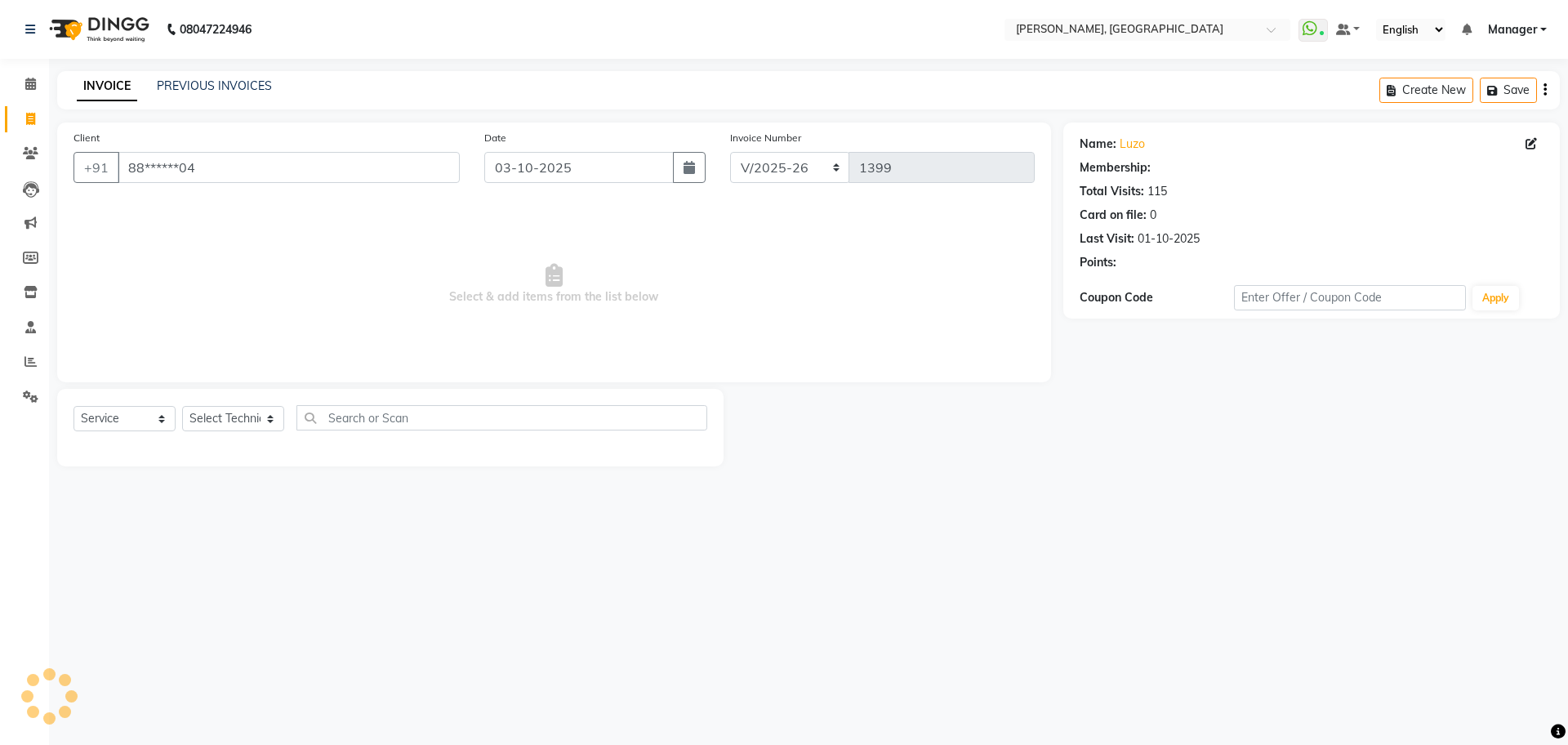
select select "1: Object"
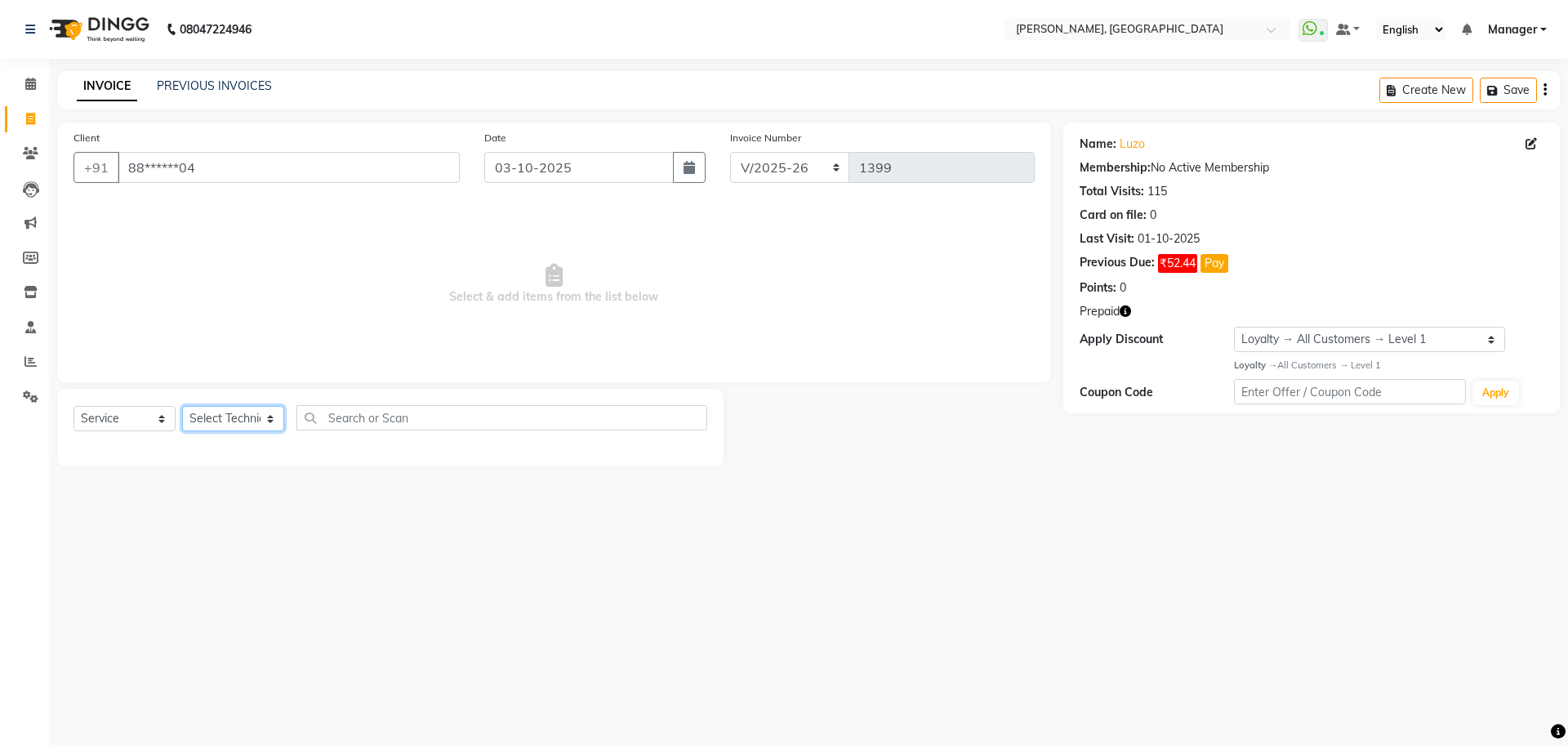
click at [240, 424] on select "Select Technician ANUP GAURAV GK [PERSON_NAME] Manager Owner [PERSON_NAME] RAKH…" at bounding box center [233, 418] width 102 height 25
select select "86045"
click at [182, 406] on select "Select Technician ANUP GAURAV GK [PERSON_NAME] Manager Owner [PERSON_NAME] RAKH…" at bounding box center [233, 418] width 102 height 25
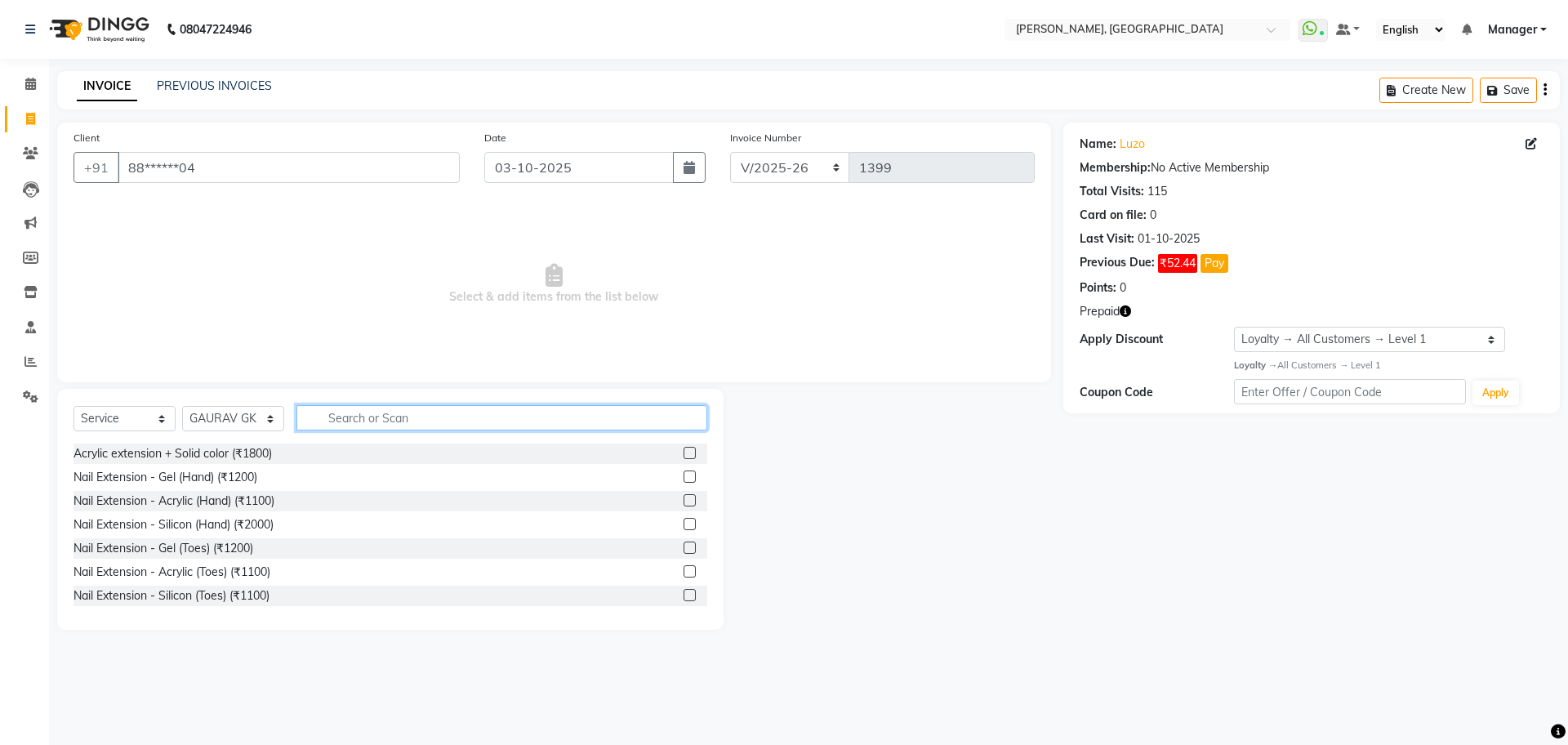
click at [332, 423] on input "text" at bounding box center [502, 418] width 411 height 25
type input "REMOVA"
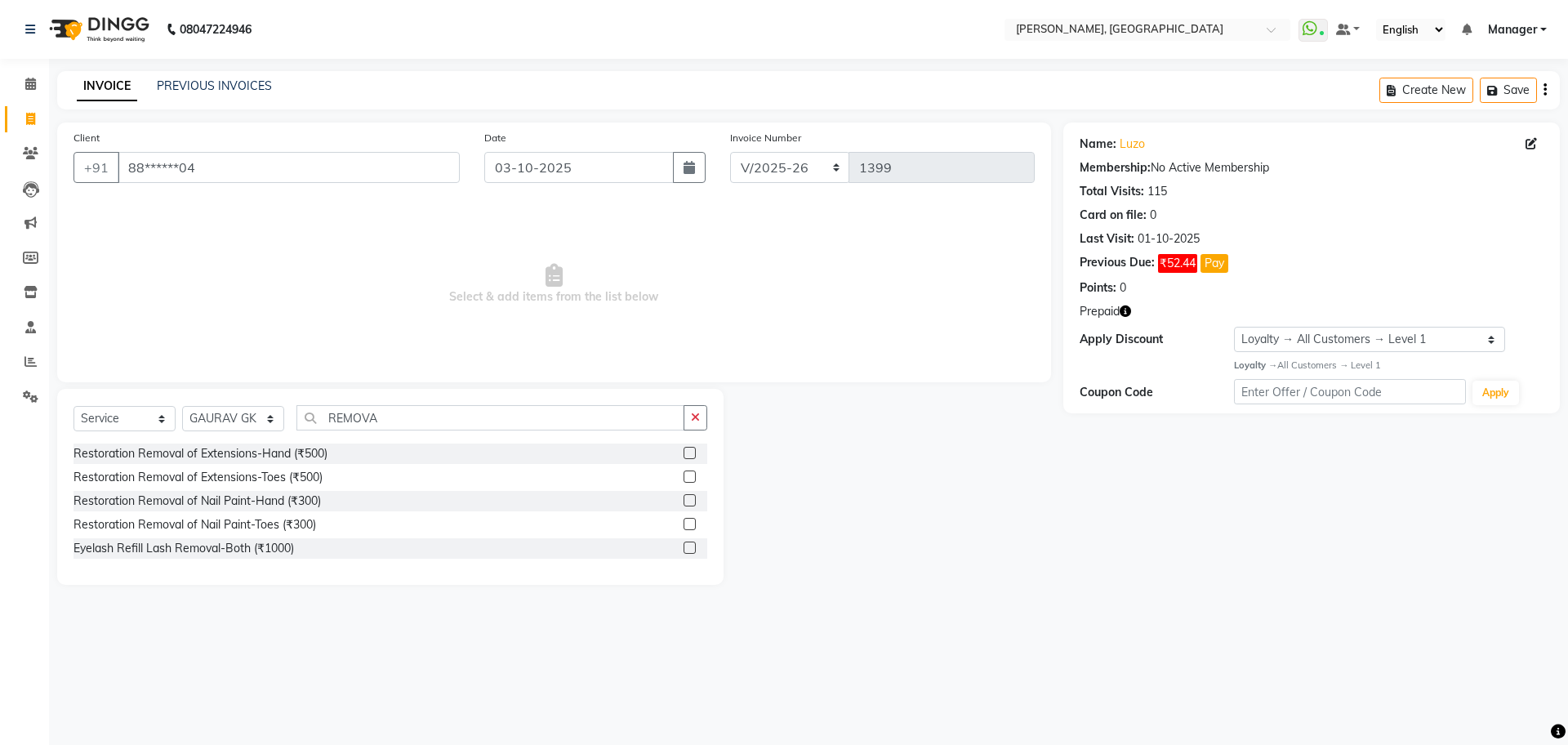
click at [685, 452] on label at bounding box center [689, 453] width 13 height 13
click at [685, 452] on input "checkbox" at bounding box center [688, 454] width 11 height 11
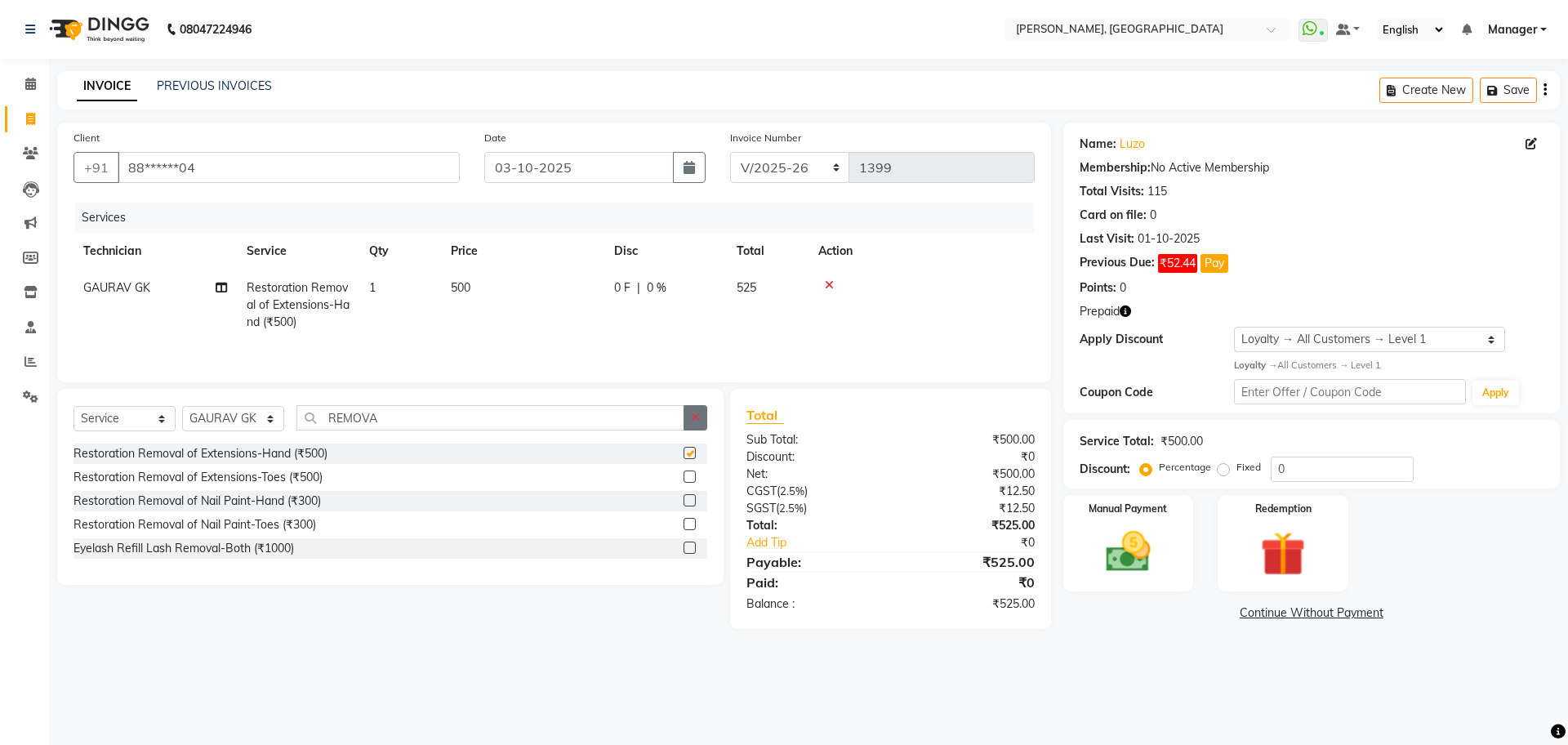
checkbox input "false"
click at [697, 426] on button "button" at bounding box center [695, 418] width 24 height 25
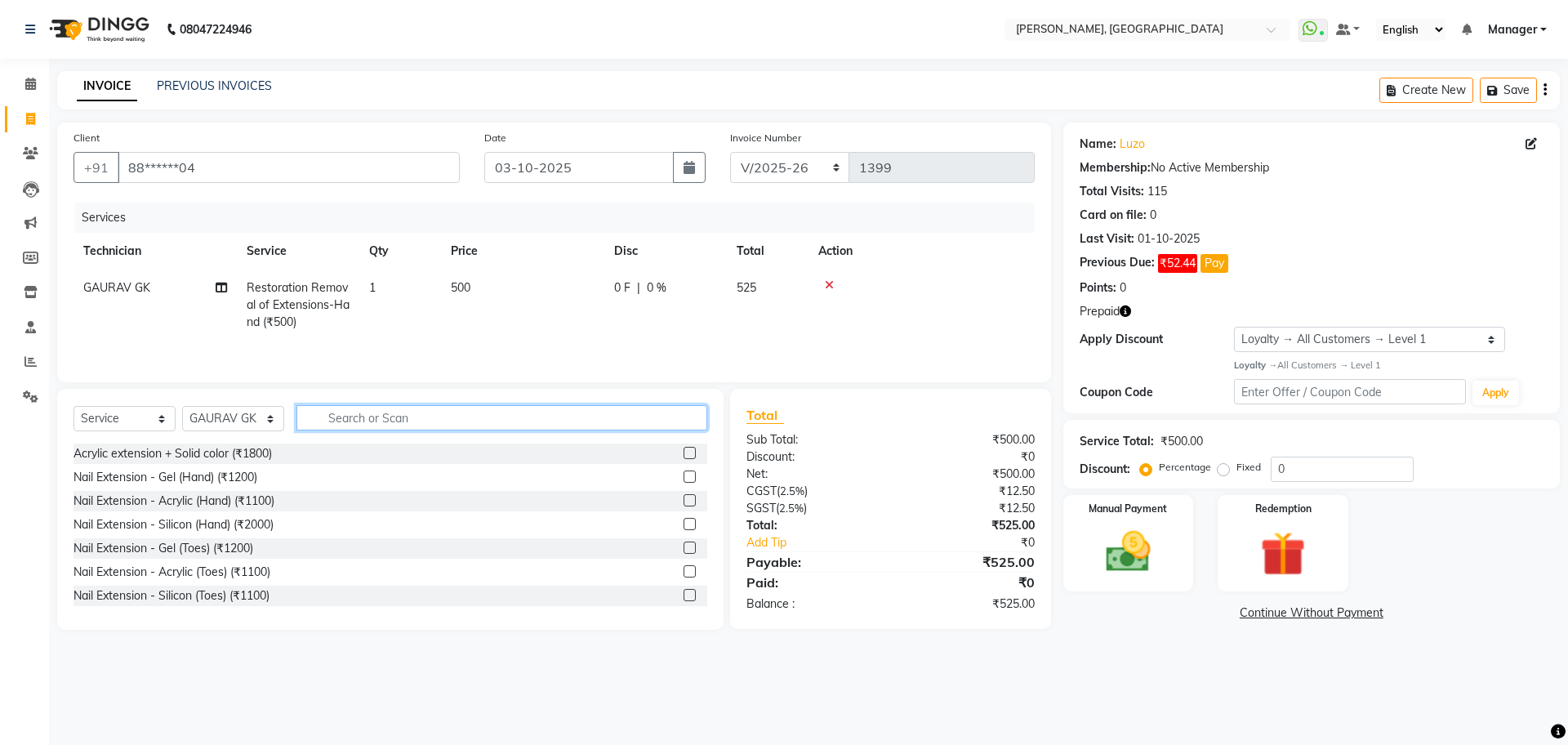
click at [500, 428] on input "text" at bounding box center [502, 418] width 411 height 25
click at [834, 281] on div at bounding box center [921, 285] width 206 height 12
click at [829, 281] on icon at bounding box center [829, 285] width 9 height 12
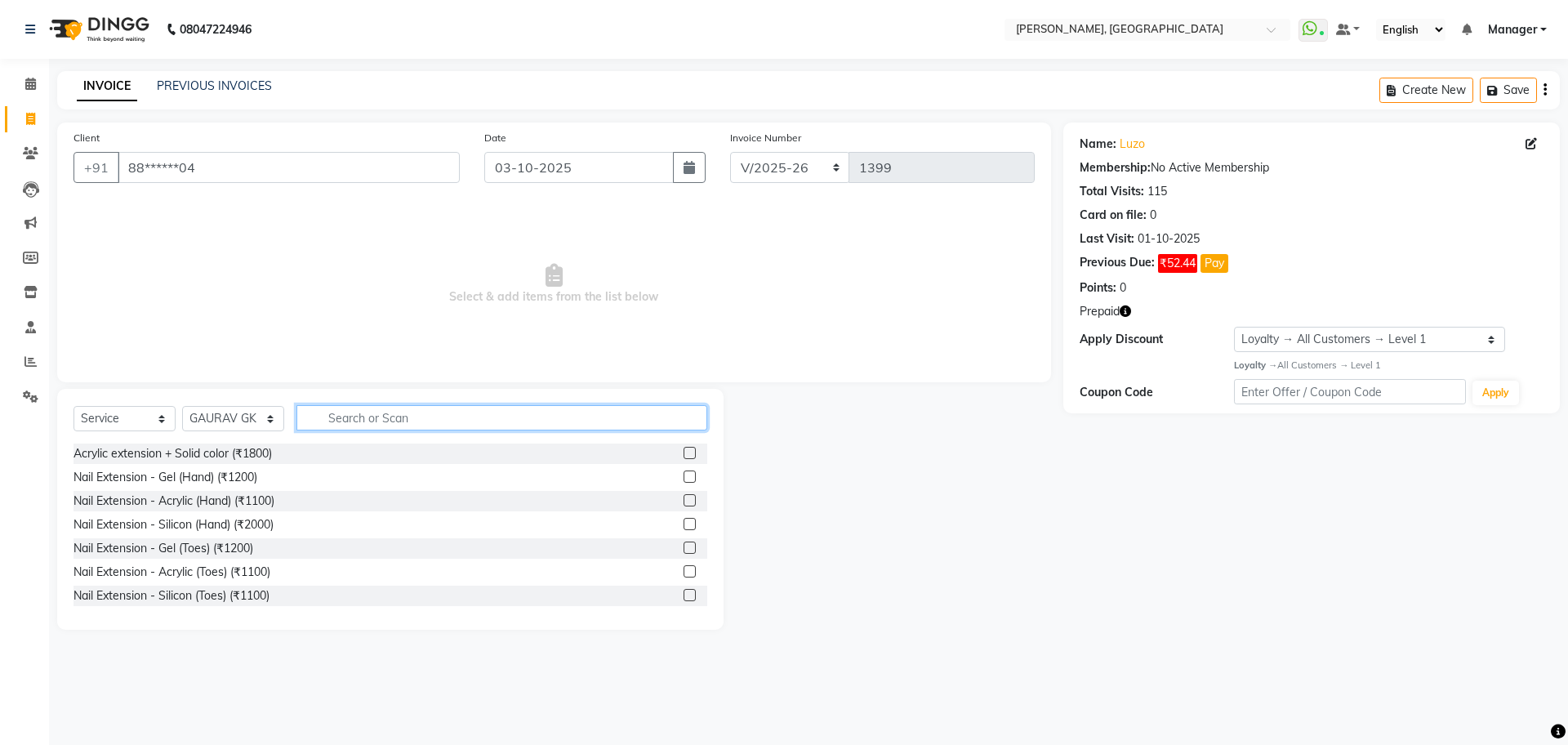
click at [394, 414] on input "text" at bounding box center [502, 418] width 411 height 25
type input "REF"
click at [683, 496] on label at bounding box center [689, 500] width 13 height 13
click at [683, 496] on input "checkbox" at bounding box center [688, 501] width 11 height 11
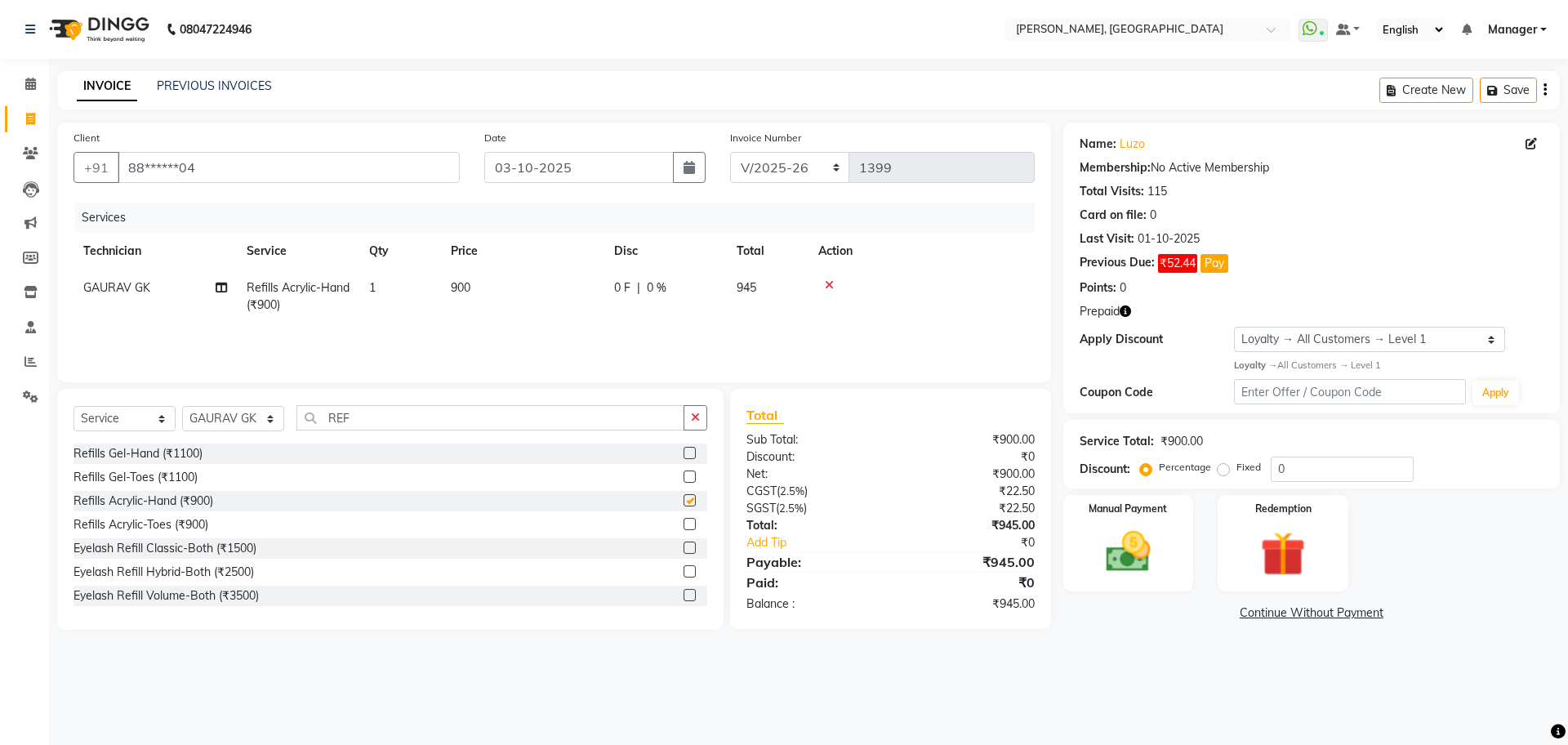
checkbox input "false"
click at [700, 424] on button "button" at bounding box center [695, 418] width 24 height 25
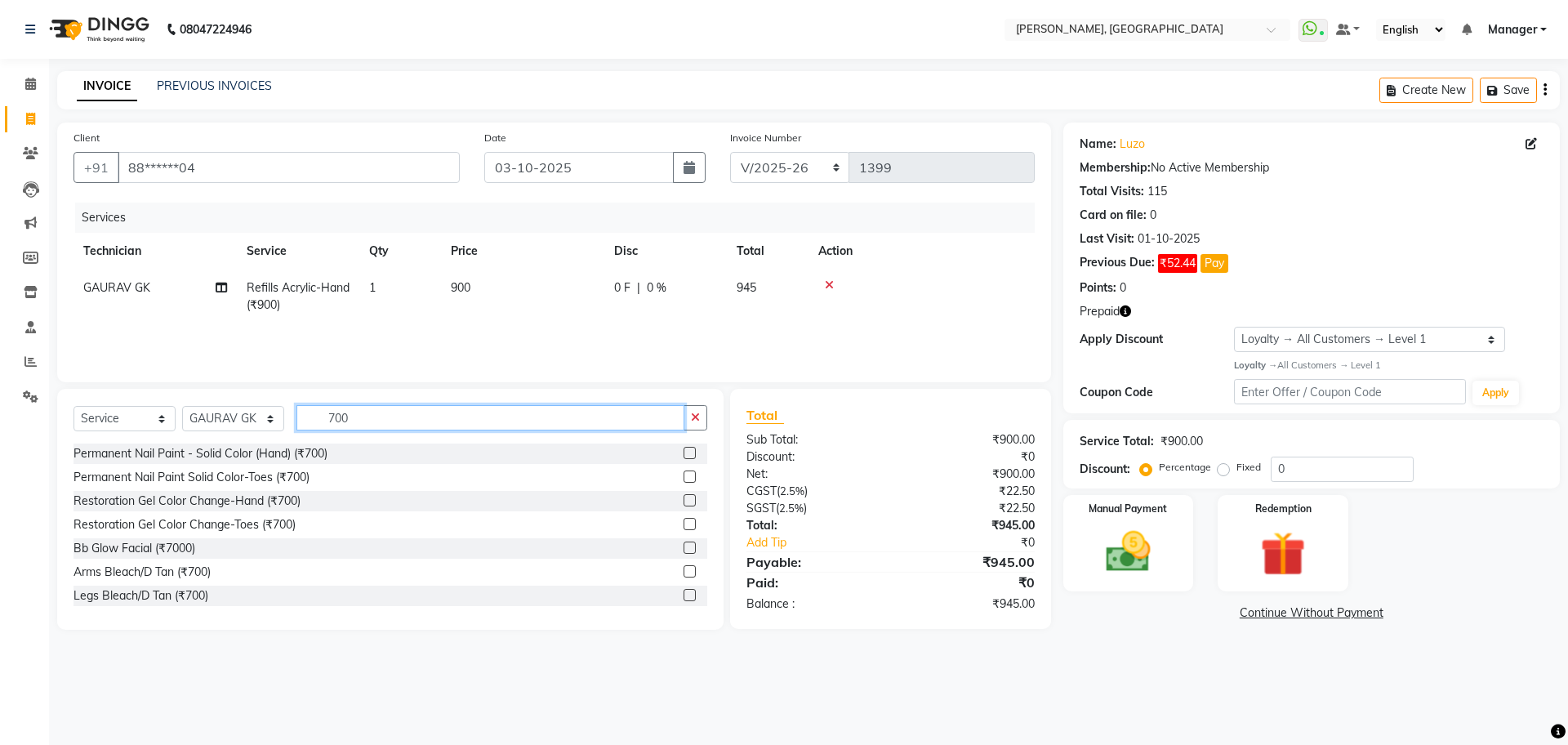
type input "700"
click at [683, 453] on label at bounding box center [689, 453] width 13 height 13
click at [683, 453] on input "checkbox" at bounding box center [688, 454] width 11 height 11
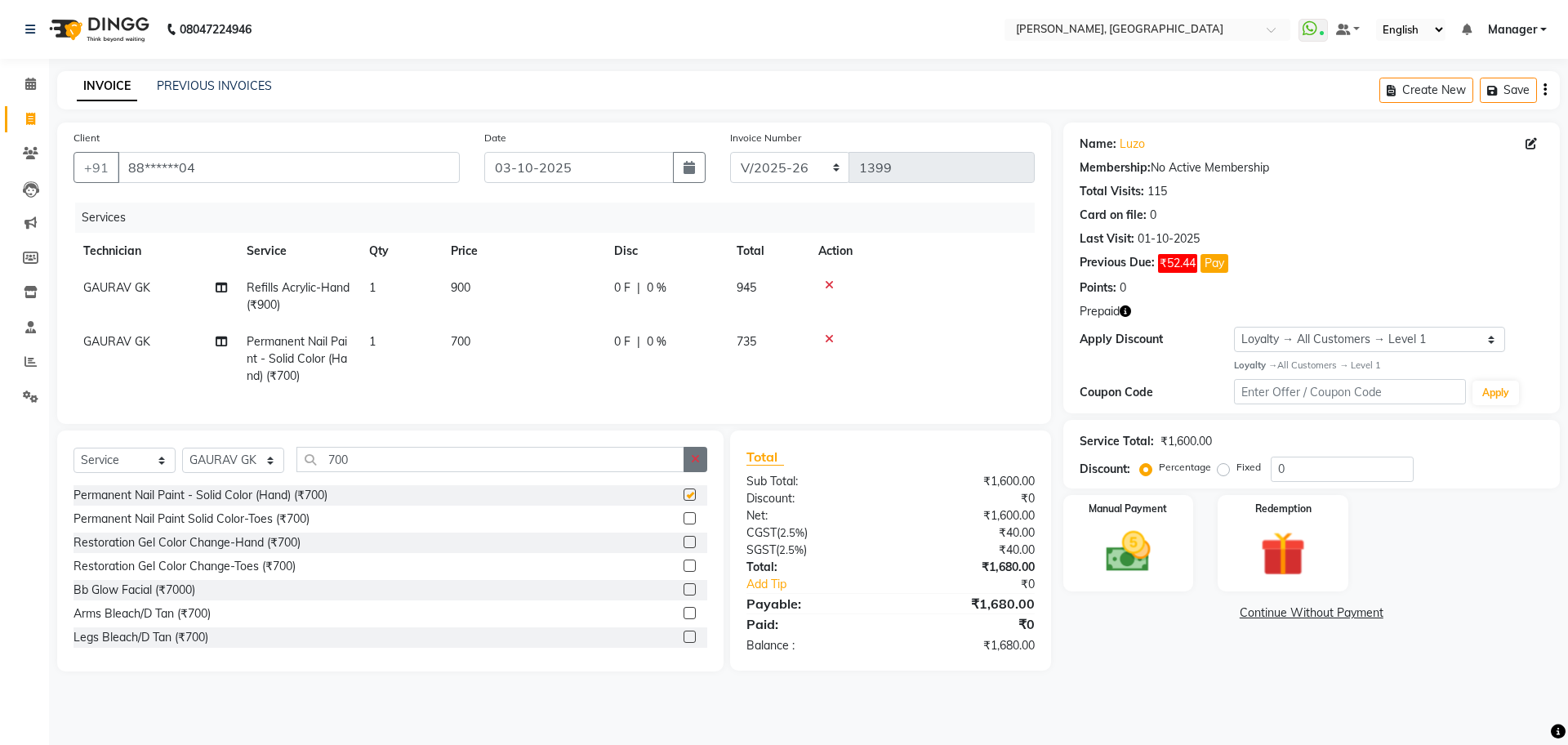
checkbox input "false"
click at [687, 470] on button "button" at bounding box center [695, 459] width 24 height 25
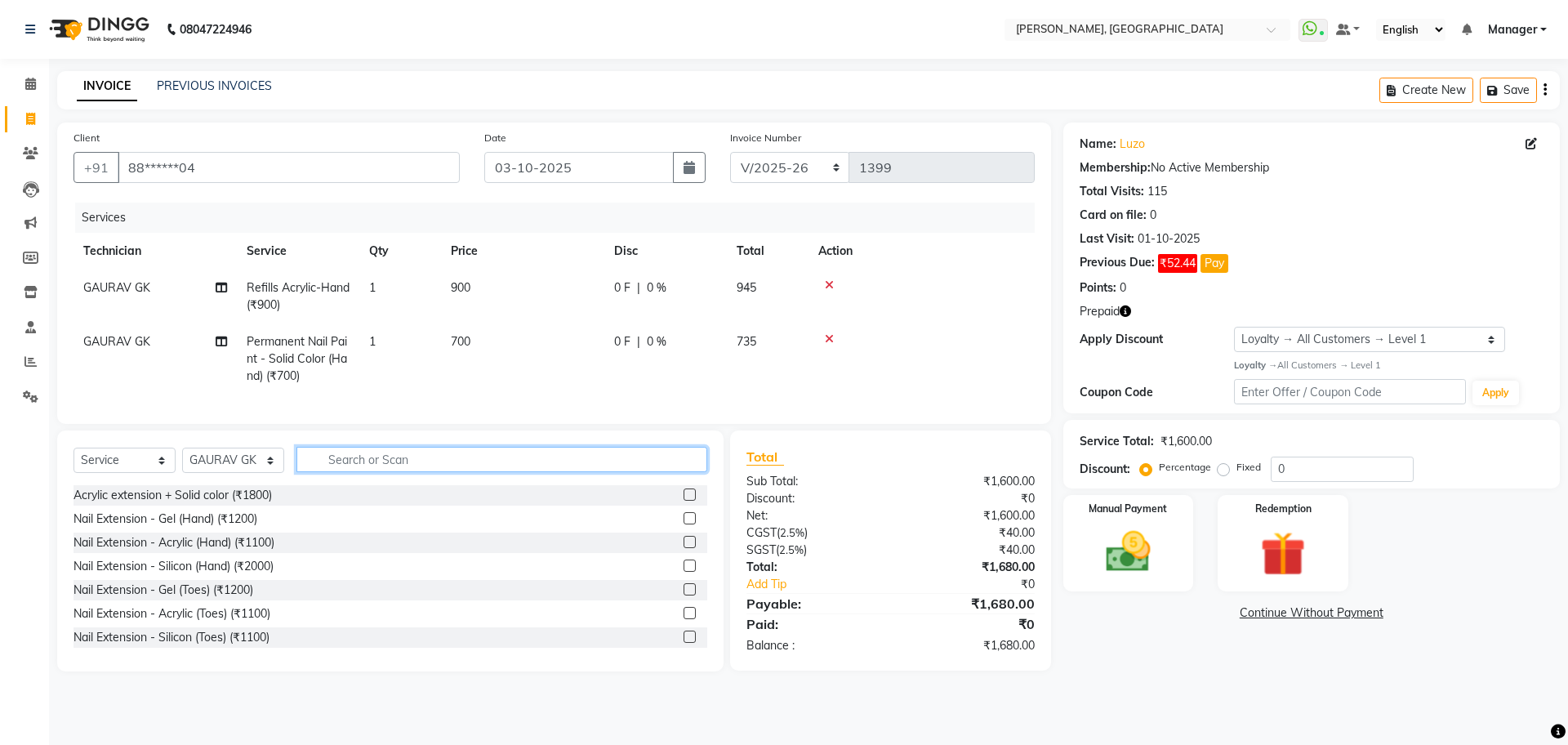
click at [450, 472] on input "text" at bounding box center [502, 459] width 411 height 25
click at [388, 470] on input "text" at bounding box center [502, 459] width 411 height 25
click at [1114, 557] on img at bounding box center [1128, 552] width 76 height 54
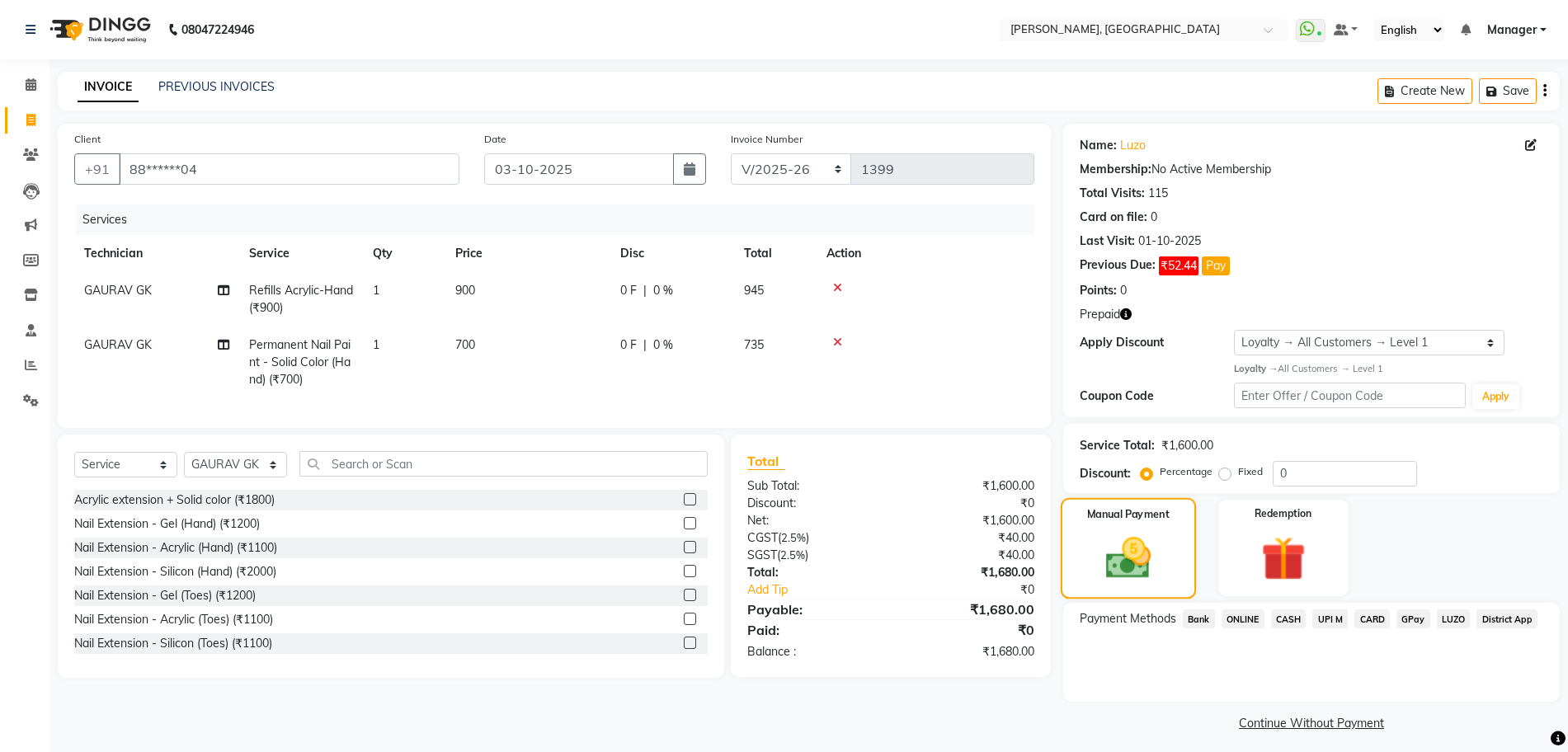
scroll to position [8, 0]
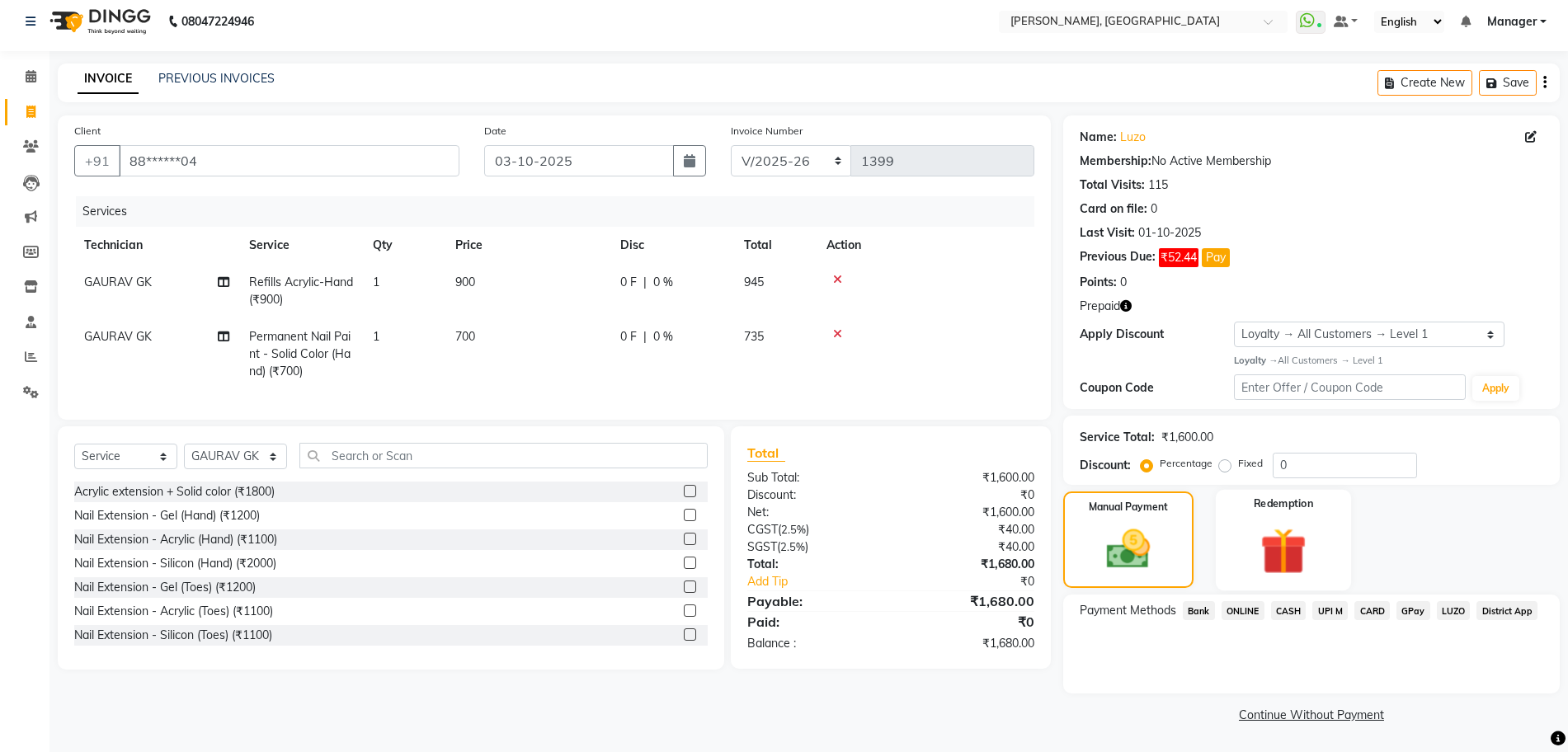
click at [1282, 555] on img at bounding box center [1284, 551] width 76 height 58
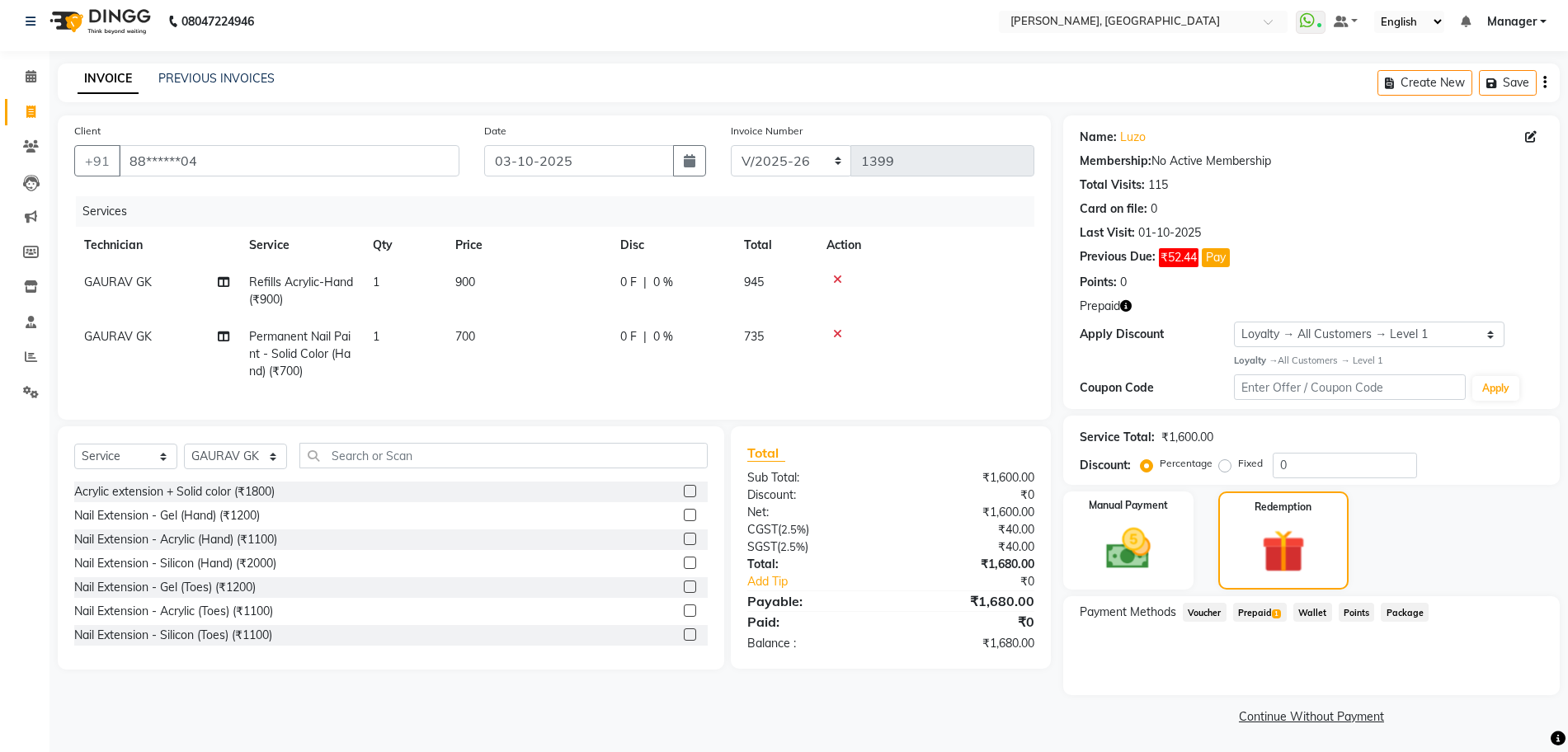
click at [1257, 611] on span "Prepaid 1" at bounding box center [1259, 611] width 53 height 19
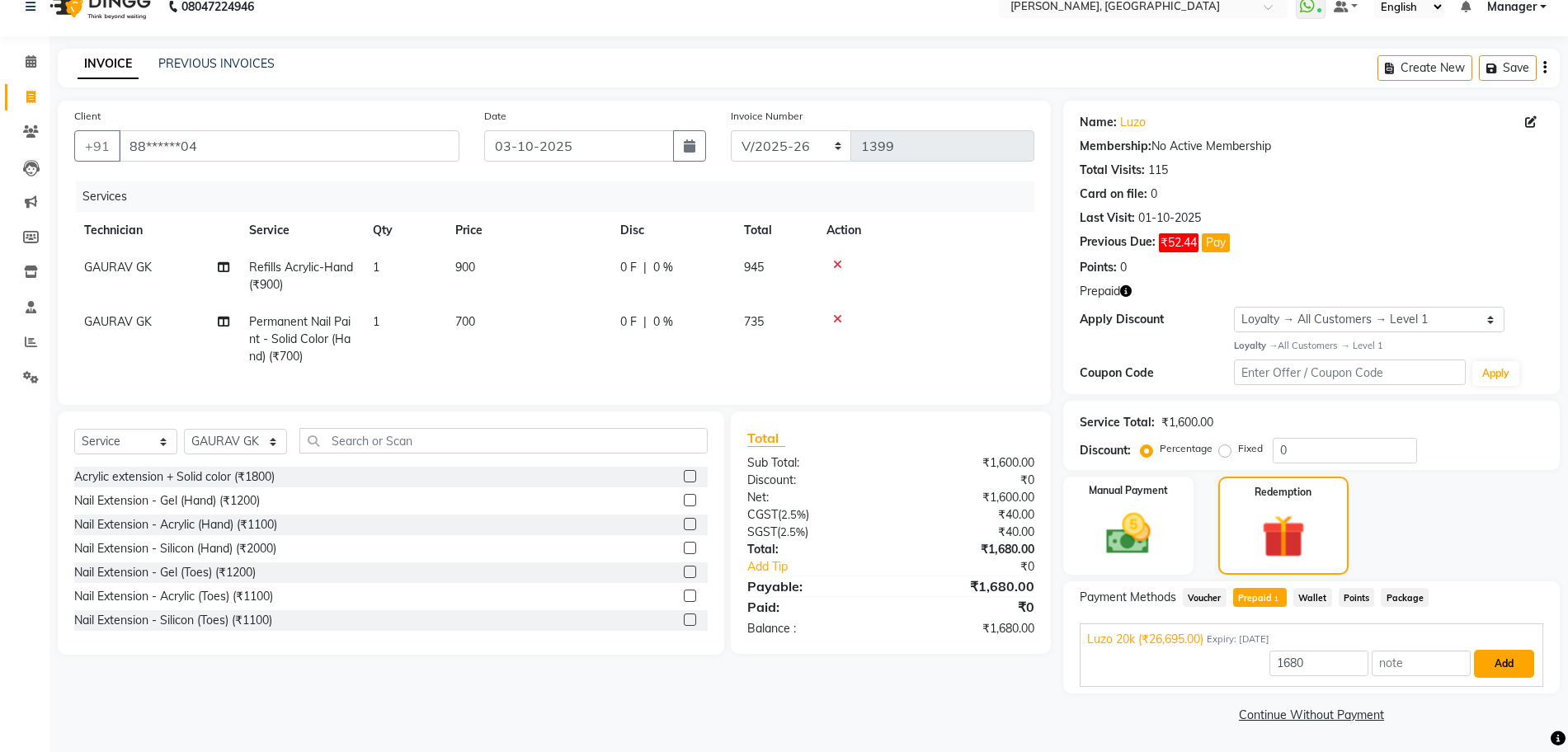
click at [1503, 673] on button "Add" at bounding box center [1504, 664] width 60 height 28
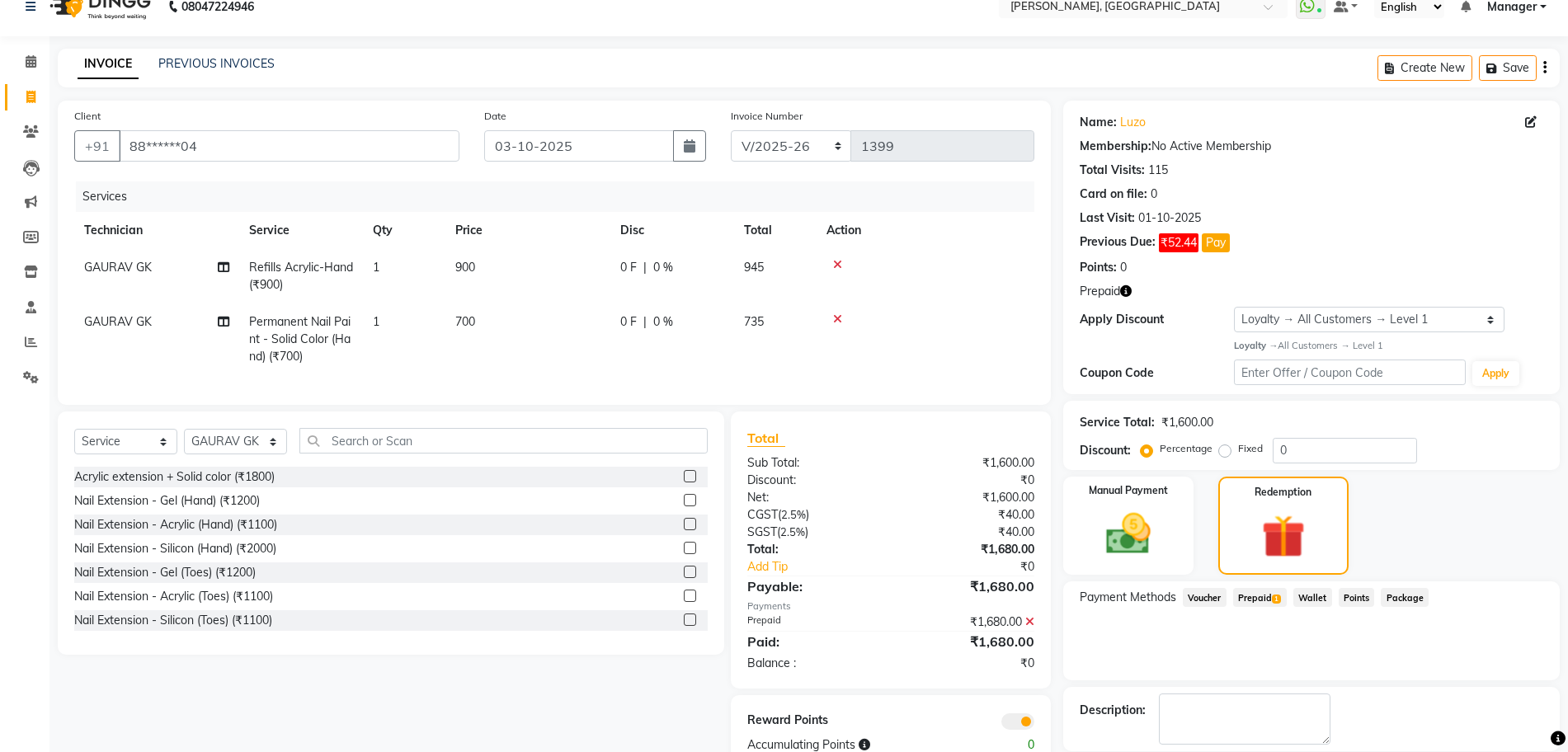
scroll to position [103, 0]
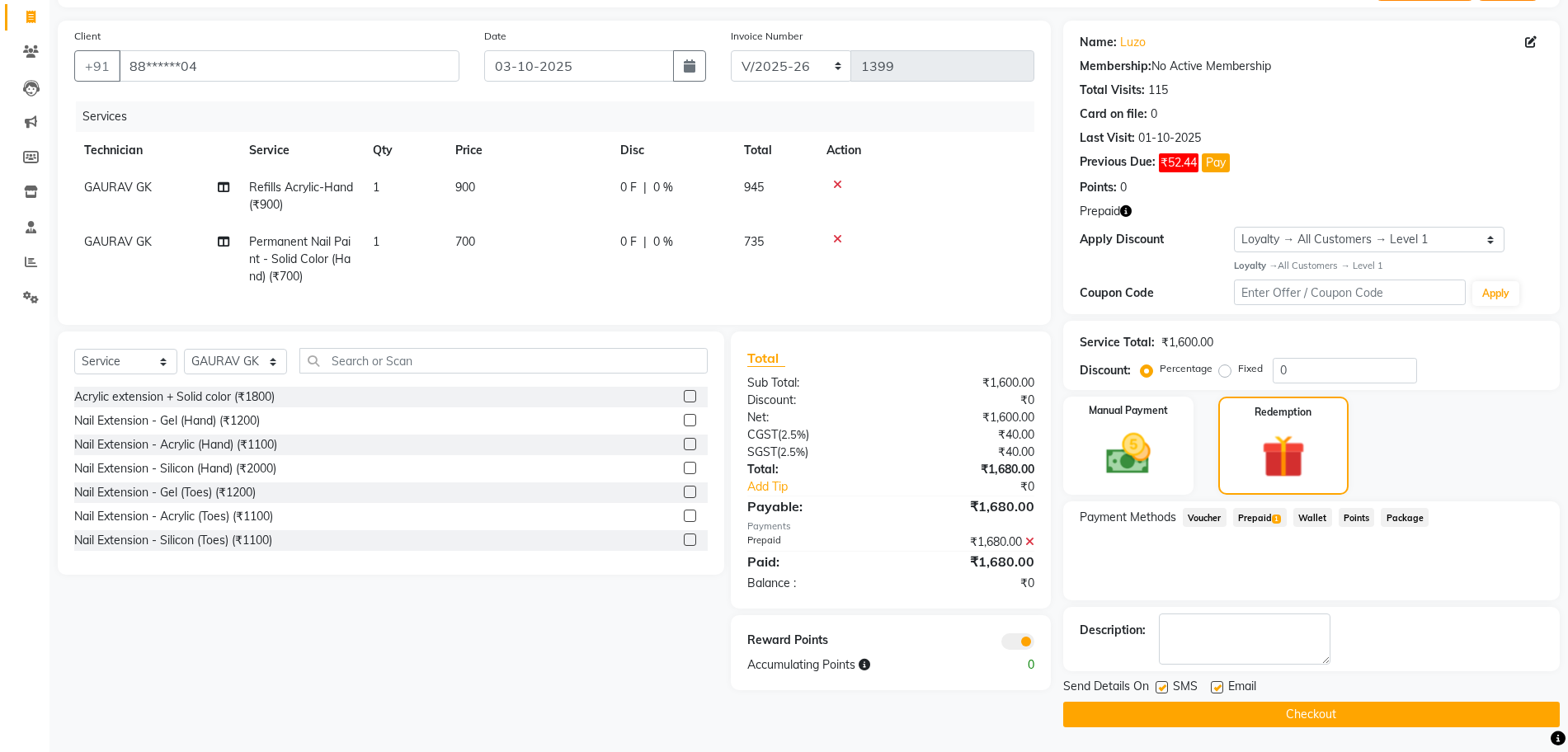
click at [1180, 716] on button "Checkout" at bounding box center [1312, 714] width 496 height 25
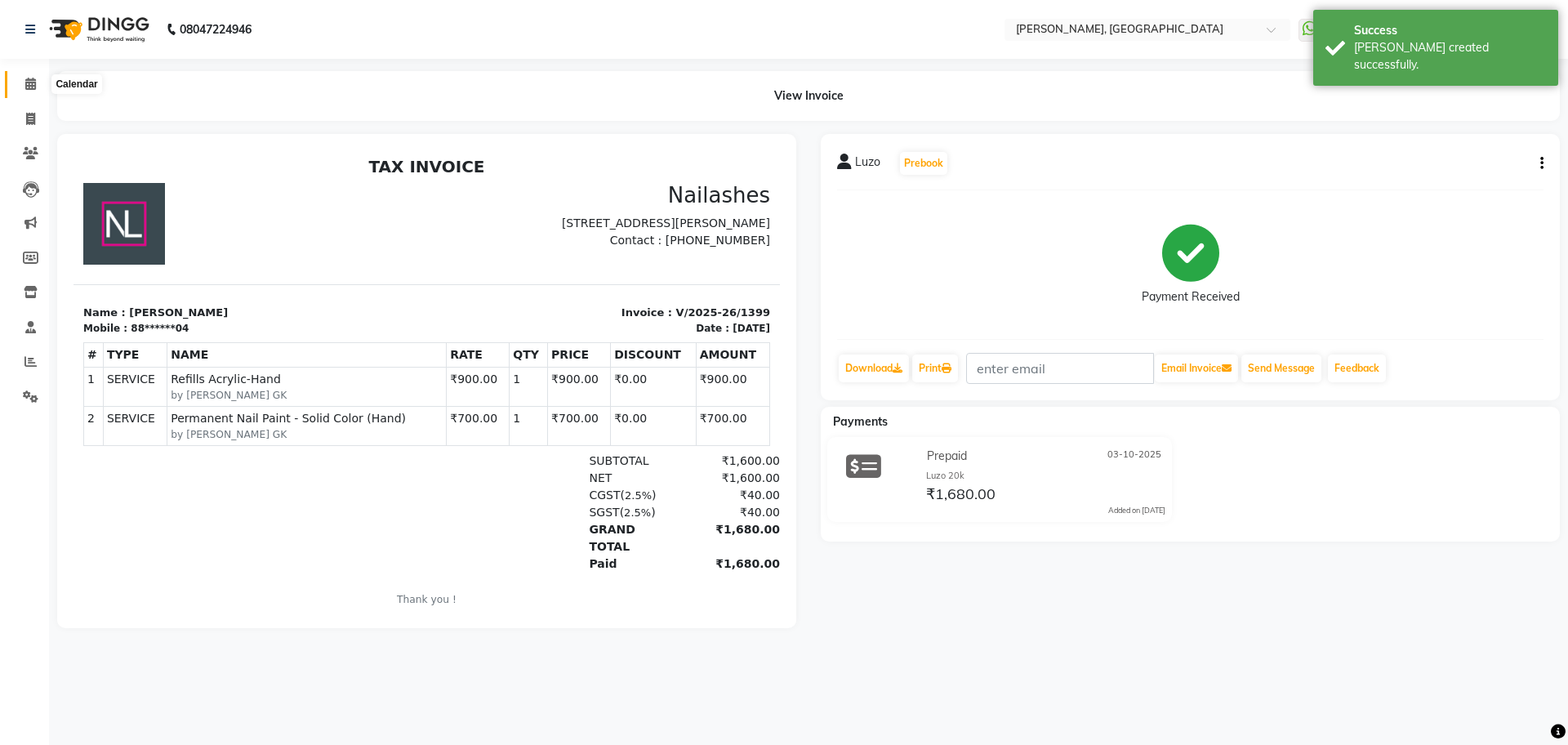
click at [33, 85] on icon at bounding box center [30, 84] width 11 height 13
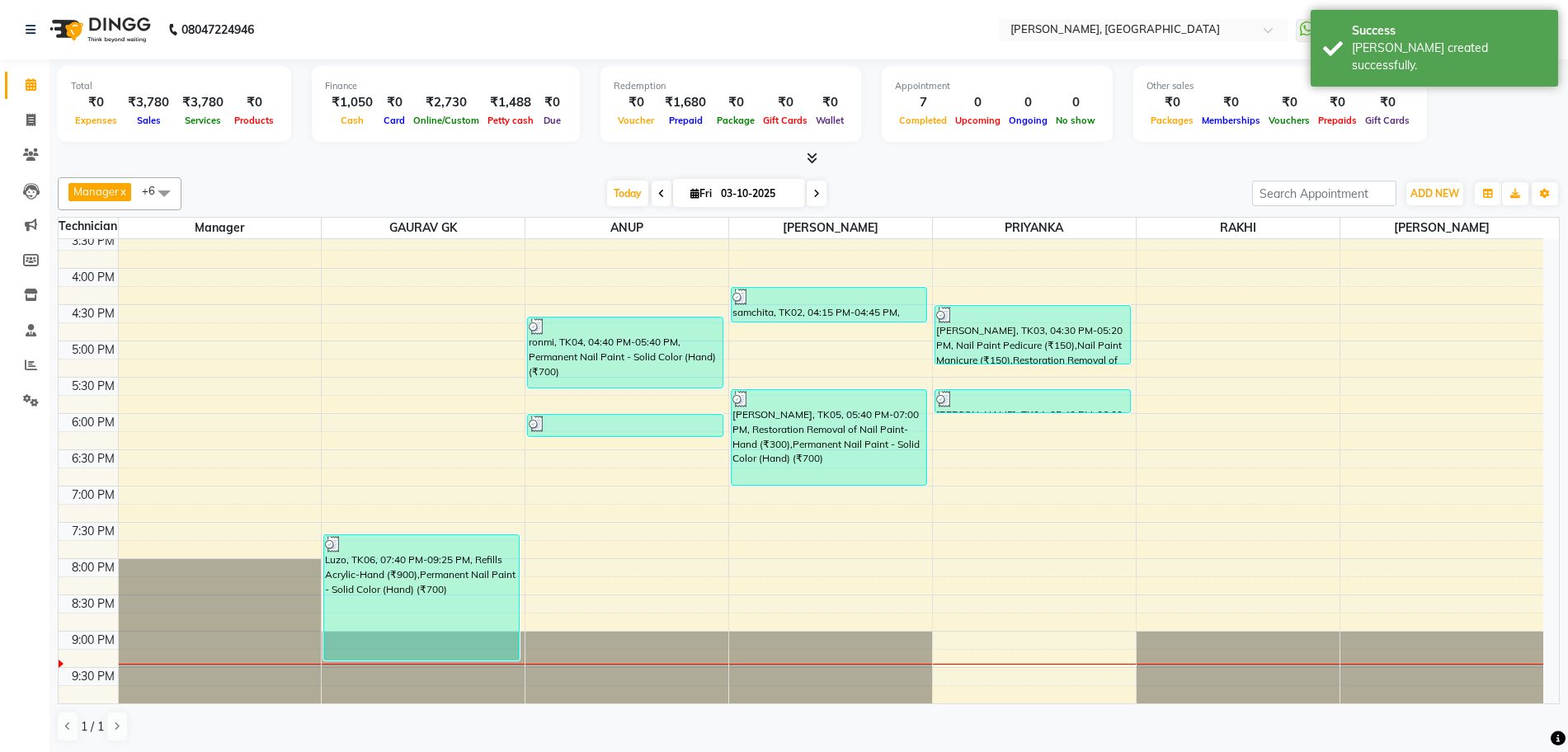
click at [814, 159] on icon at bounding box center [812, 158] width 11 height 13
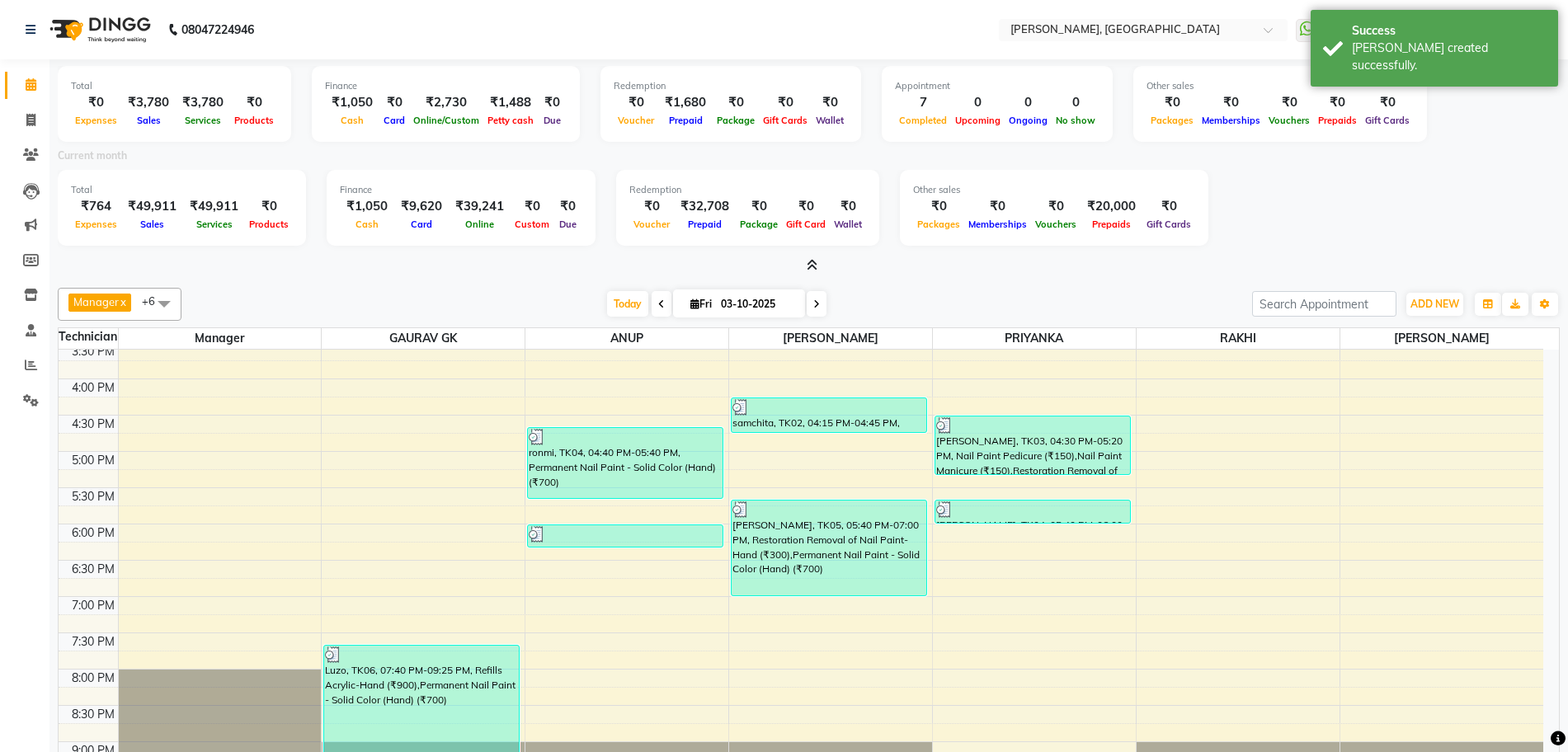
click at [810, 261] on icon at bounding box center [812, 265] width 11 height 13
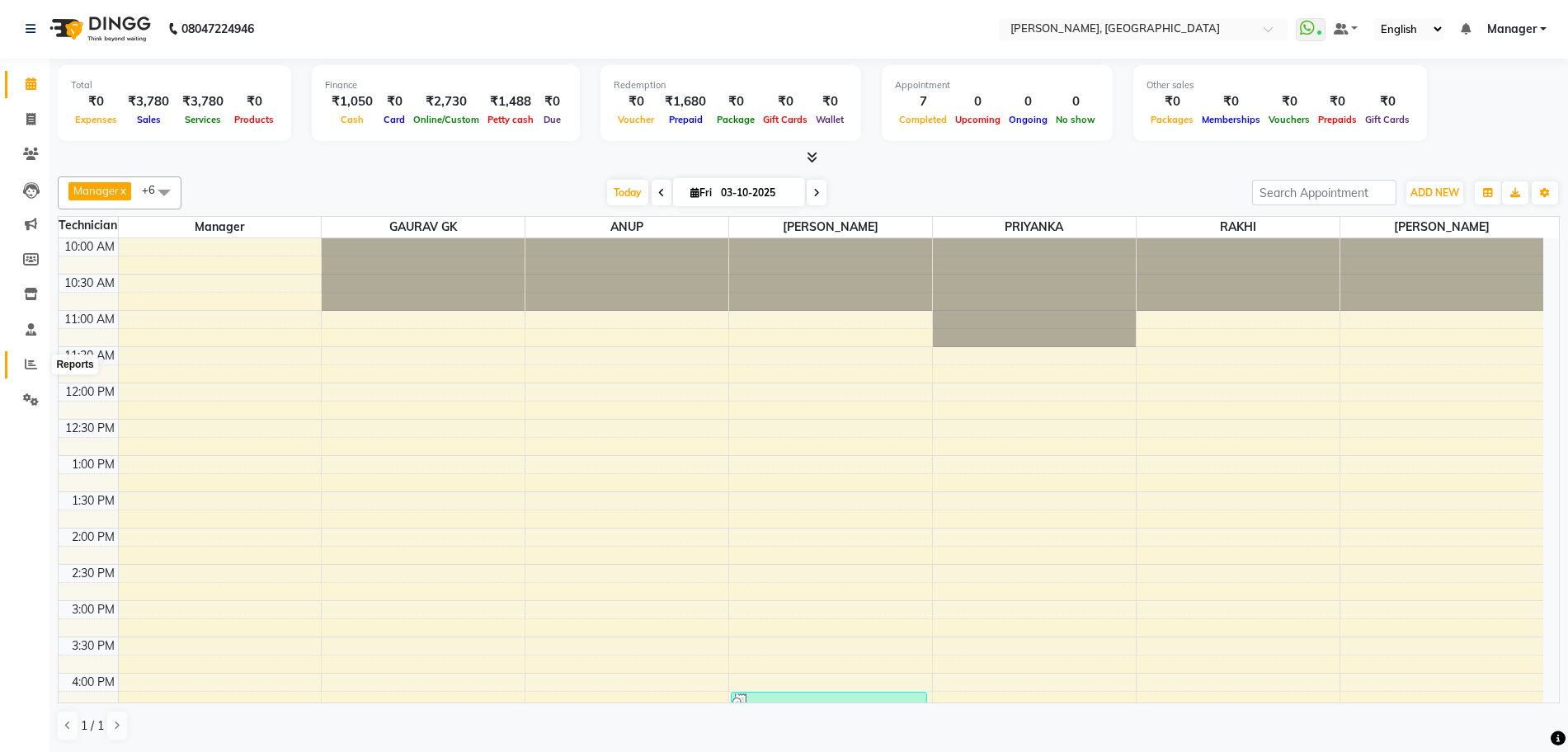
click at [31, 361] on icon at bounding box center [31, 364] width 13 height 13
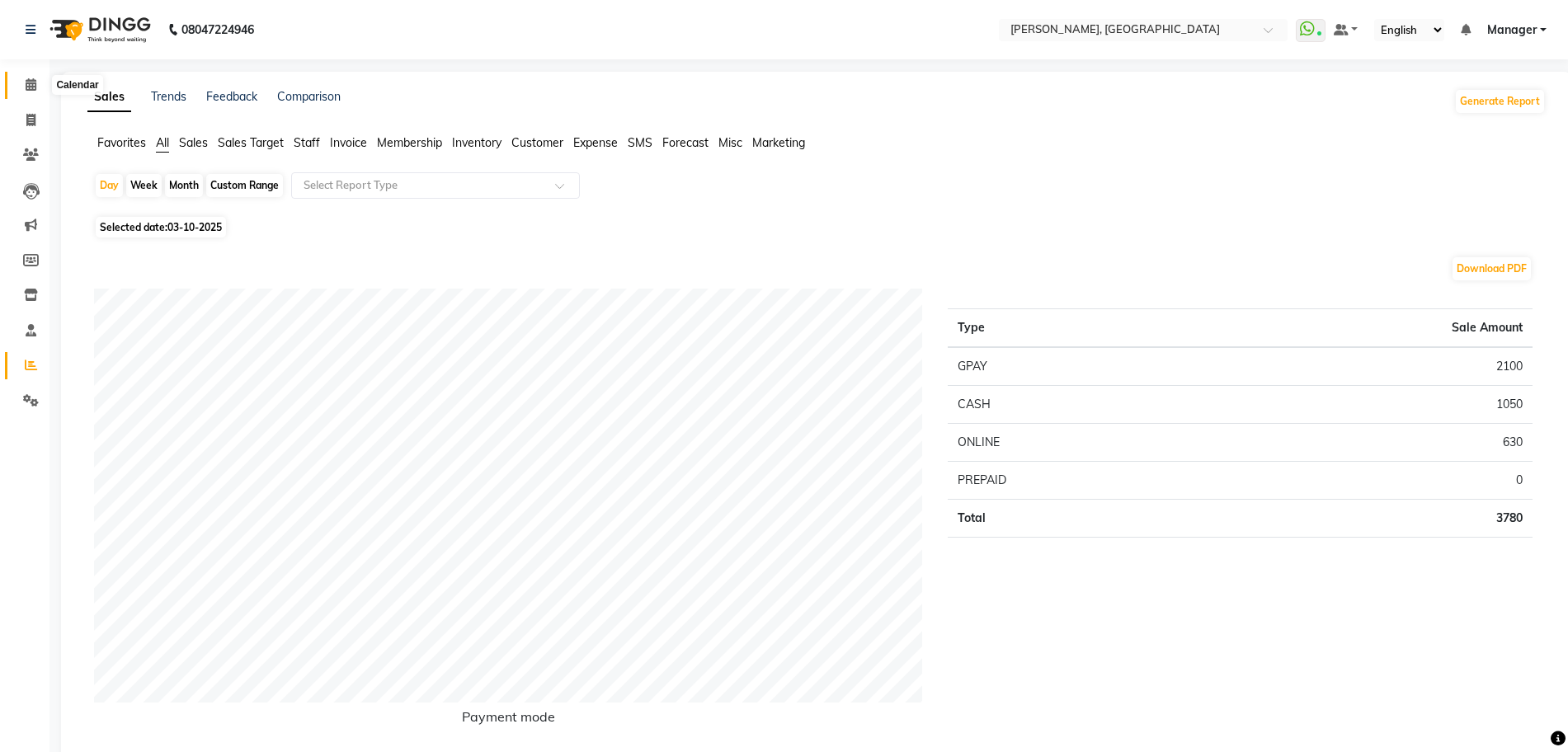
click at [33, 76] on span at bounding box center [31, 85] width 29 height 19
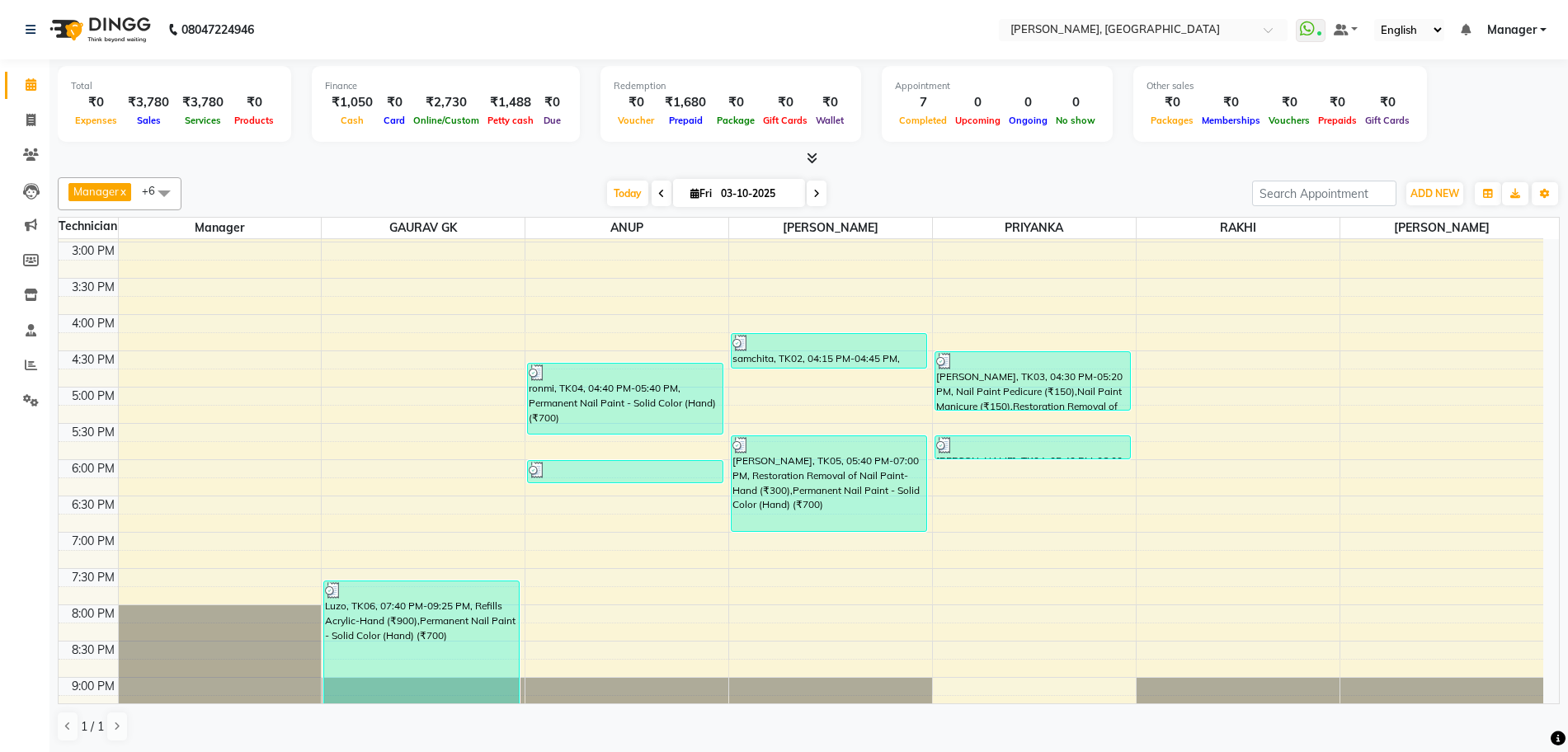
scroll to position [406, 0]
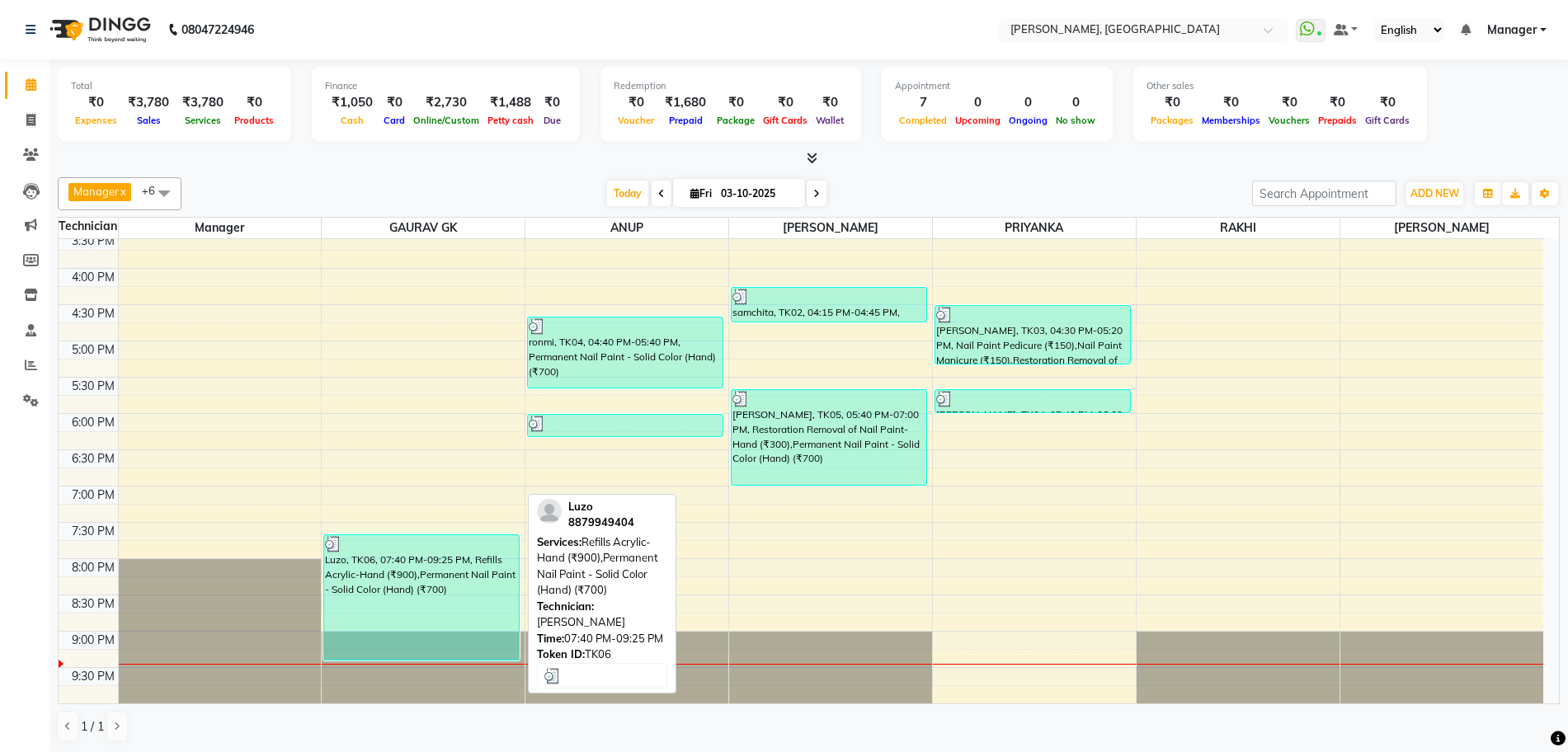
click at [420, 564] on div "Luzo, TK06, 07:40 PM-09:25 PM, Refills Acrylic-Hand (₹900),Permanent Nail Paint…" at bounding box center [421, 597] width 195 height 124
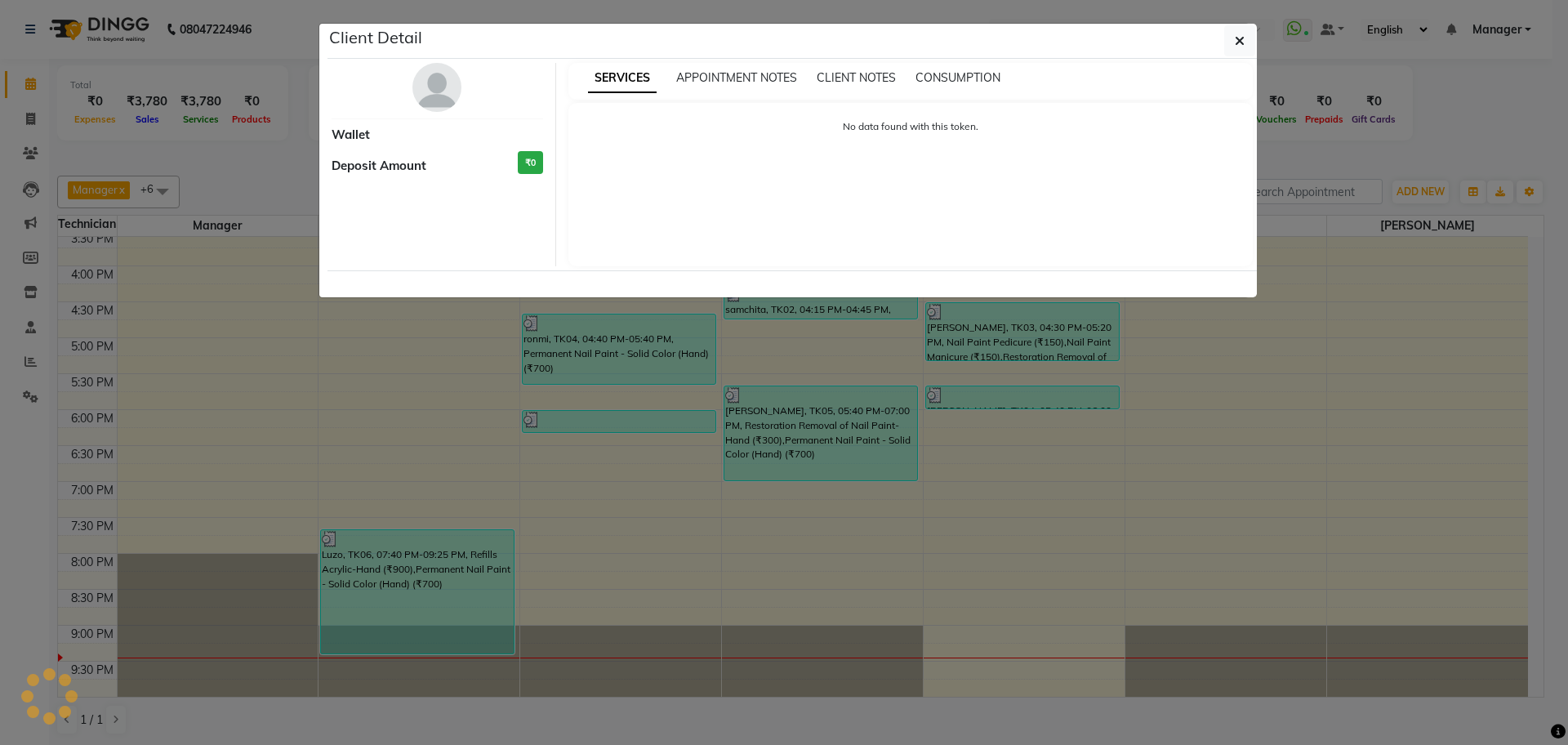
select select "3"
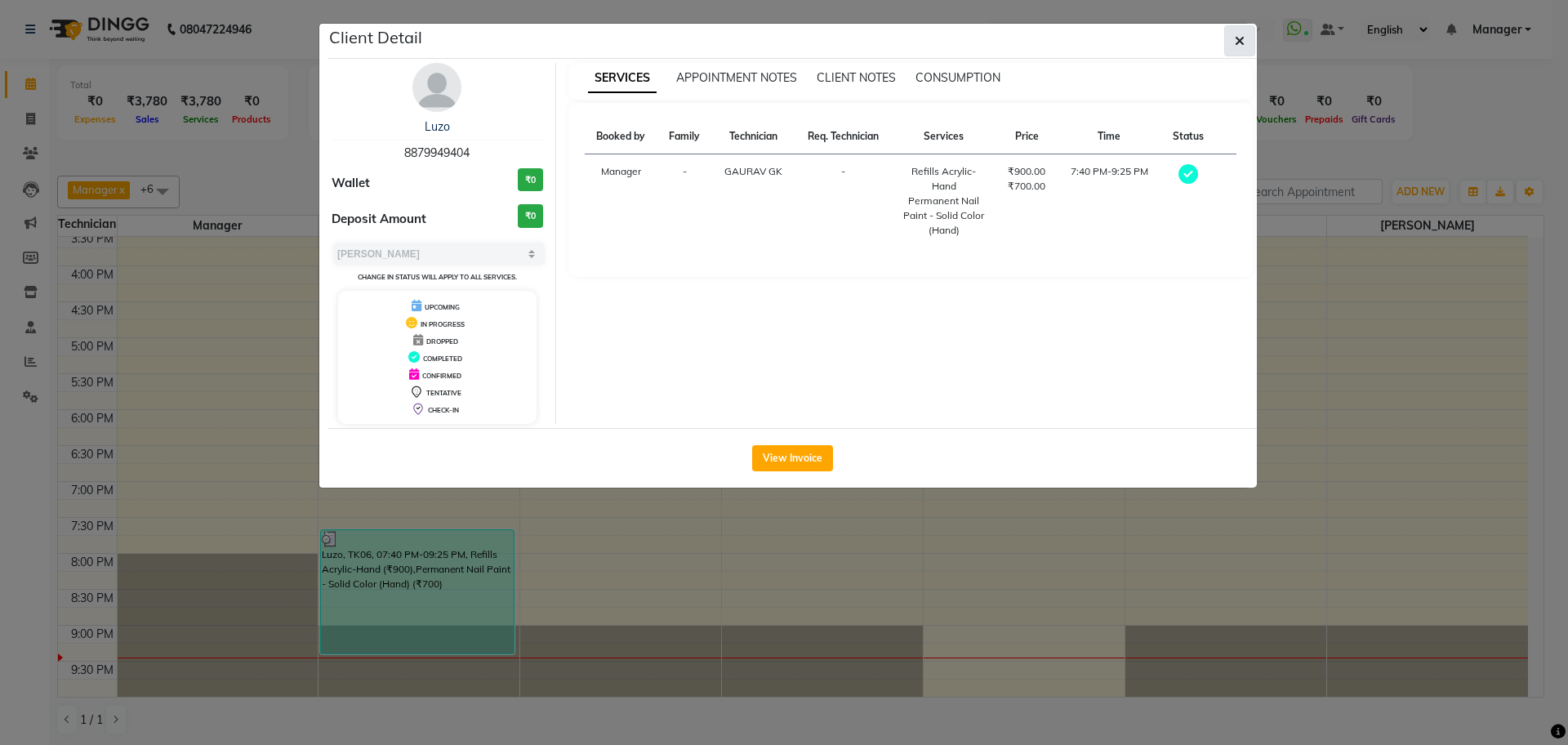
click at [1243, 47] on span "button" at bounding box center [1239, 41] width 10 height 16
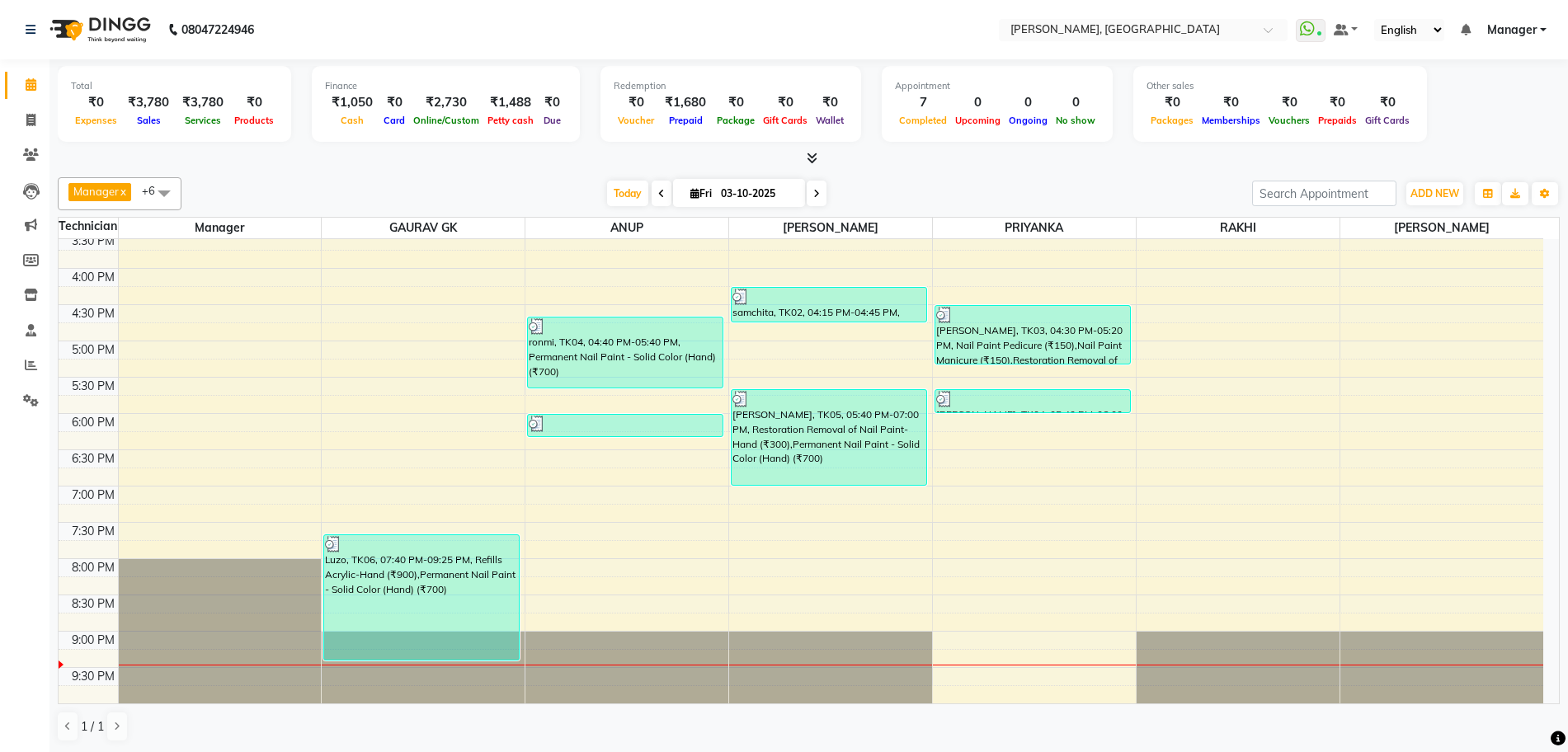
scroll to position [1, 0]
click at [31, 368] on icon at bounding box center [31, 364] width 13 height 13
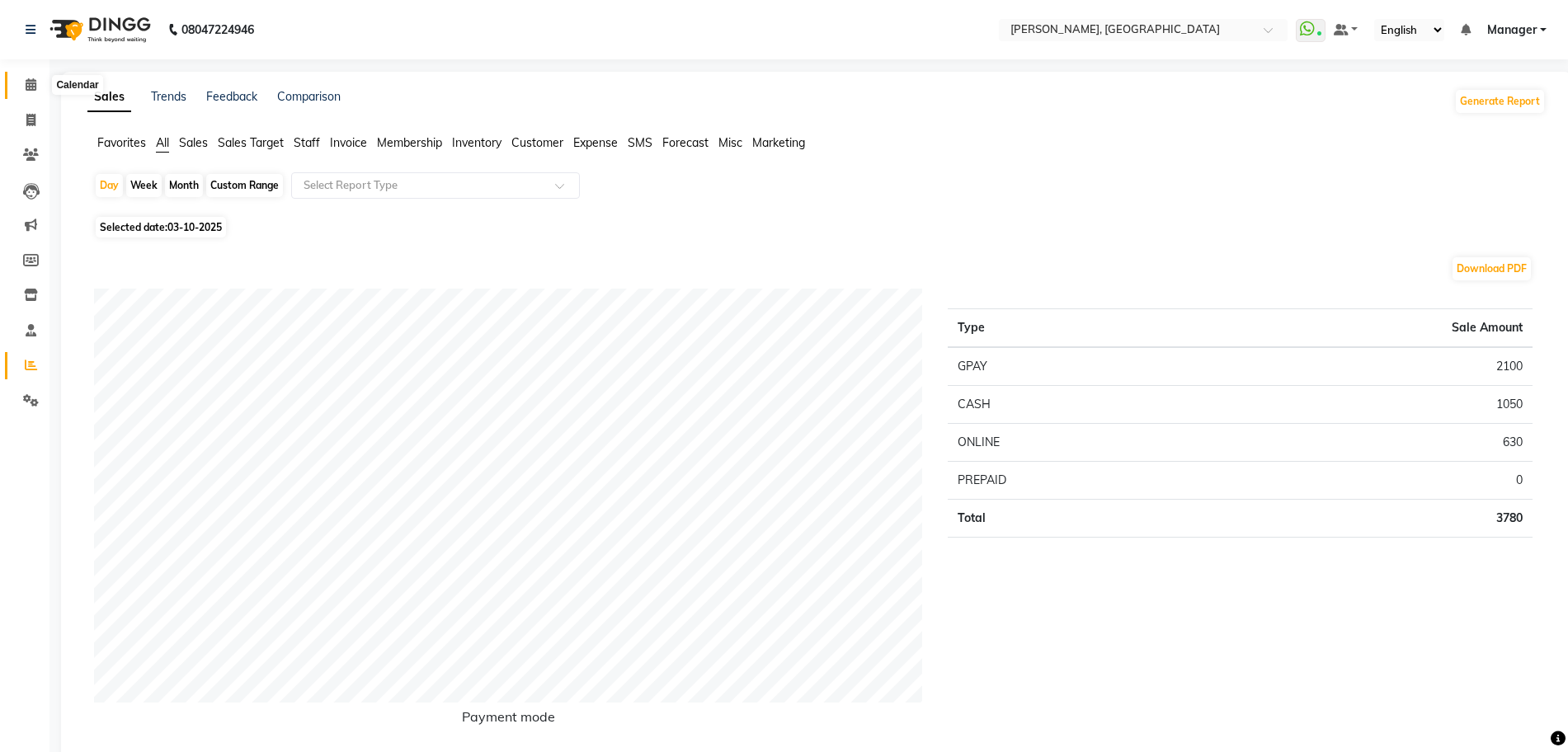
click at [37, 90] on span at bounding box center [31, 85] width 29 height 19
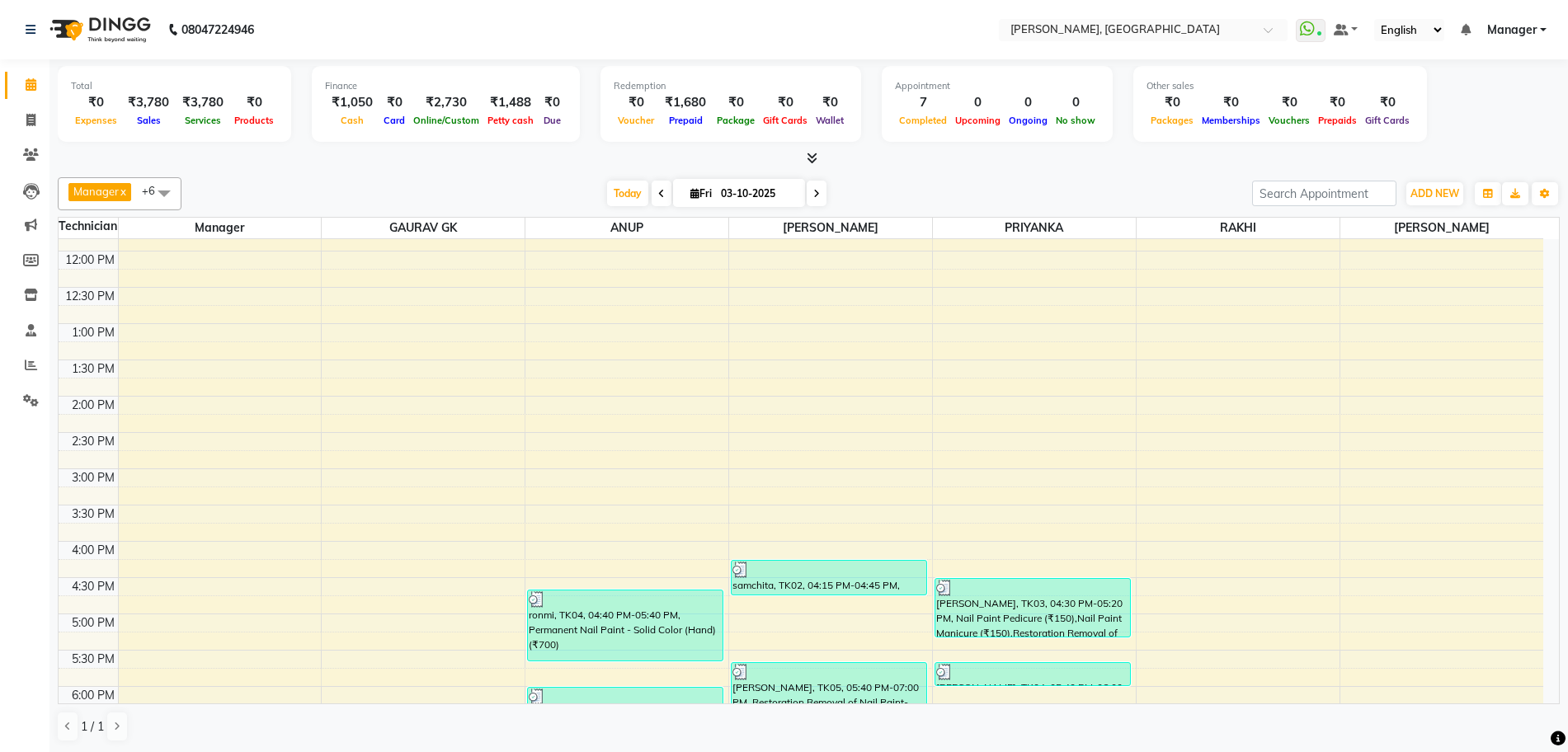
scroll to position [309, 0]
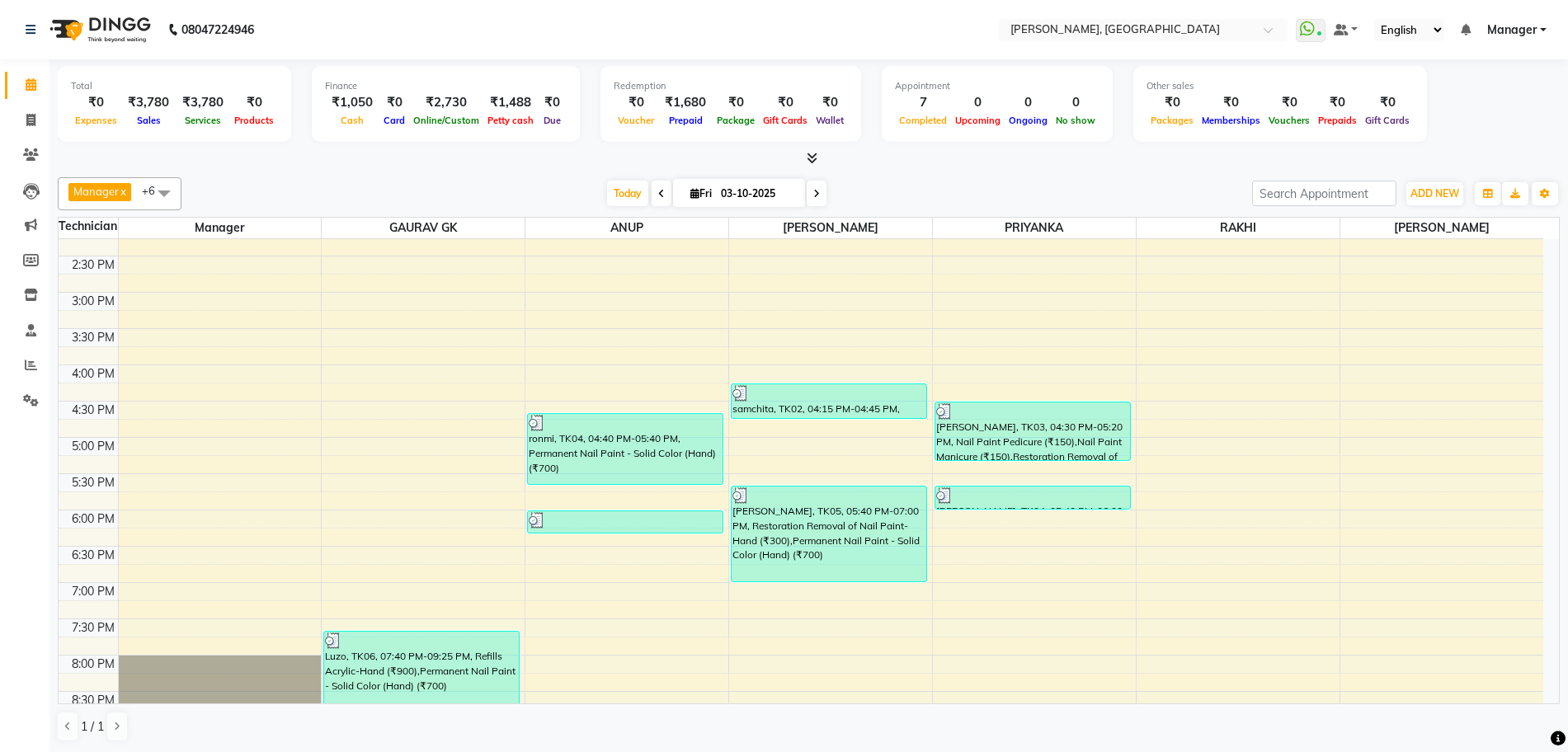
click at [812, 153] on icon at bounding box center [812, 158] width 11 height 13
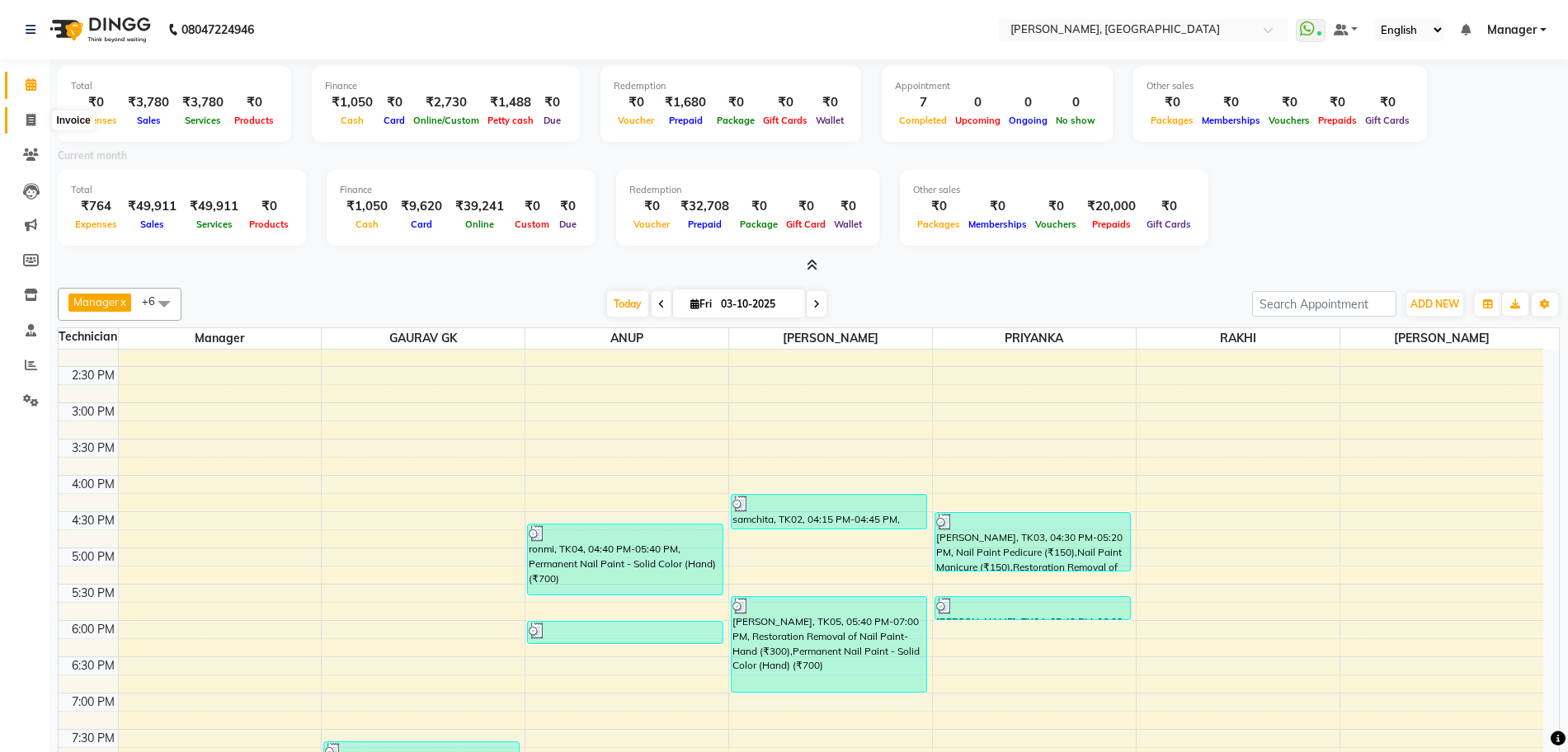
click at [24, 113] on span at bounding box center [31, 120] width 29 height 19
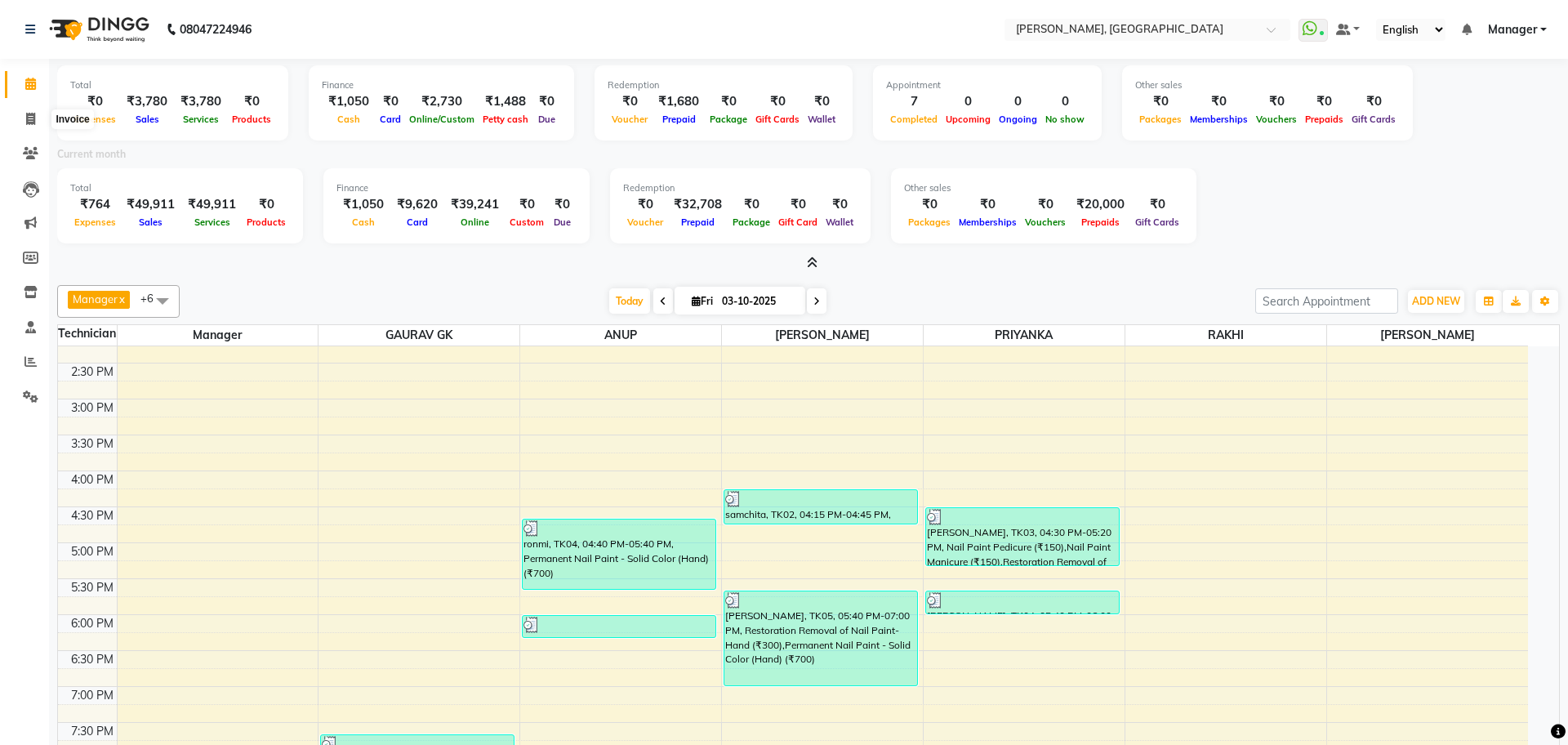
select select "service"
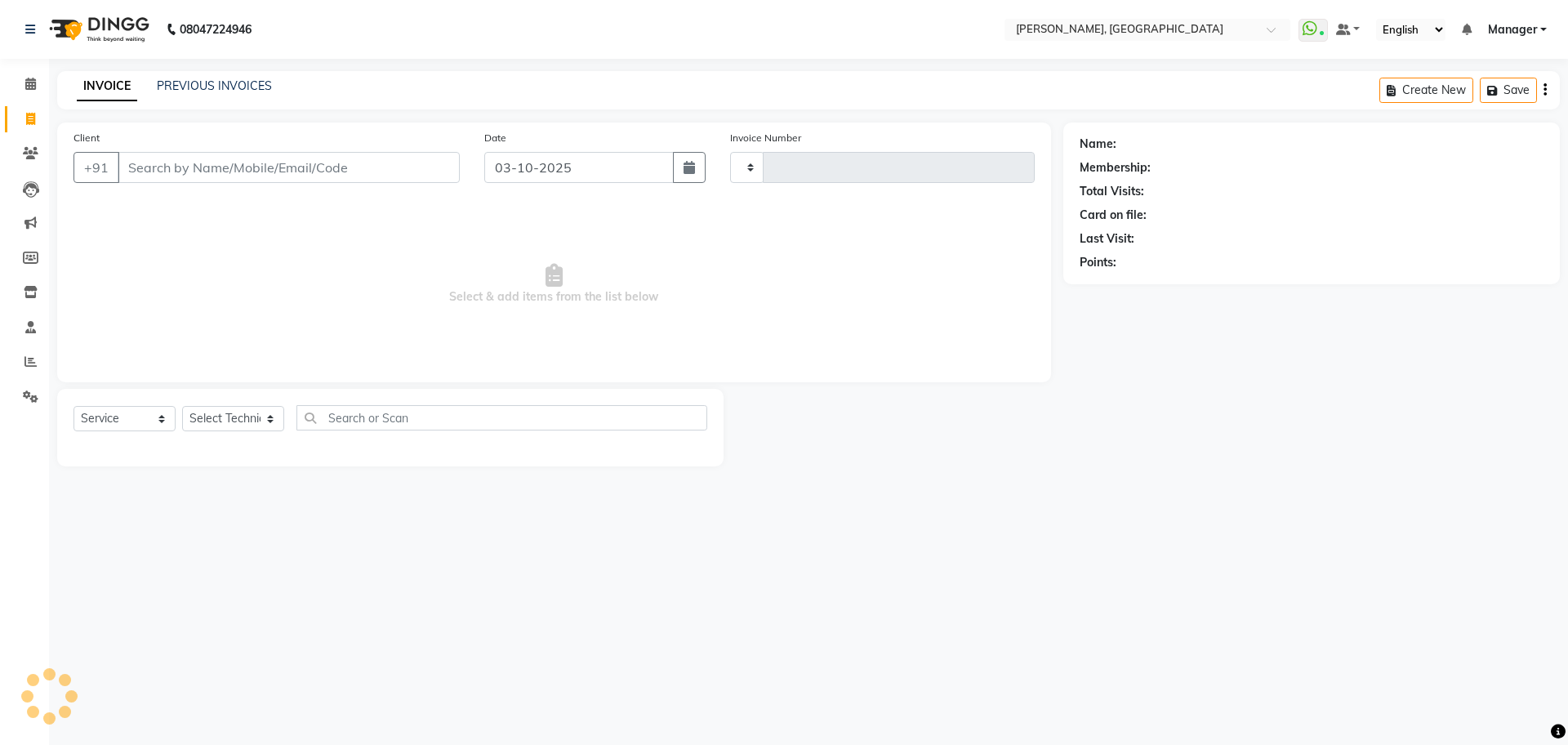
type input "1400"
select select "7674"
click at [227, 83] on link "PREVIOUS INVOICES" at bounding box center [214, 86] width 115 height 14
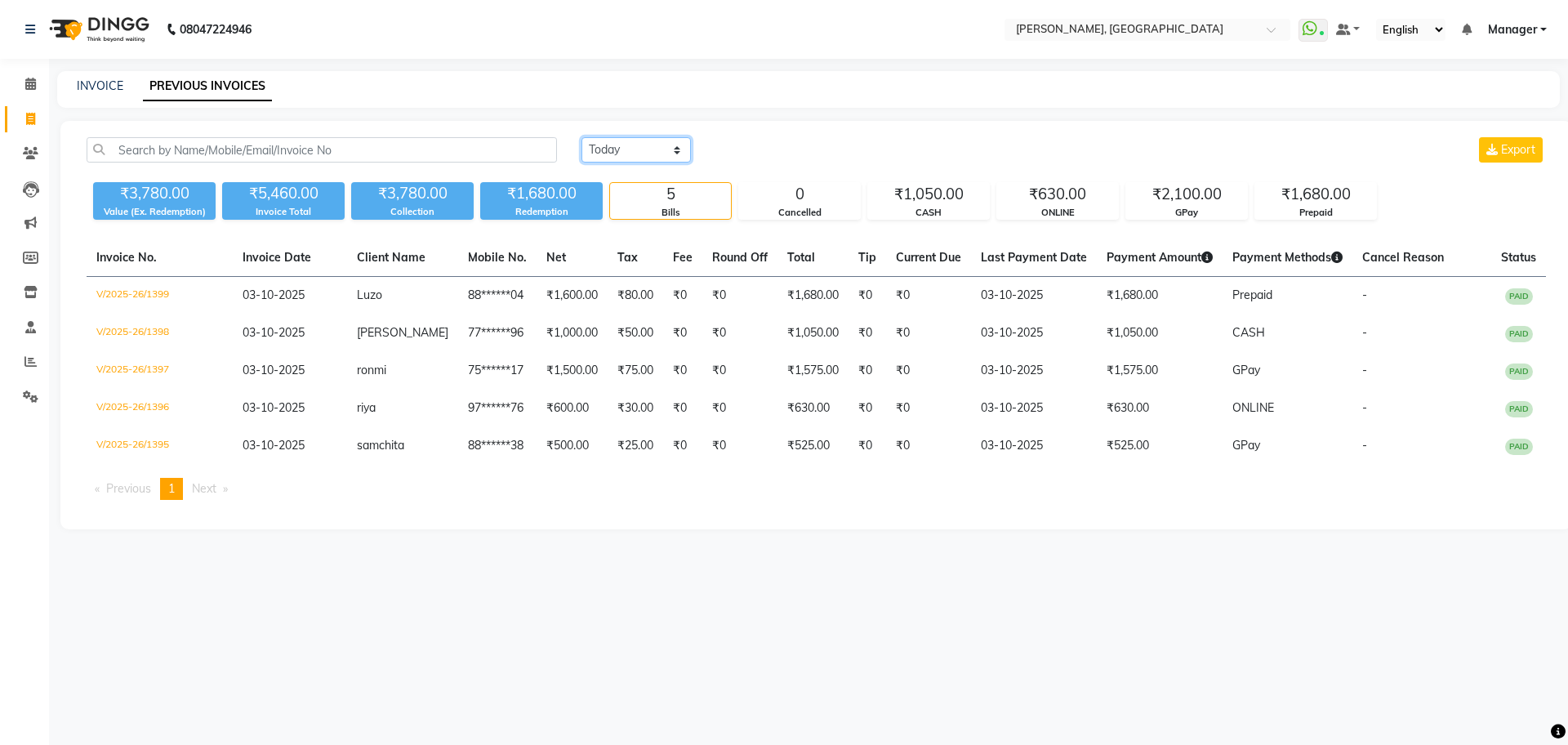
click at [609, 149] on select "[DATE] [DATE] Custom Range" at bounding box center [636, 150] width 110 height 25
select select "range"
click at [581, 138] on select "[DATE] [DATE] Custom Range" at bounding box center [636, 150] width 110 height 25
click at [755, 147] on input "03-10-2025" at bounding box center [769, 150] width 114 height 23
select select "10"
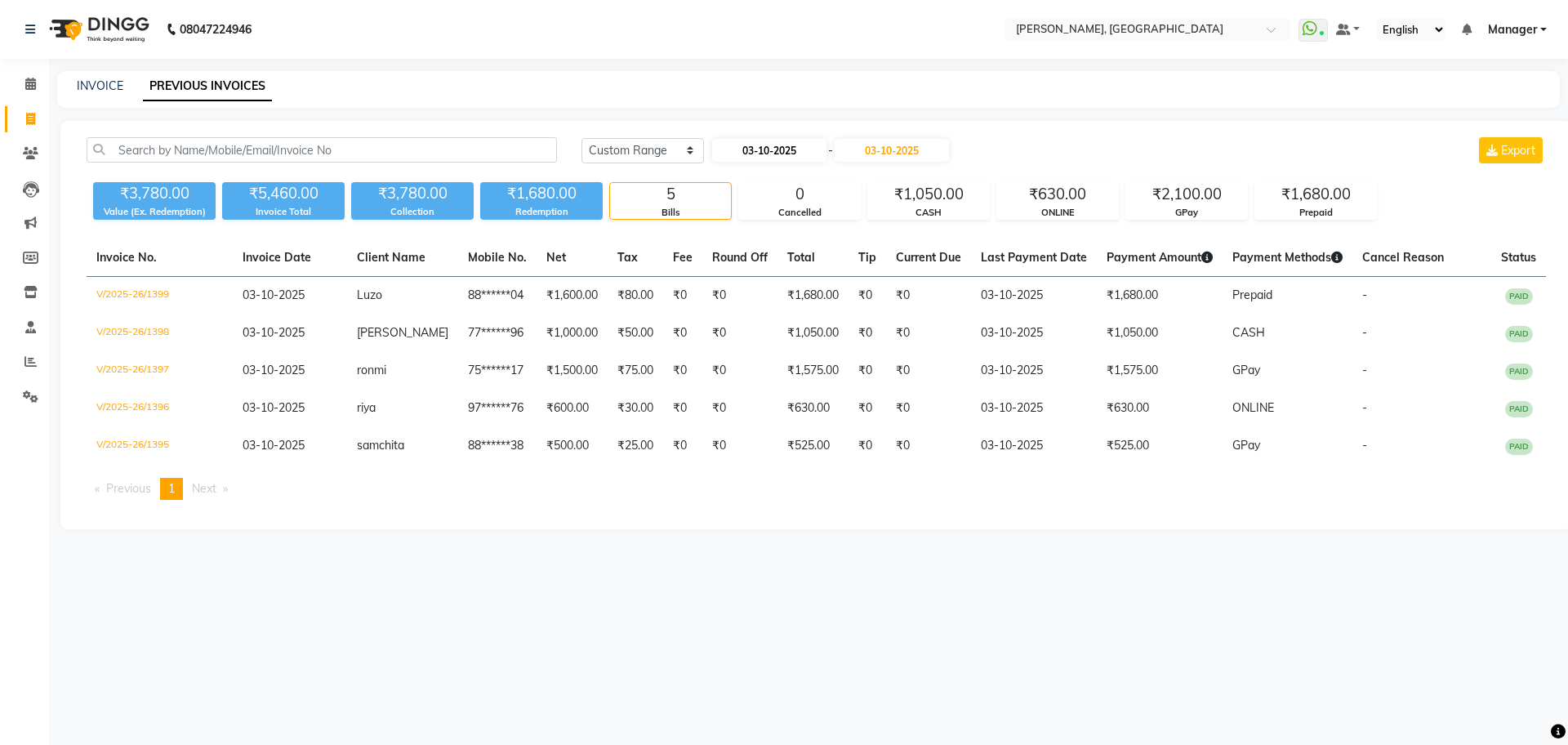
select select "2025"
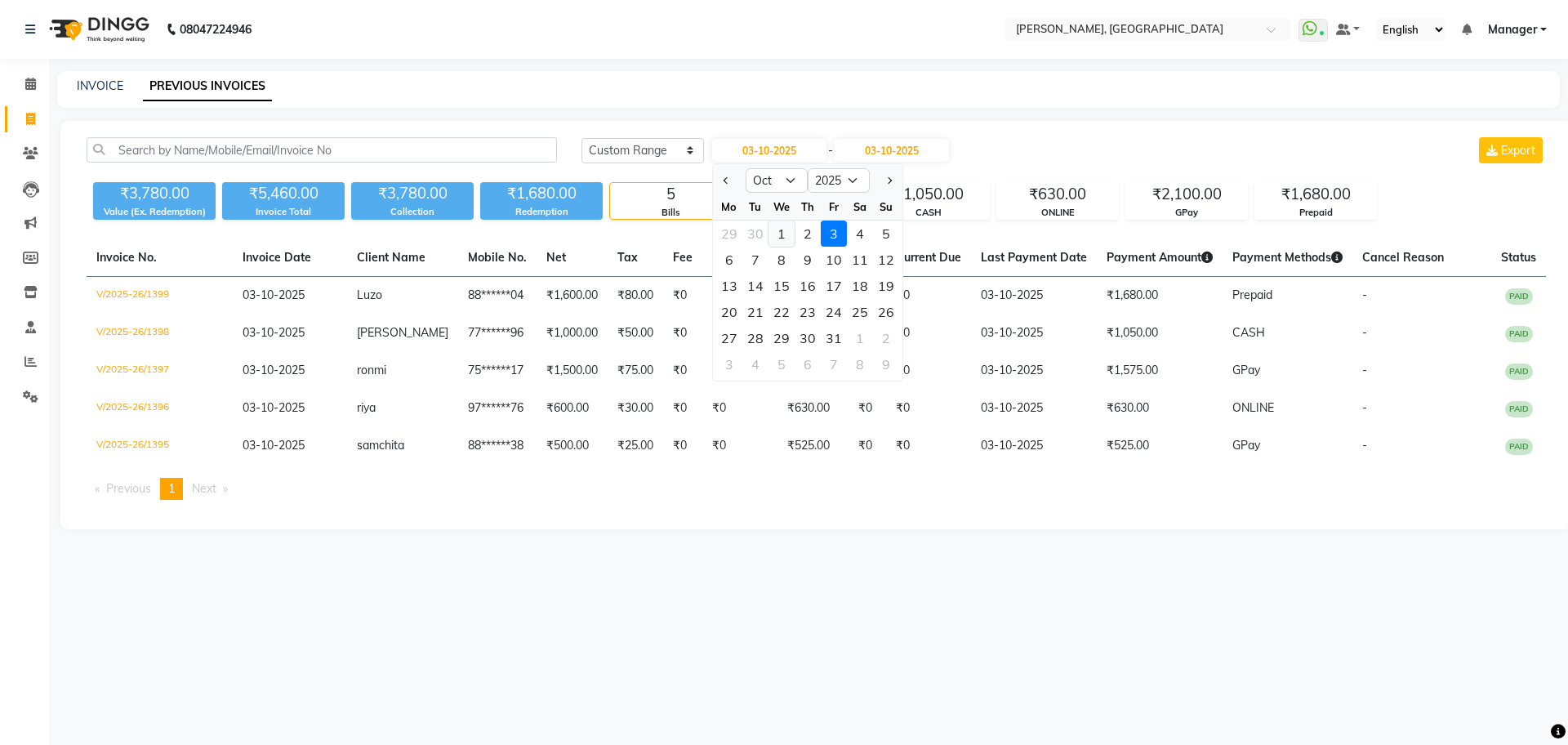
click at [776, 239] on div "1" at bounding box center [780, 233] width 26 height 26
type input "01-10-2025"
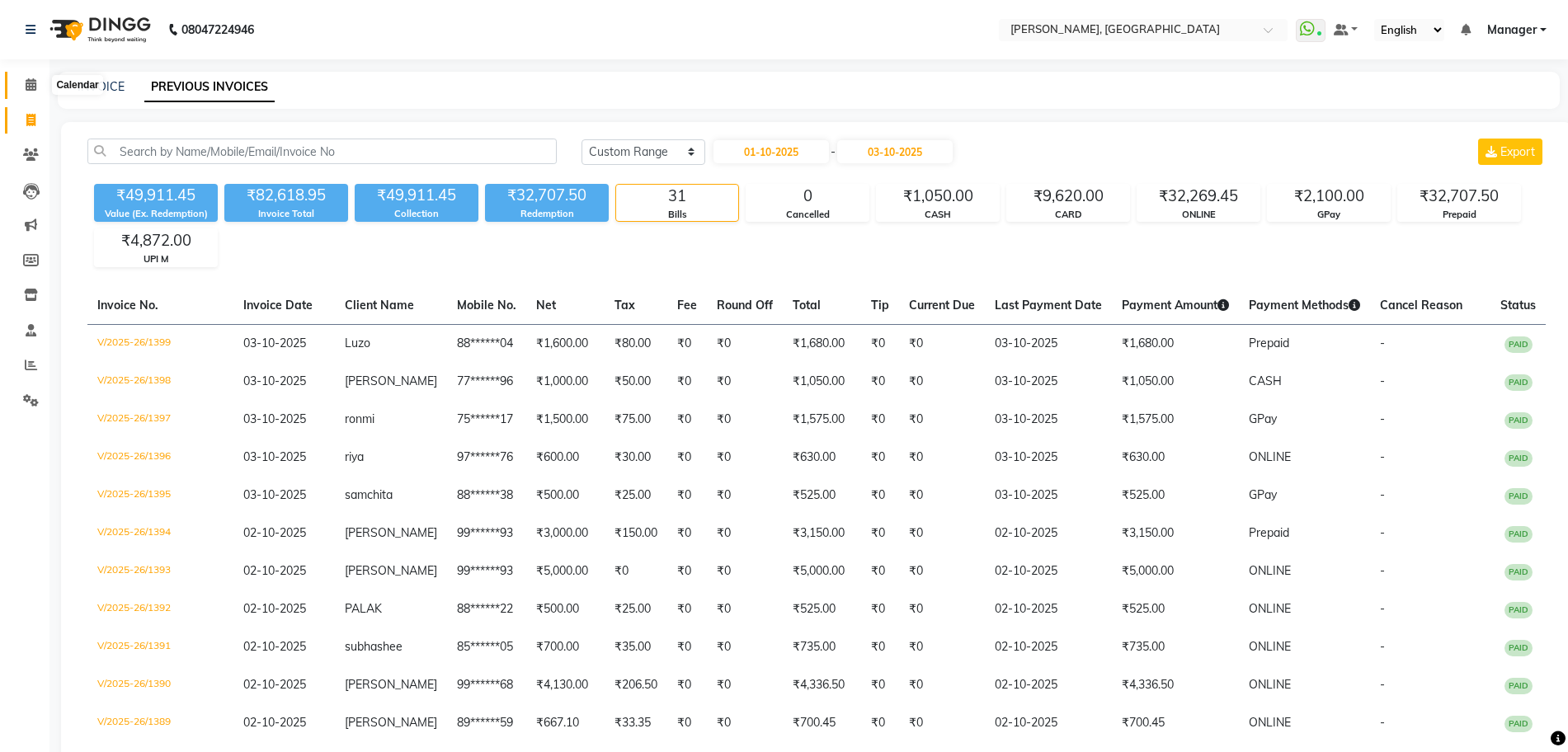
click at [23, 79] on span at bounding box center [31, 85] width 29 height 19
